Goal: Transaction & Acquisition: Obtain resource

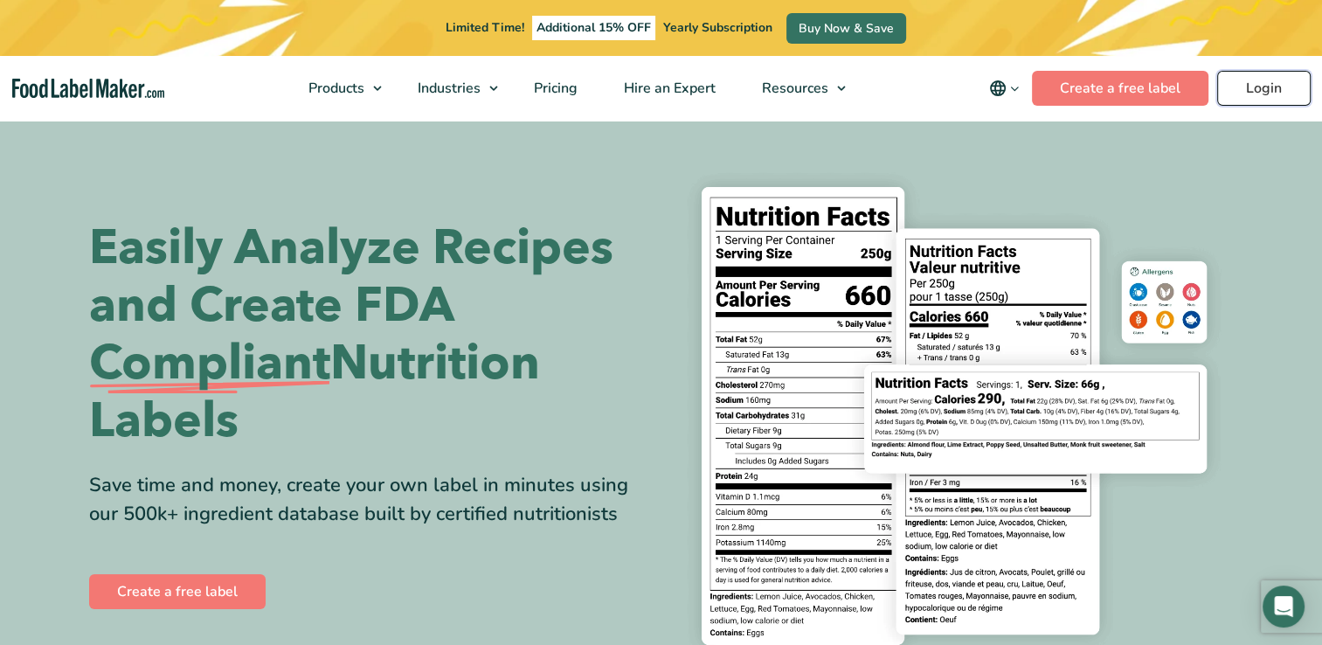
click at [1270, 93] on link "Login" at bounding box center [1265, 88] width 94 height 35
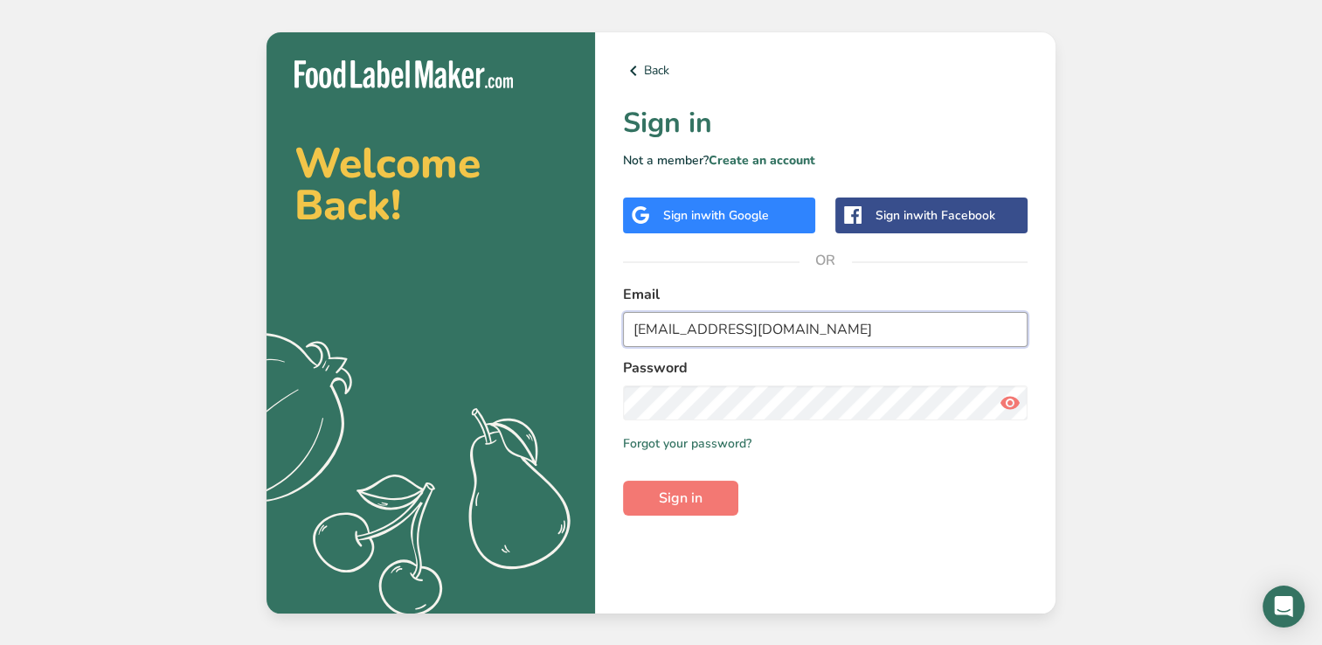
click at [779, 332] on input "kcrosby@nutreineusa.com" at bounding box center [825, 329] width 405 height 35
click at [814, 332] on input "kcrosby@nutreineusa.com" at bounding box center [825, 329] width 405 height 35
type input "k"
type input "wpickar@nutreineusa.com"
click at [623, 481] on button "Sign in" at bounding box center [680, 498] width 115 height 35
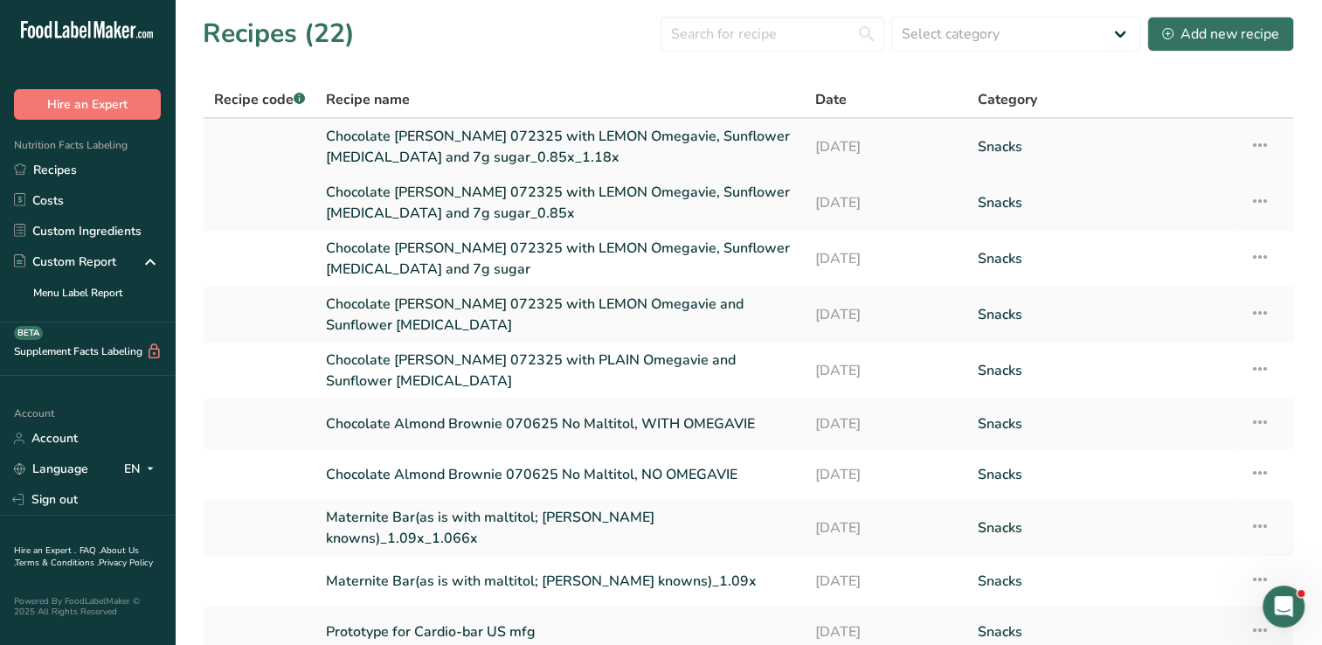
click at [524, 135] on link "Chocolate [PERSON_NAME] 072325 with LEMON Omegavie, Sunflower [MEDICAL_DATA] an…" at bounding box center [560, 147] width 468 height 42
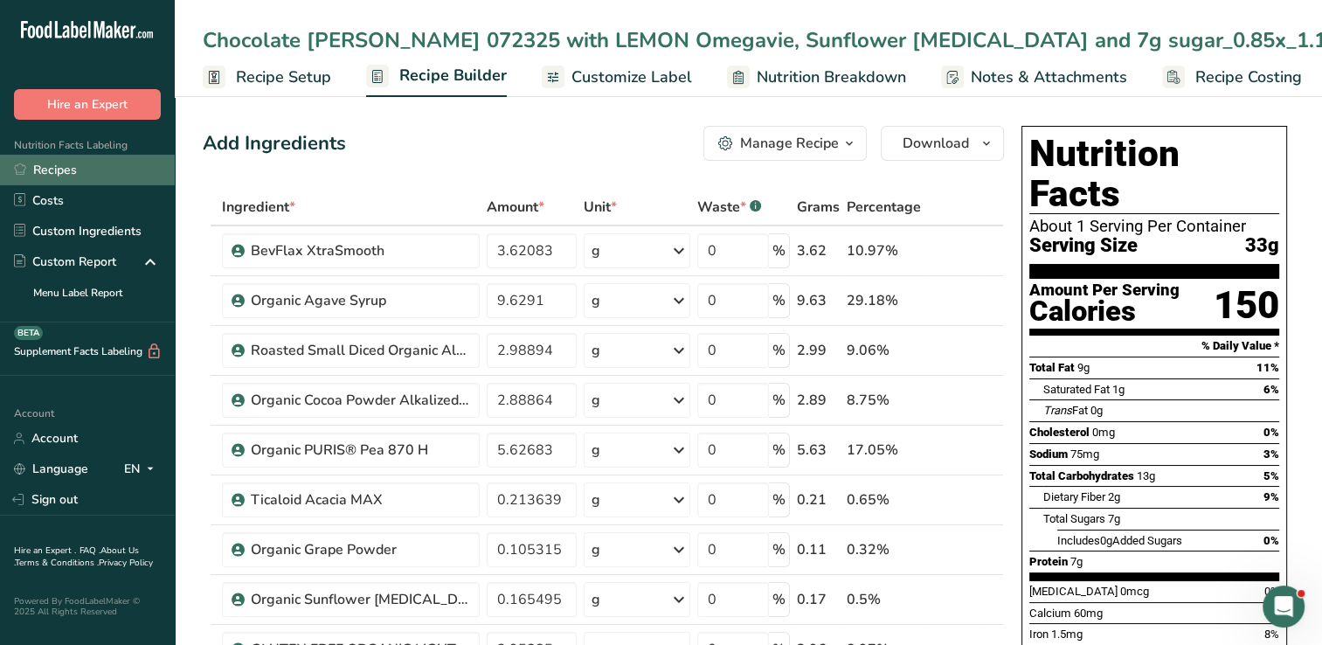
click at [69, 170] on link "Recipes" at bounding box center [87, 170] width 175 height 31
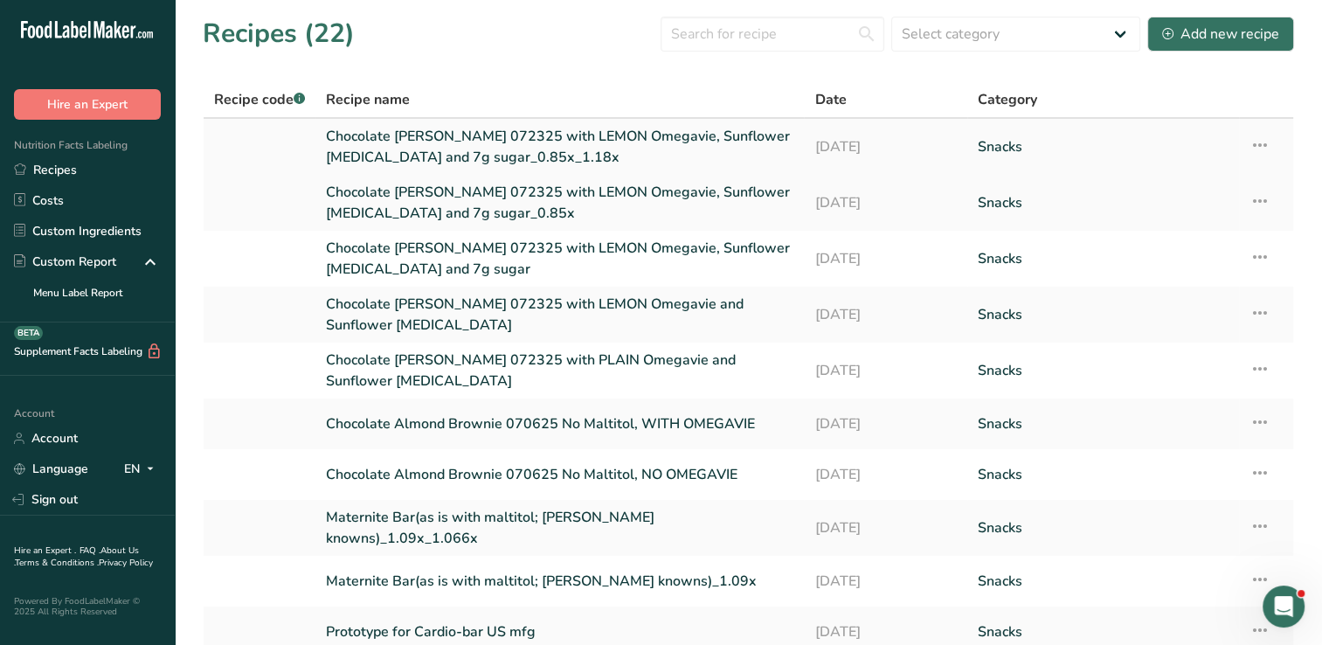
click at [1254, 147] on icon at bounding box center [1260, 144] width 21 height 31
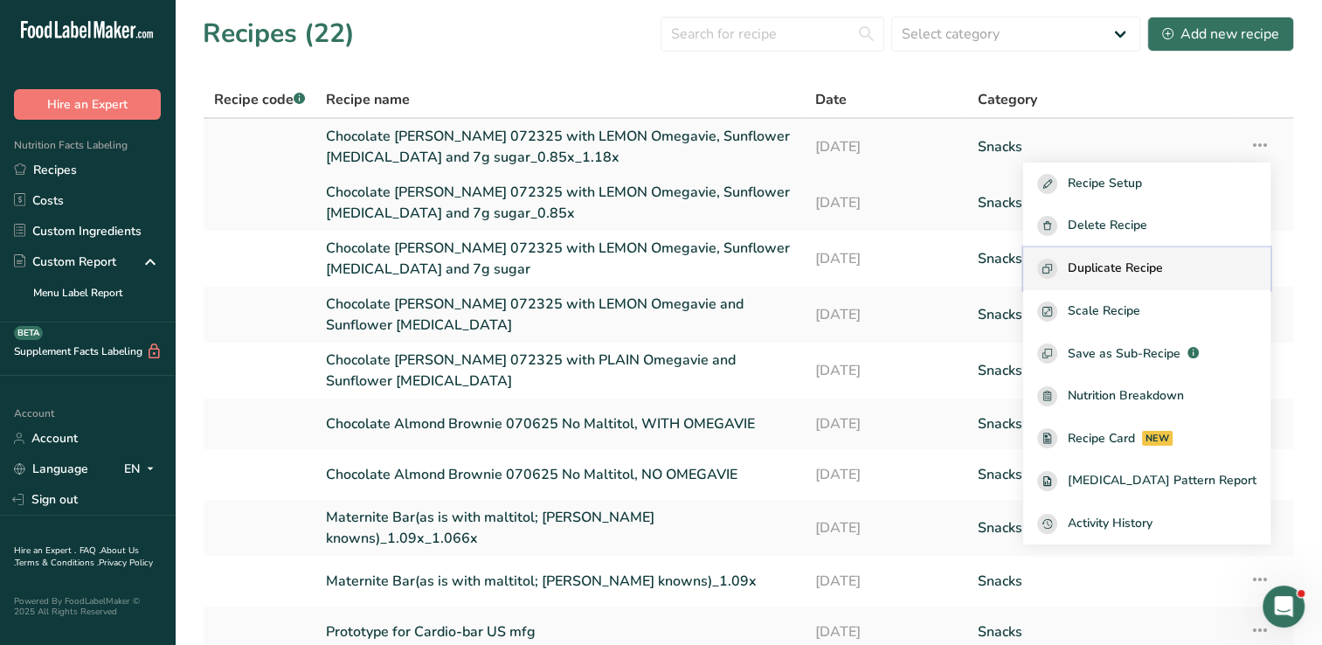
click at [1130, 271] on span "Duplicate Recipe" at bounding box center [1115, 269] width 95 height 20
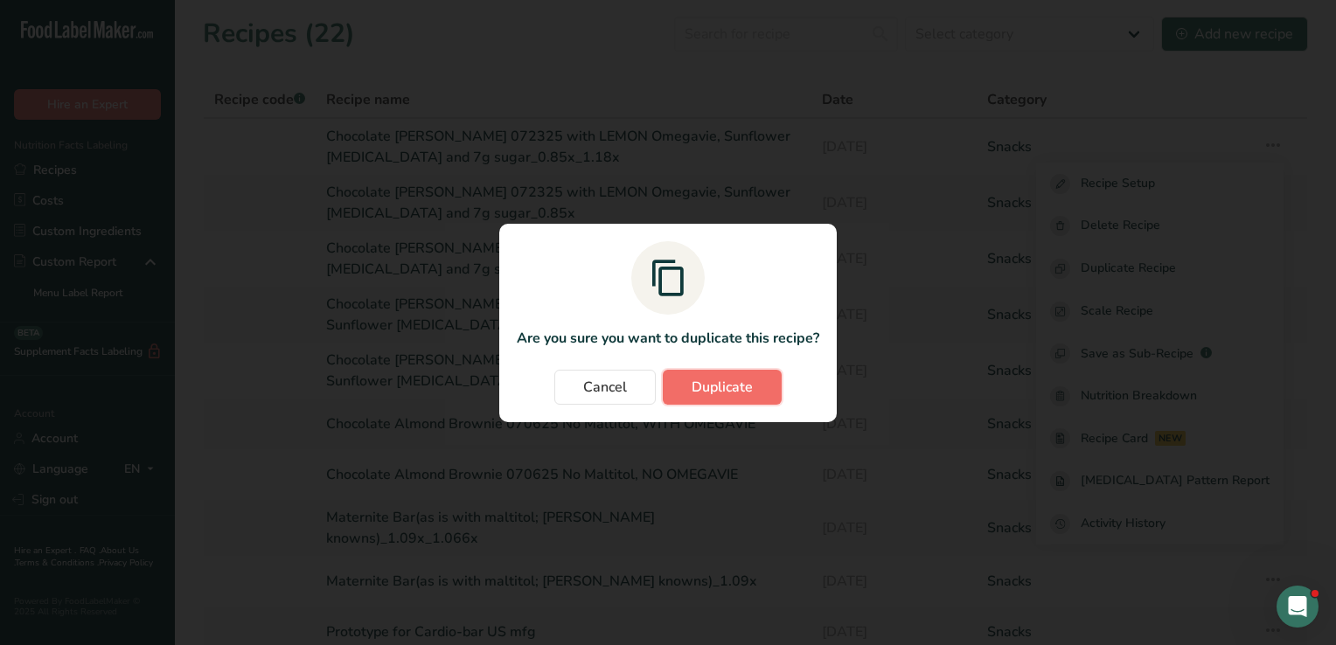
click at [728, 379] on span "Duplicate" at bounding box center [721, 387] width 61 height 21
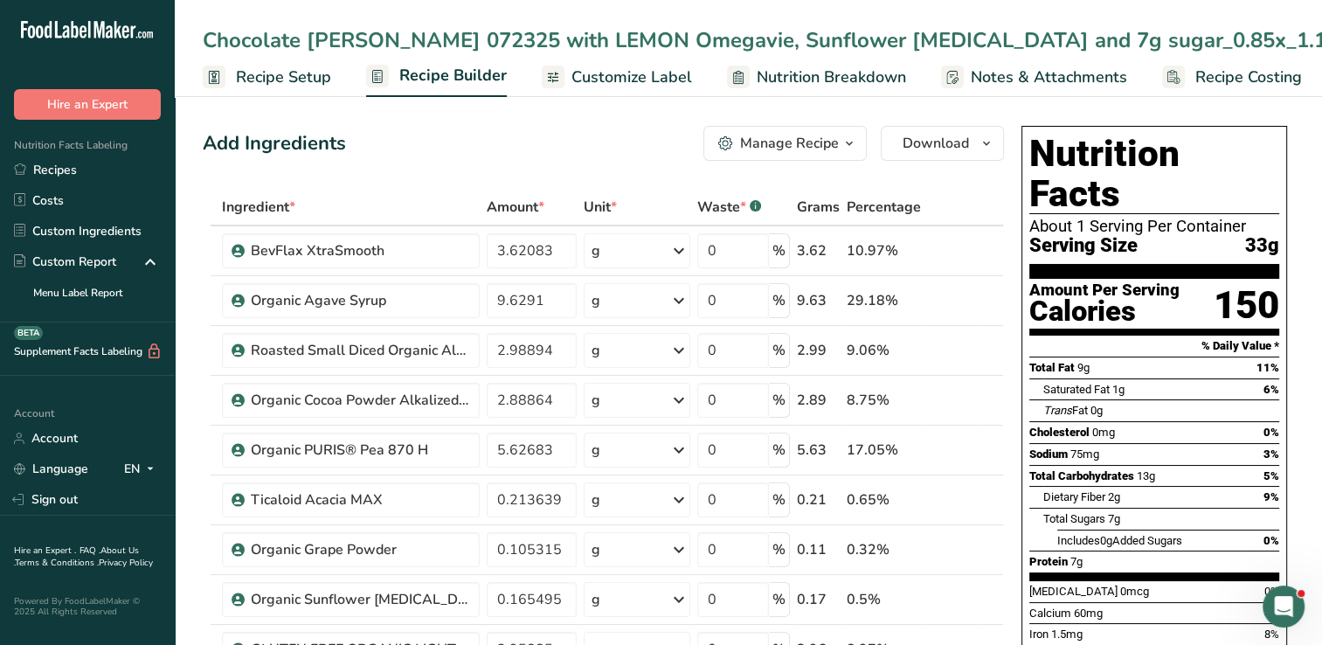
drag, startPoint x: 481, startPoint y: 34, endPoint x: 1315, endPoint y: 54, distance: 834.1
click at [1315, 54] on div "Chocolate Almond Brownie 072325 with LEMON Omegavie, Sunflower Lecithin and 7g …" at bounding box center [749, 39] width 1148 height 31
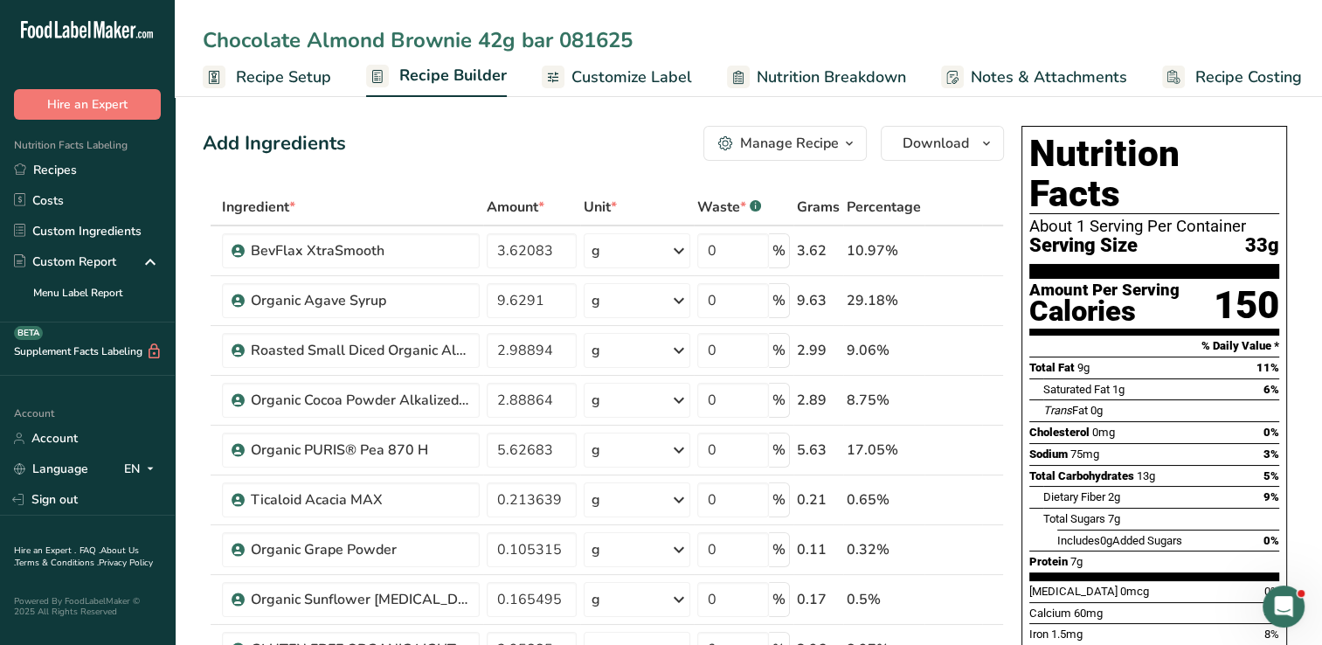
type input "Chocolate Almond Brownie 42g bar 081625"
click at [557, 140] on div "Add Ingredients Manage Recipe Delete Recipe Duplicate Recipe Scale Recipe Save …" at bounding box center [604, 143] width 802 height 35
click at [853, 138] on icon "button" at bounding box center [850, 144] width 14 height 22
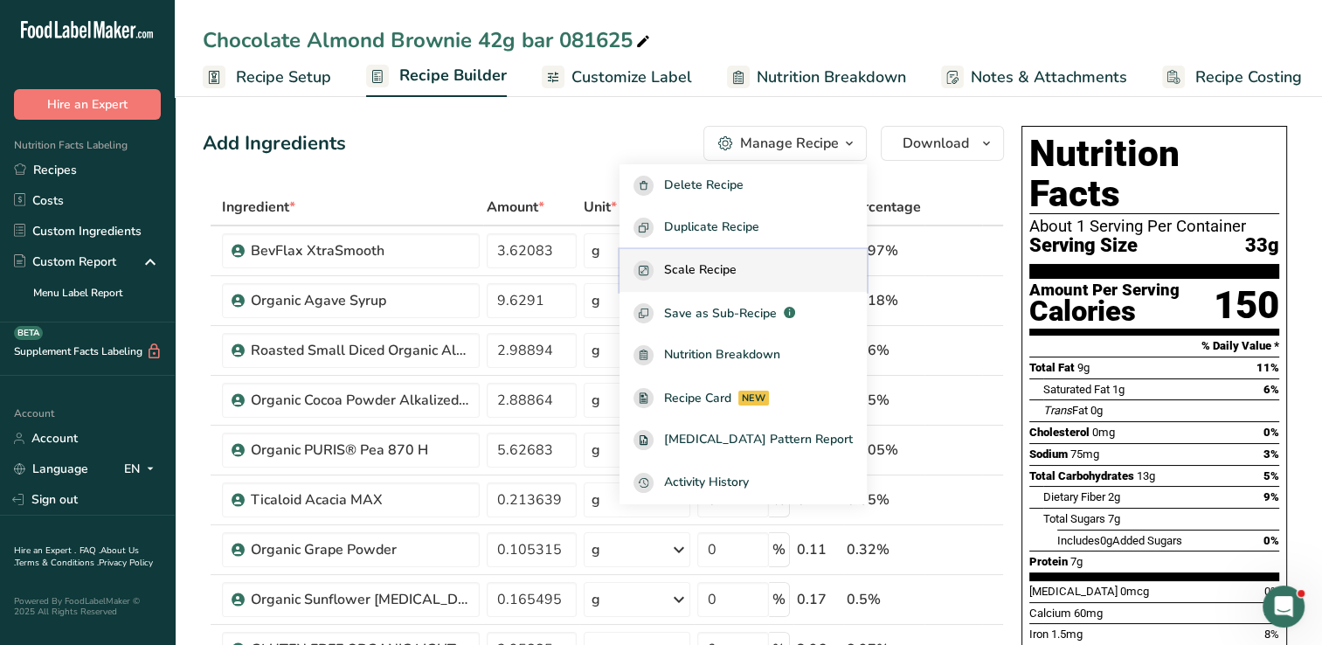
click at [731, 276] on span "Scale Recipe" at bounding box center [700, 270] width 73 height 20
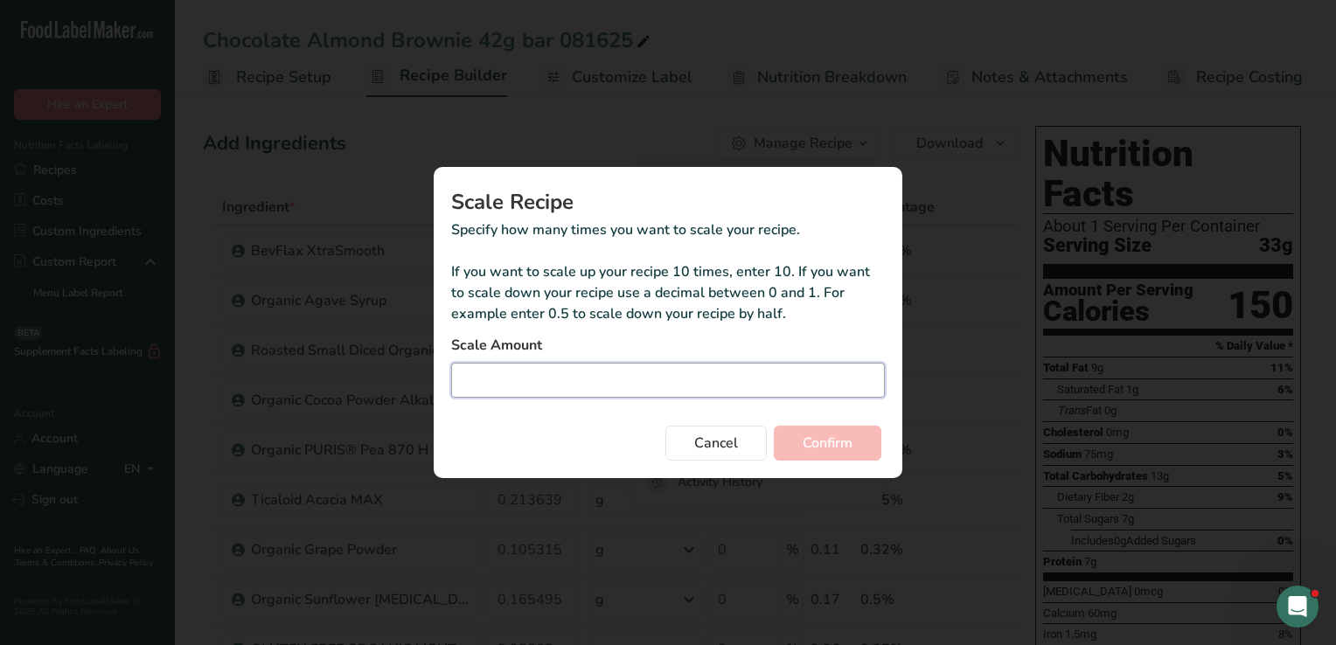
click at [573, 381] on input "Duplicate recipe modal" at bounding box center [668, 380] width 434 height 35
type input "1.273"
click at [829, 449] on span "Confirm" at bounding box center [827, 443] width 50 height 21
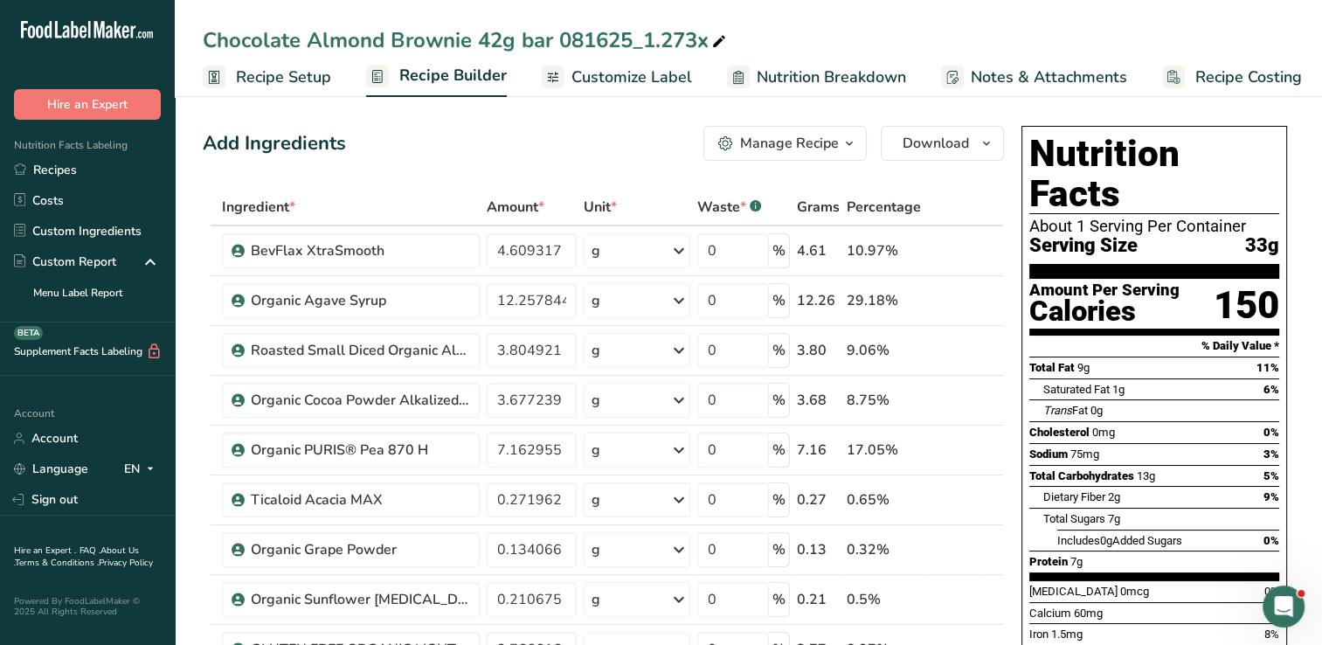
click at [961, 205] on th at bounding box center [954, 208] width 58 height 37
click at [1206, 235] on div "Serving Size 33g" at bounding box center [1155, 246] width 250 height 22
click at [303, 75] on span "Recipe Setup" at bounding box center [283, 78] width 95 height 24
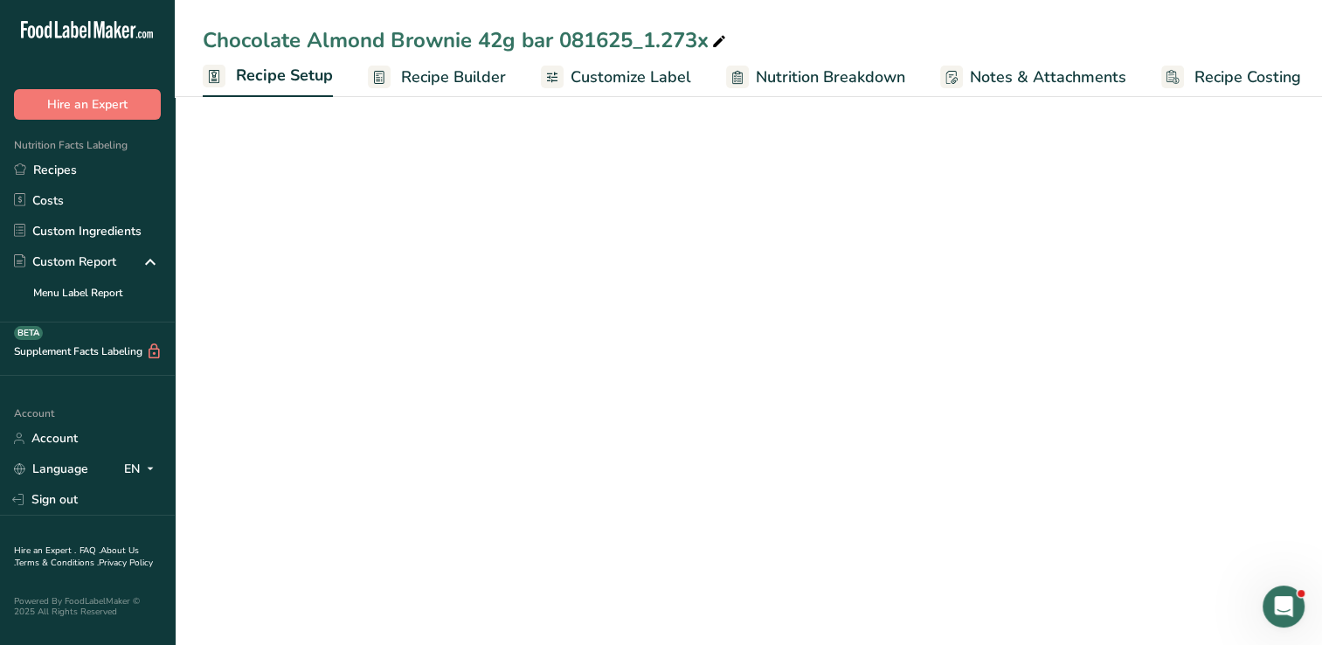
scroll to position [0, 6]
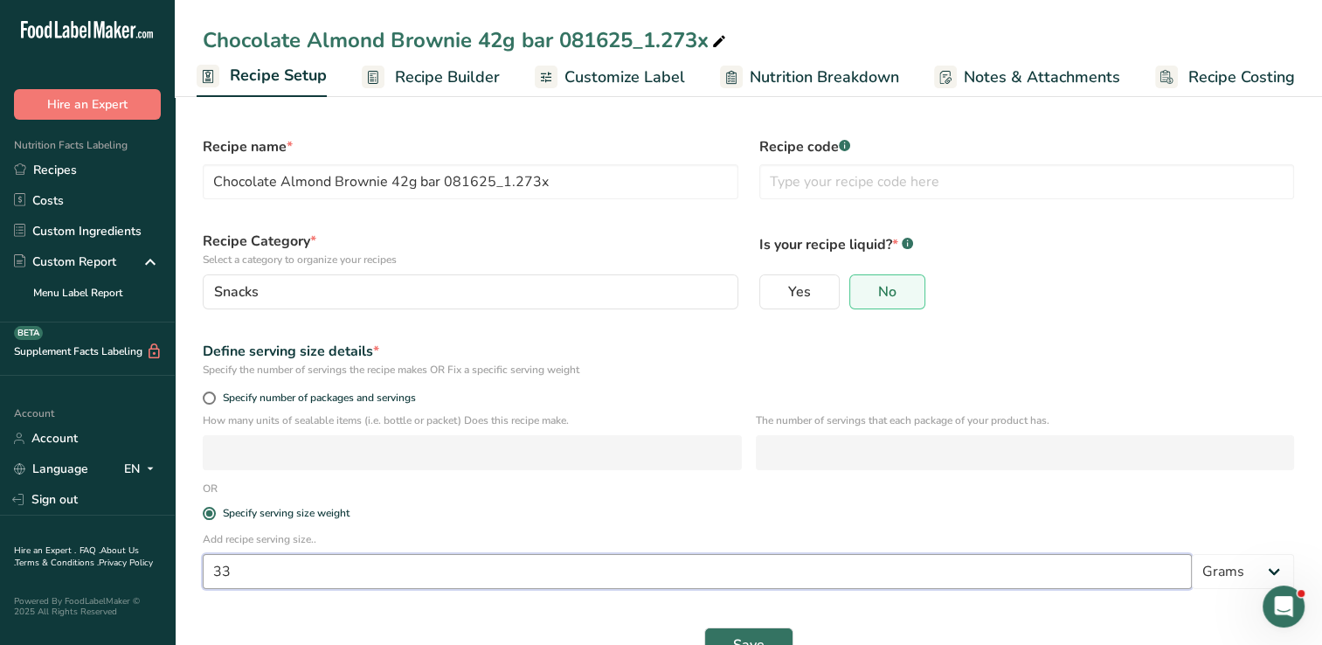
click at [270, 575] on input "33" at bounding box center [697, 571] width 989 height 35
type input "3"
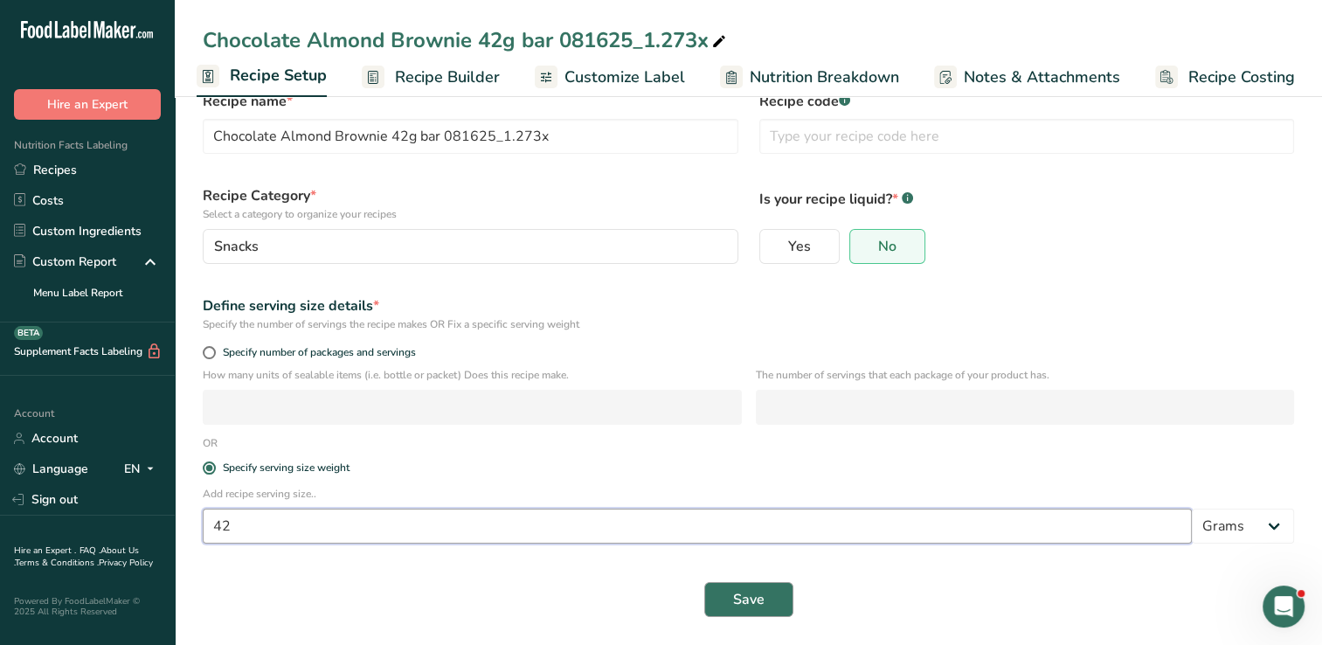
type input "42"
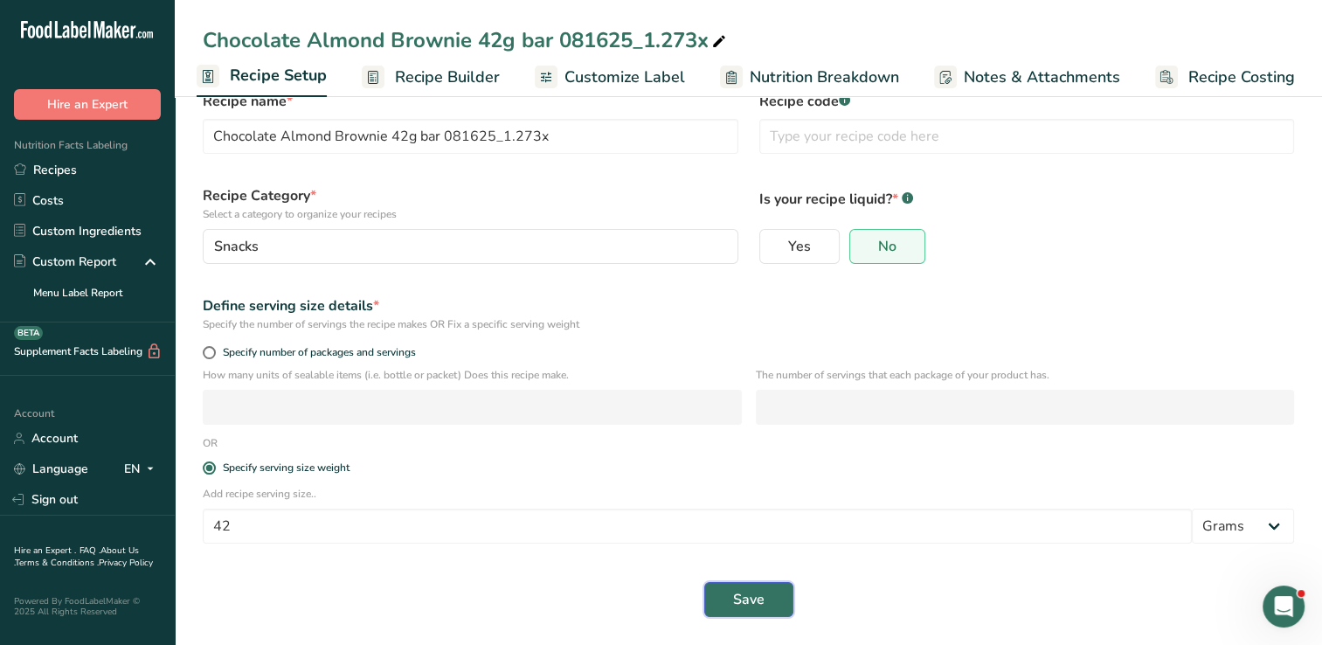
click at [772, 600] on button "Save" at bounding box center [748, 599] width 89 height 35
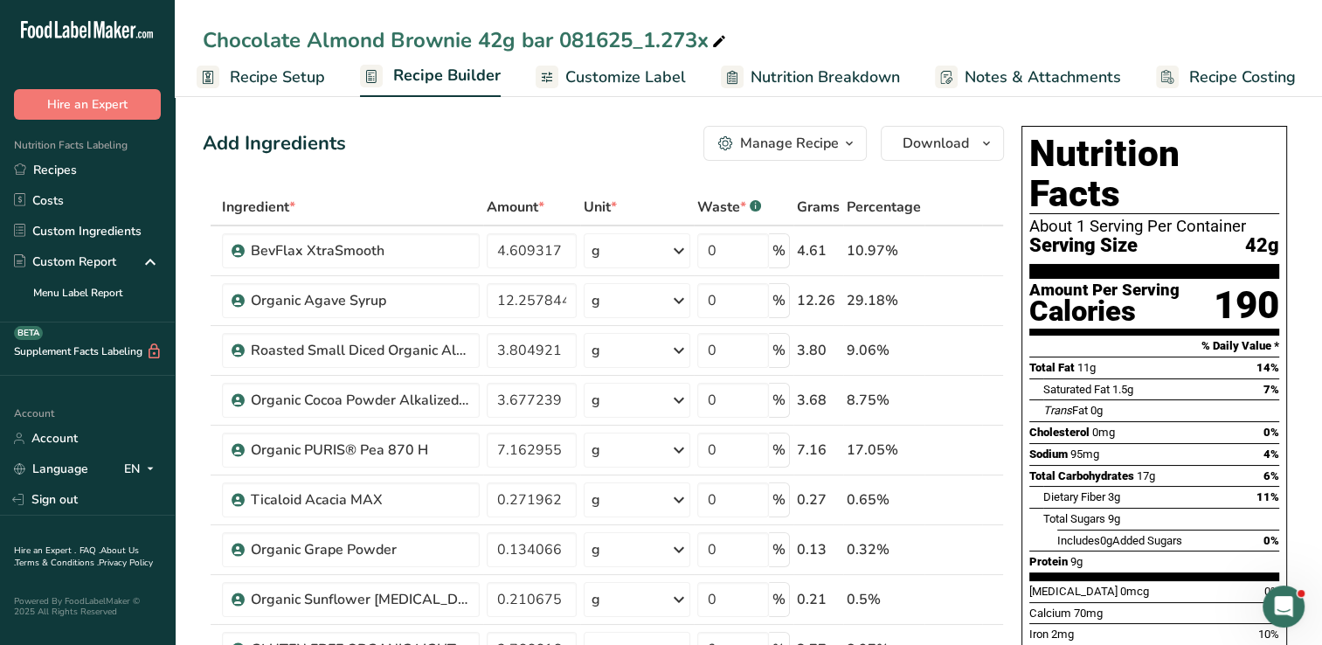
click at [715, 40] on icon at bounding box center [719, 42] width 16 height 24
type input "Chocolate Almond Brownie 42g bar 081625"
click at [996, 200] on th at bounding box center [992, 208] width 21 height 37
click at [625, 75] on span "Customize Label" at bounding box center [626, 78] width 121 height 24
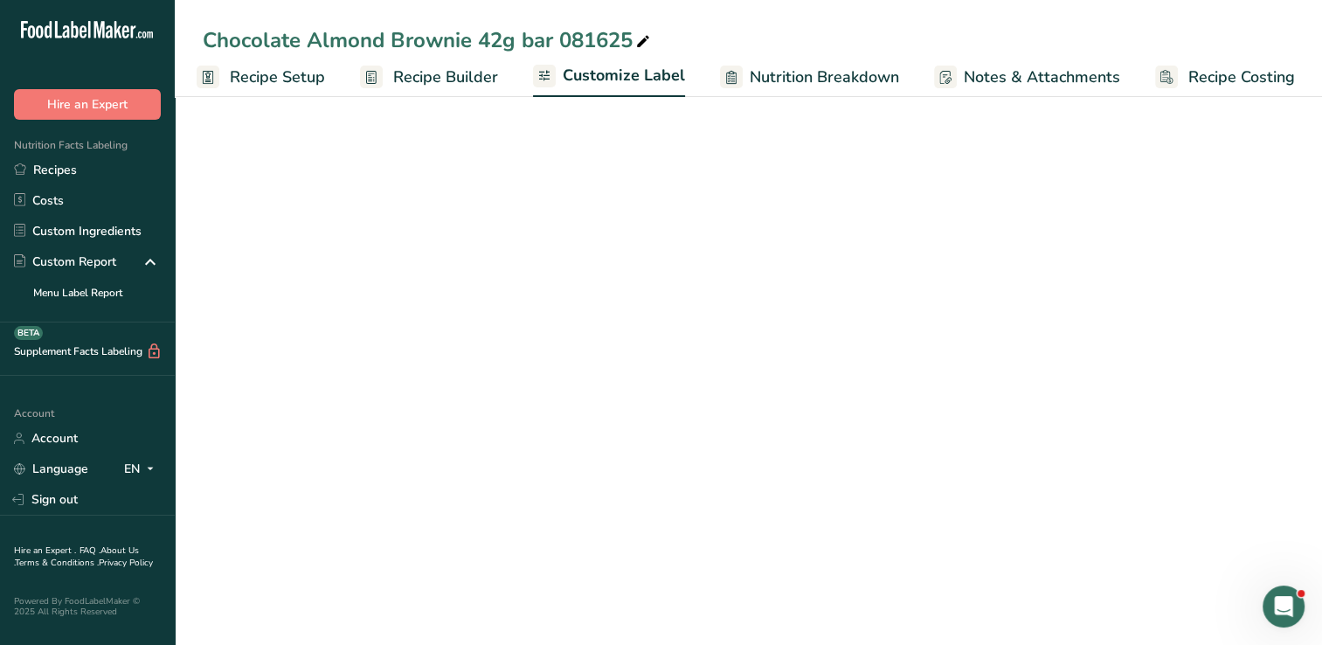
scroll to position [0, 7]
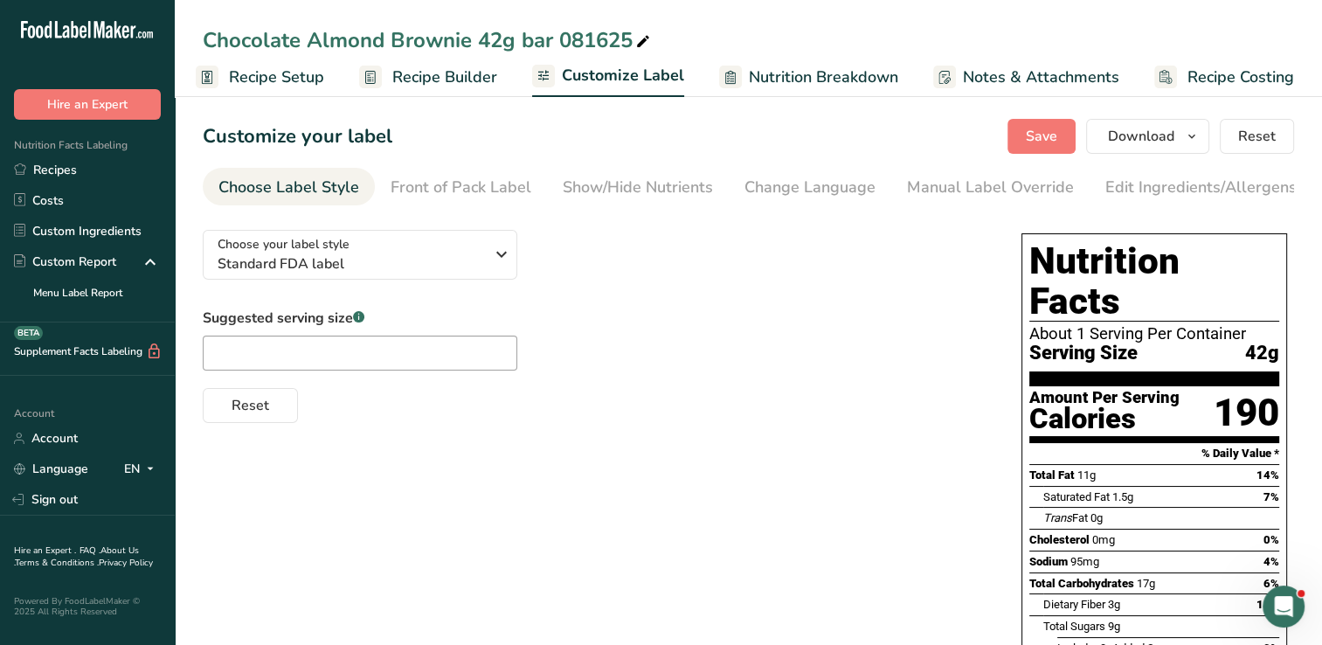
click at [811, 73] on span "Nutrition Breakdown" at bounding box center [823, 78] width 149 height 24
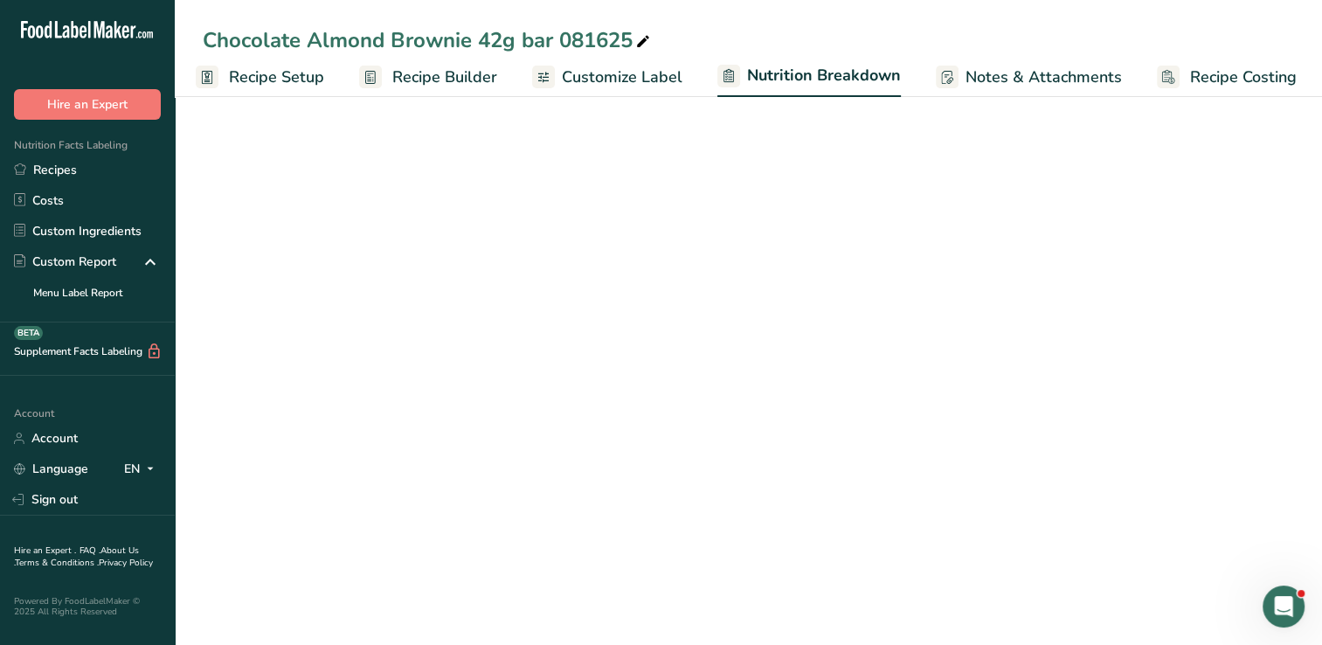
scroll to position [0, 9]
select select "Calories"
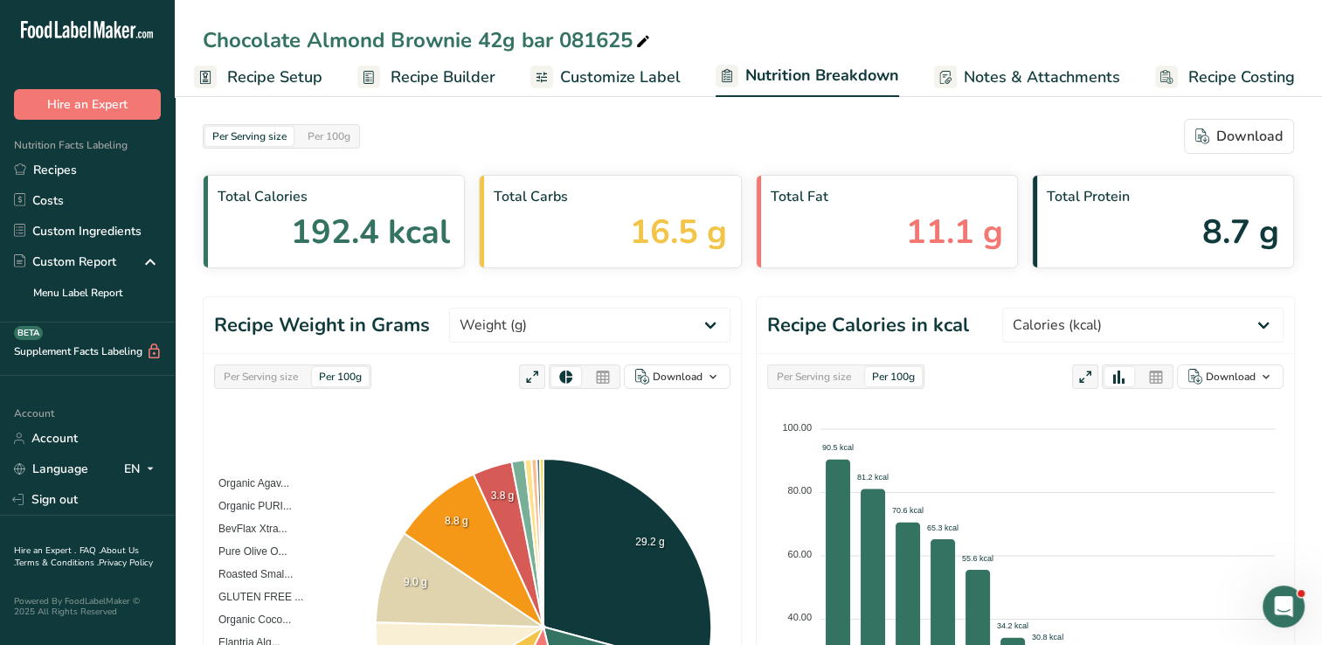
click at [1037, 68] on span "Notes & Attachments" at bounding box center [1042, 78] width 156 height 24
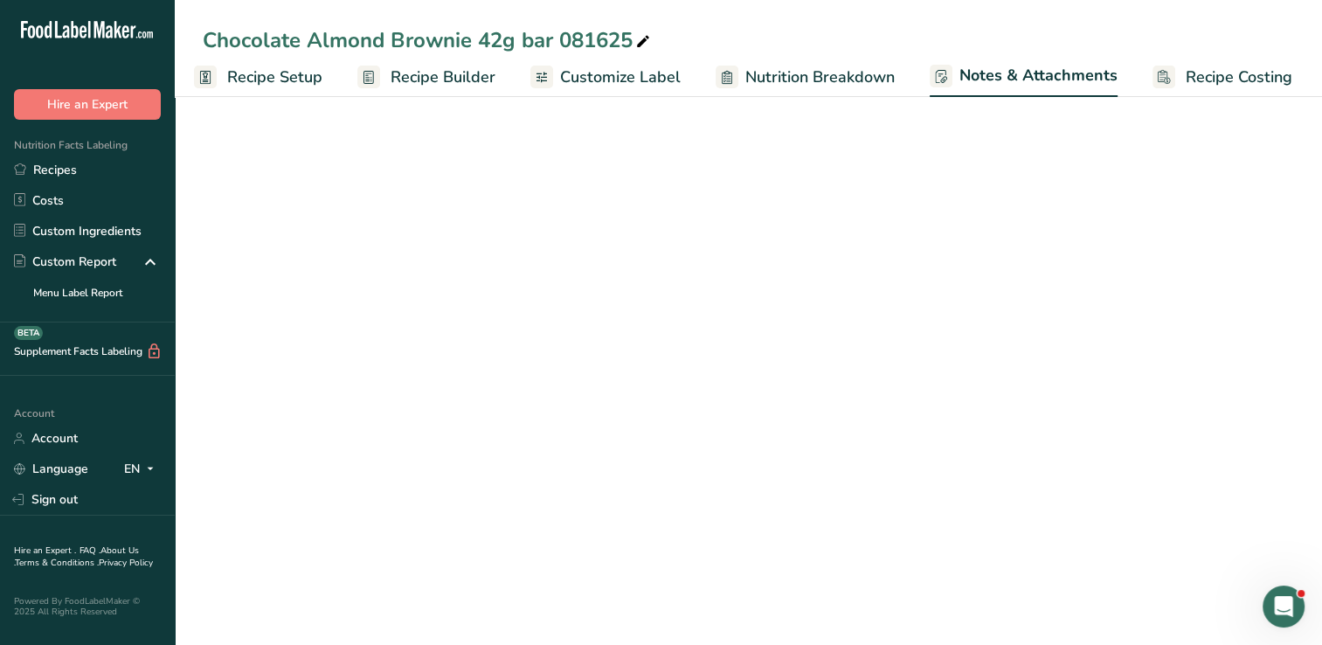
scroll to position [0, 8]
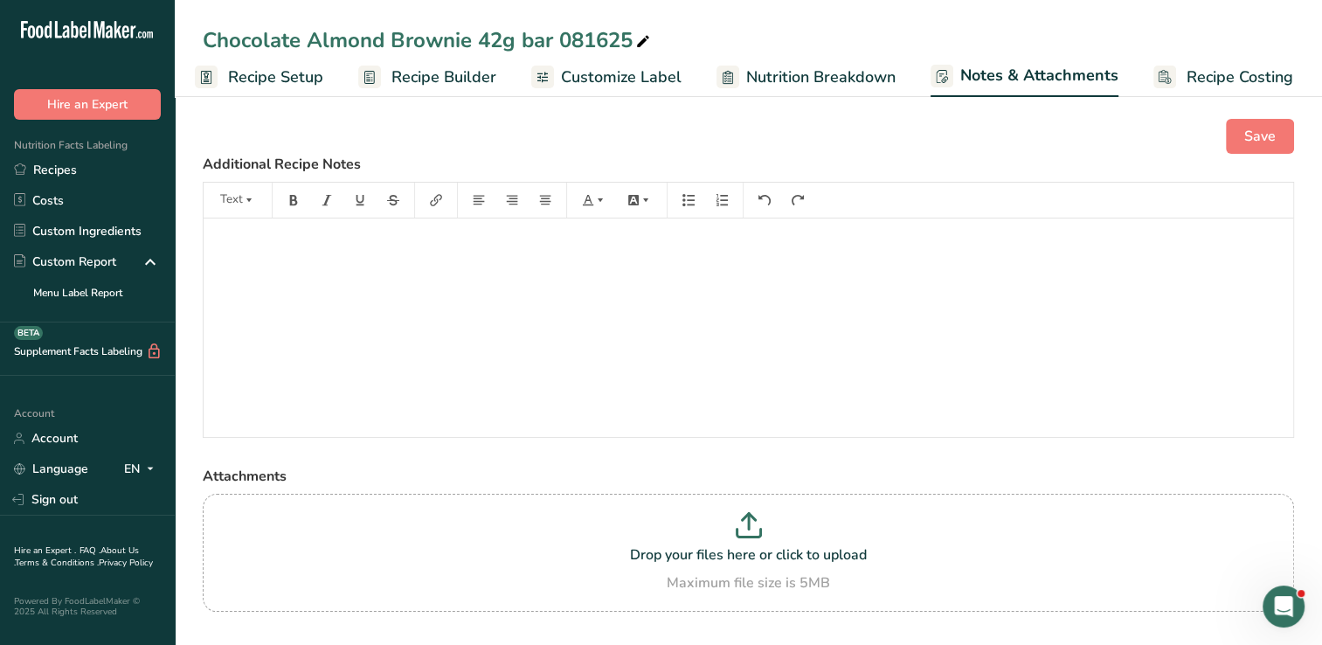
click at [436, 80] on span "Recipe Builder" at bounding box center [444, 78] width 105 height 24
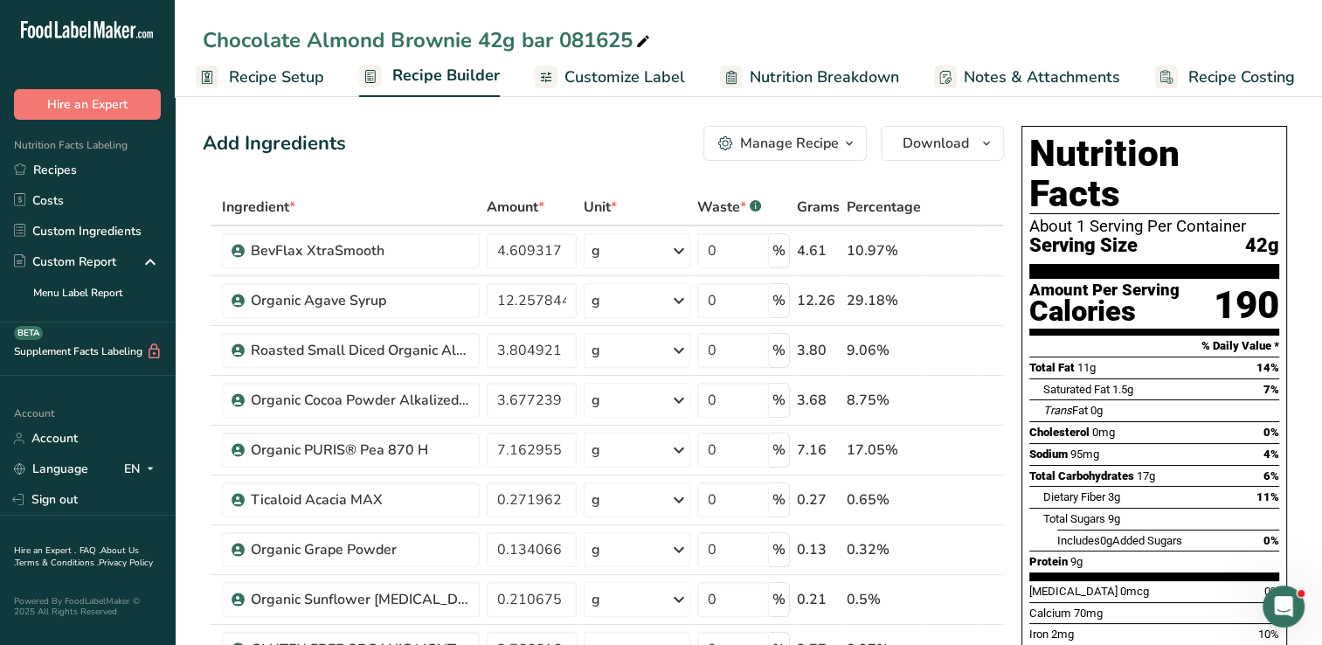
click at [436, 80] on span "Recipe Builder" at bounding box center [446, 76] width 108 height 24
click at [782, 85] on span "Nutrition Breakdown" at bounding box center [824, 78] width 149 height 24
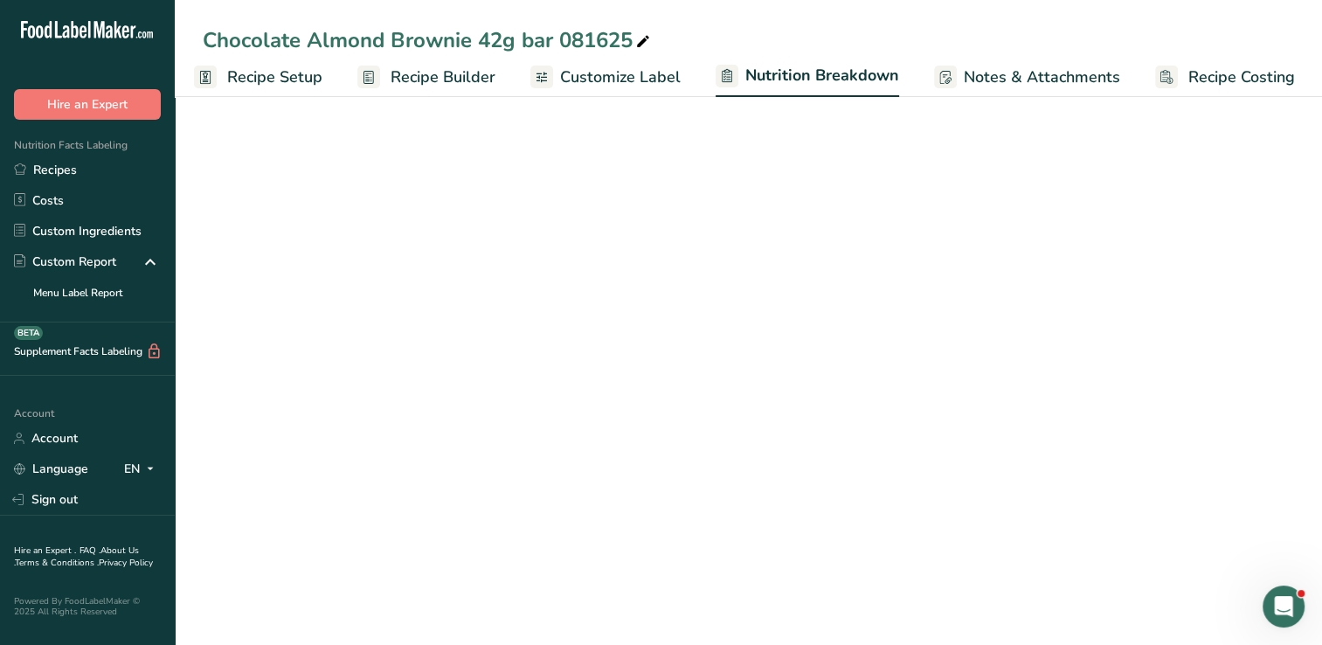
select select "Calories"
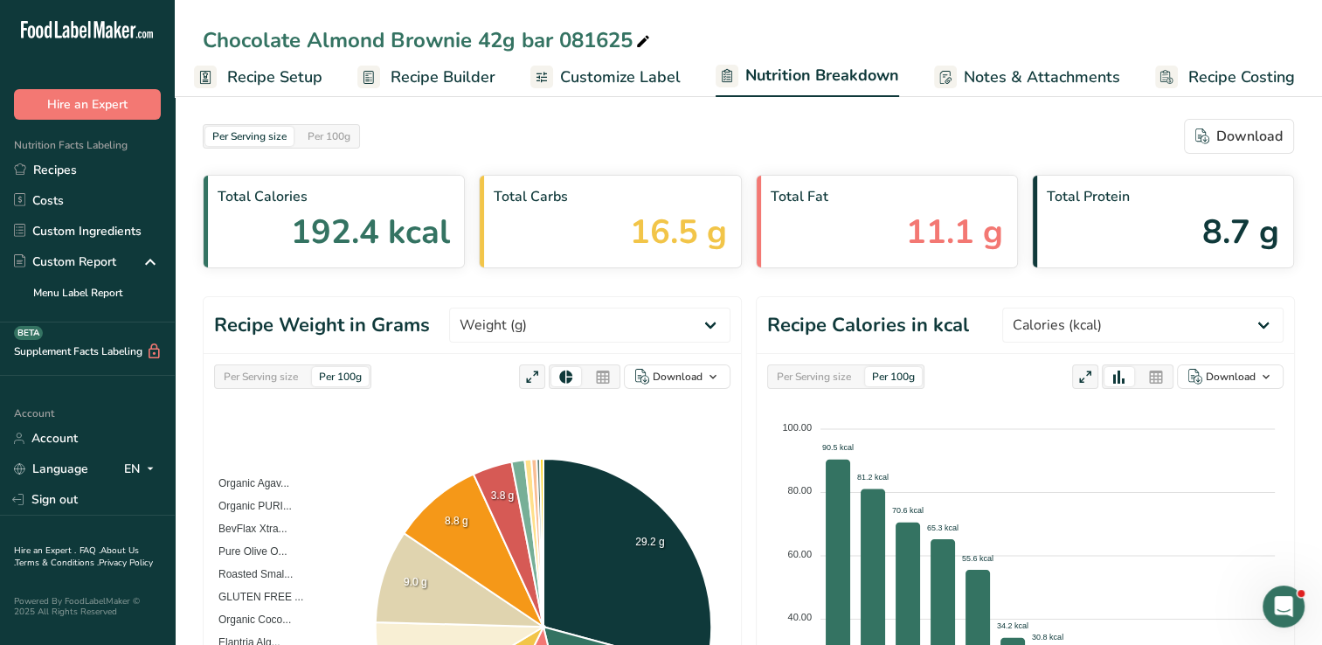
click at [458, 72] on span "Recipe Builder" at bounding box center [443, 78] width 105 height 24
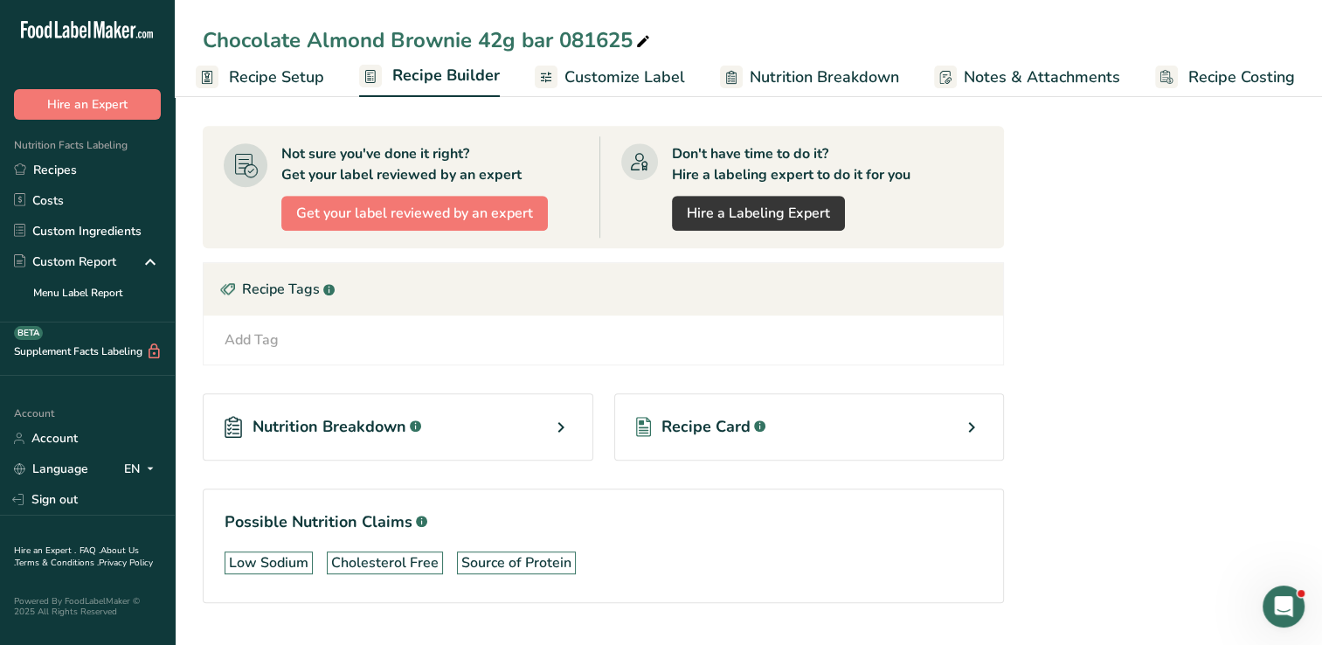
scroll to position [1013, 0]
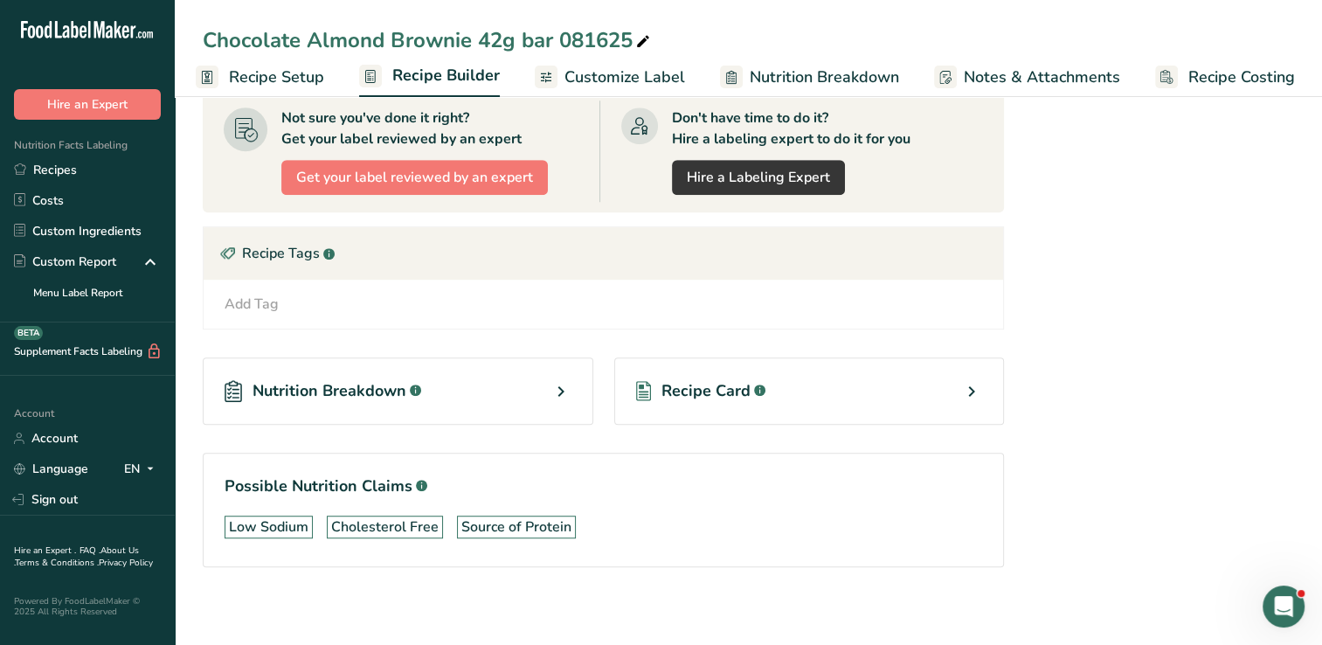
click at [449, 383] on div "Nutrition Breakdown .a-a{fill:#347362;}.b-a{fill:#fff;}" at bounding box center [398, 390] width 391 height 67
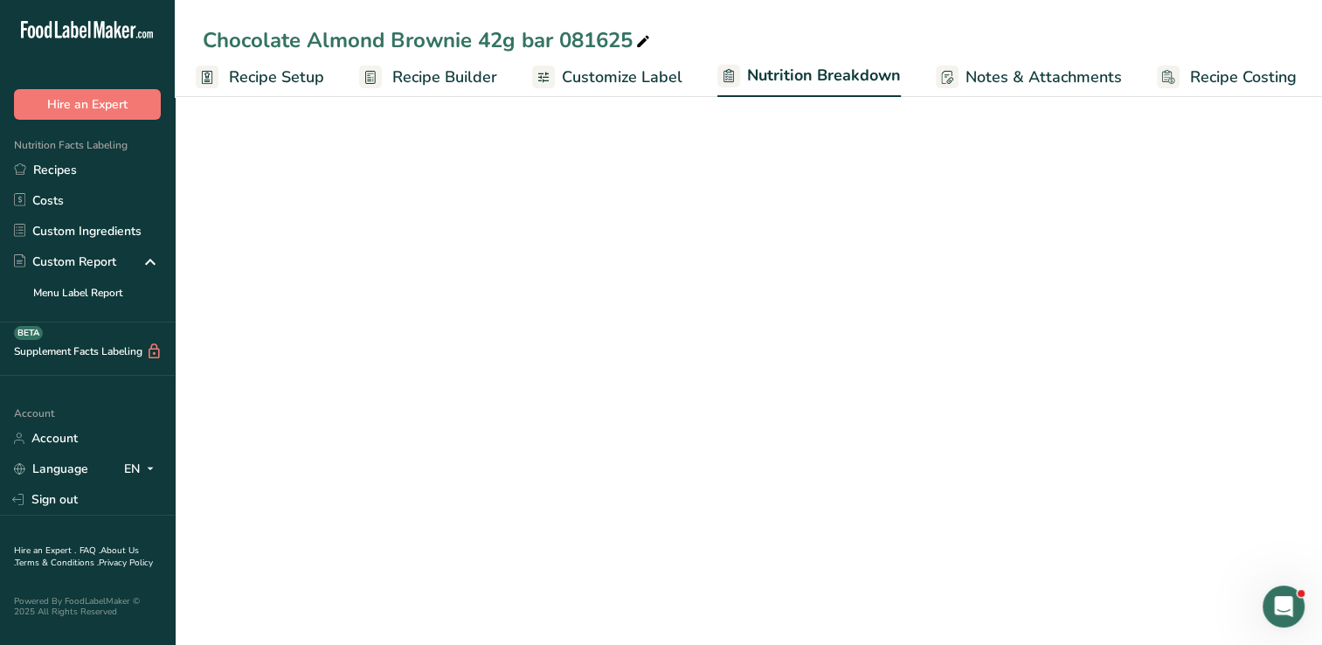
select select "Calories"
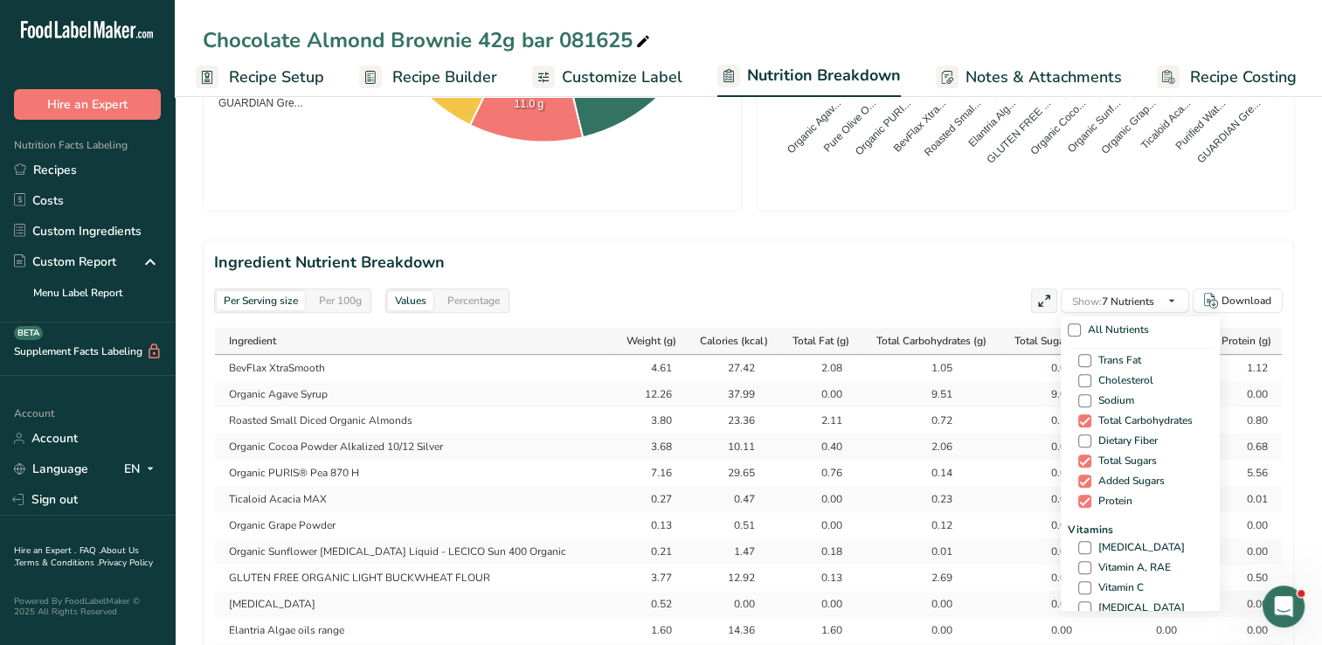
scroll to position [108, 0]
click at [1068, 330] on span at bounding box center [1074, 329] width 13 height 13
click at [1068, 330] on input "All Nutrients" at bounding box center [1073, 329] width 11 height 11
checkbox input "true"
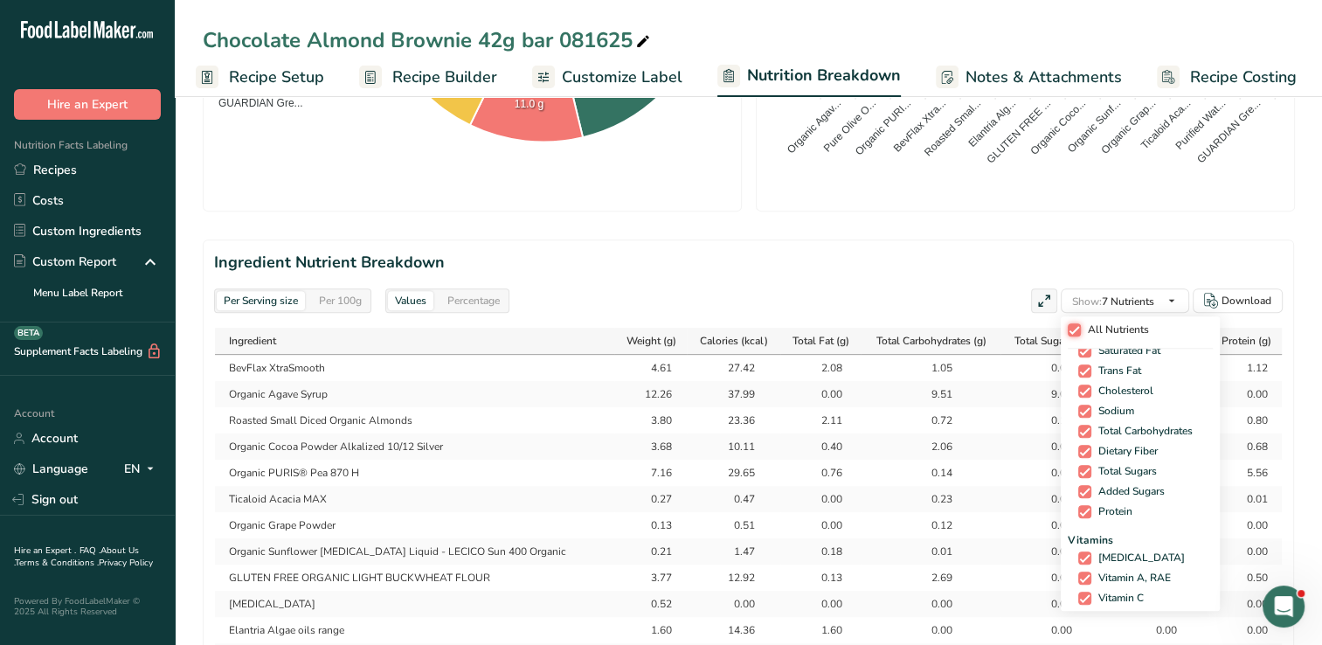
checkbox input "true"
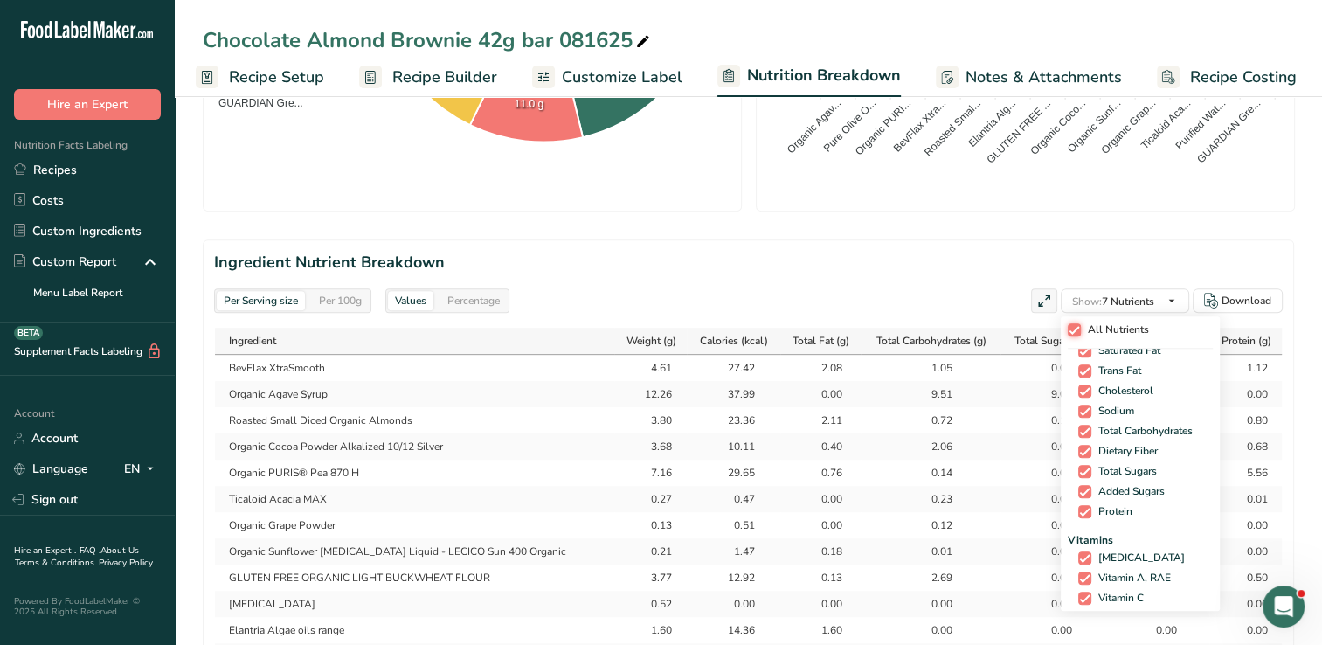
checkbox input "true"
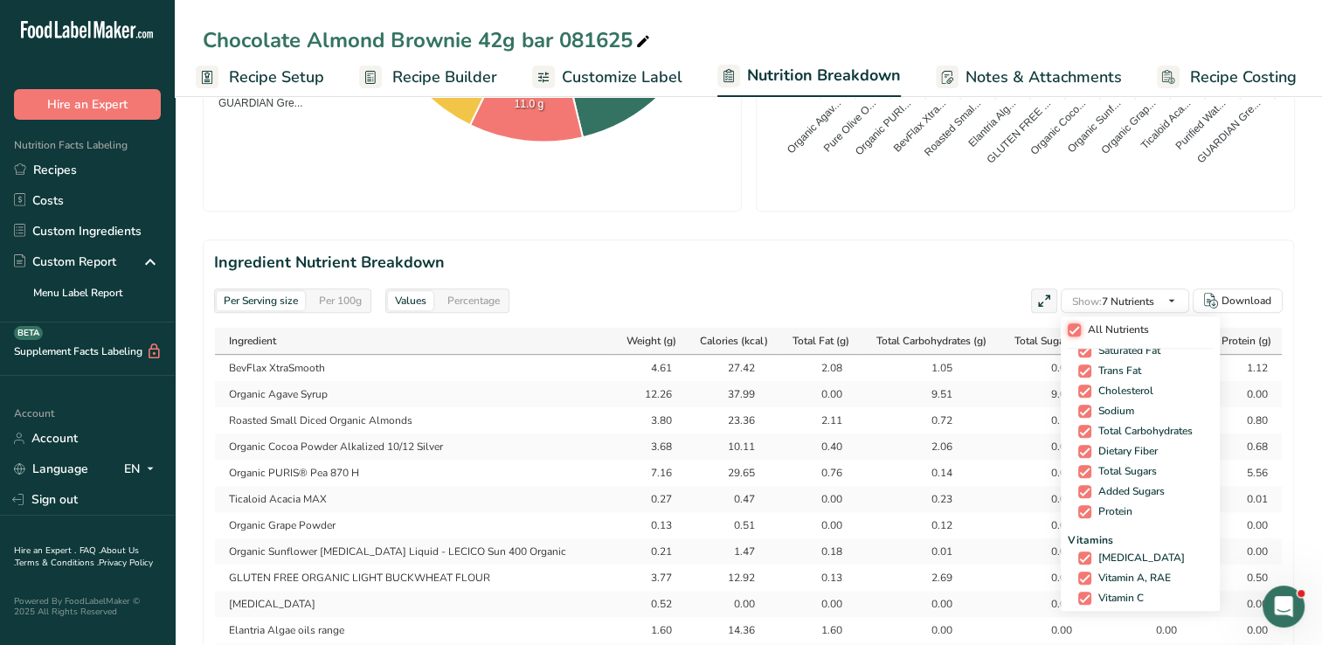
checkbox input "true"
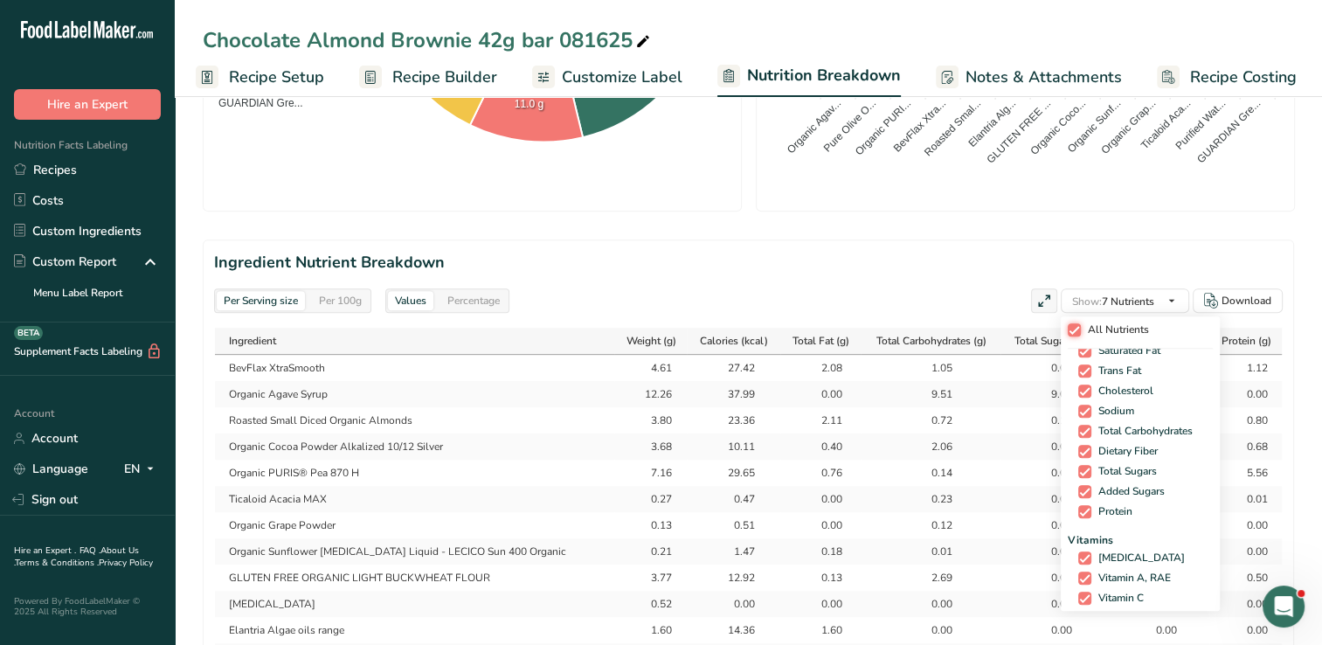
checkbox input "true"
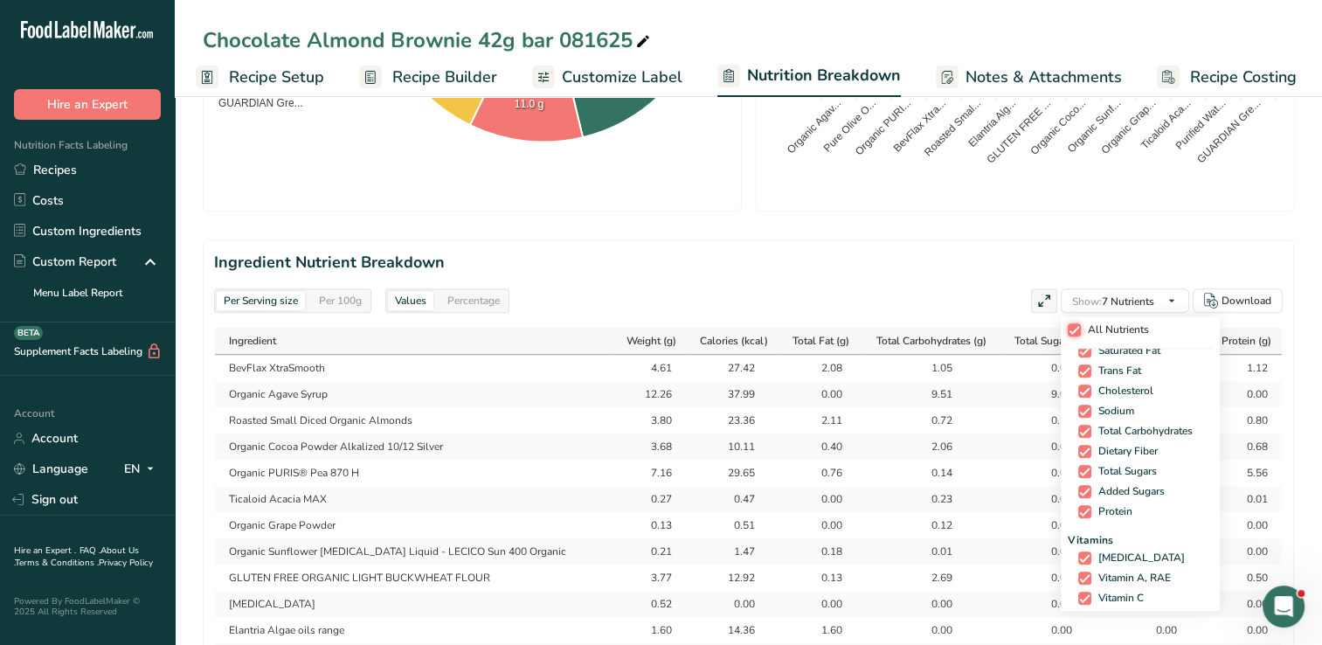
checkbox input "true"
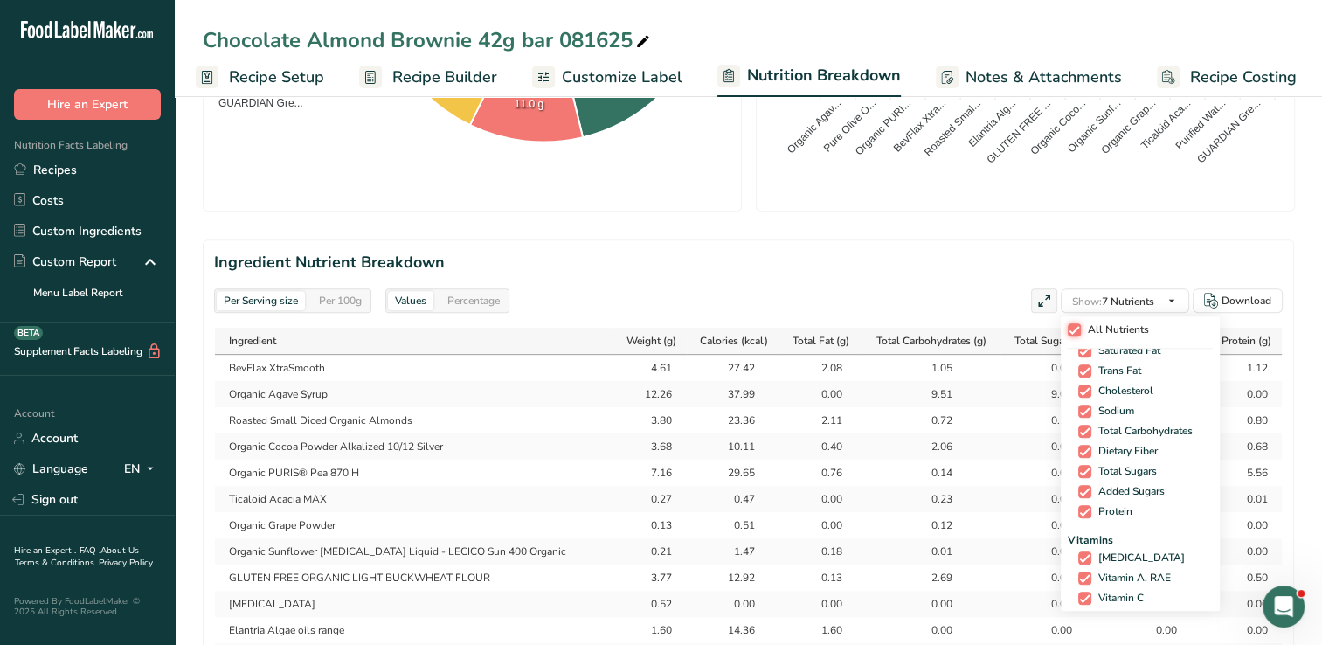
checkbox input "true"
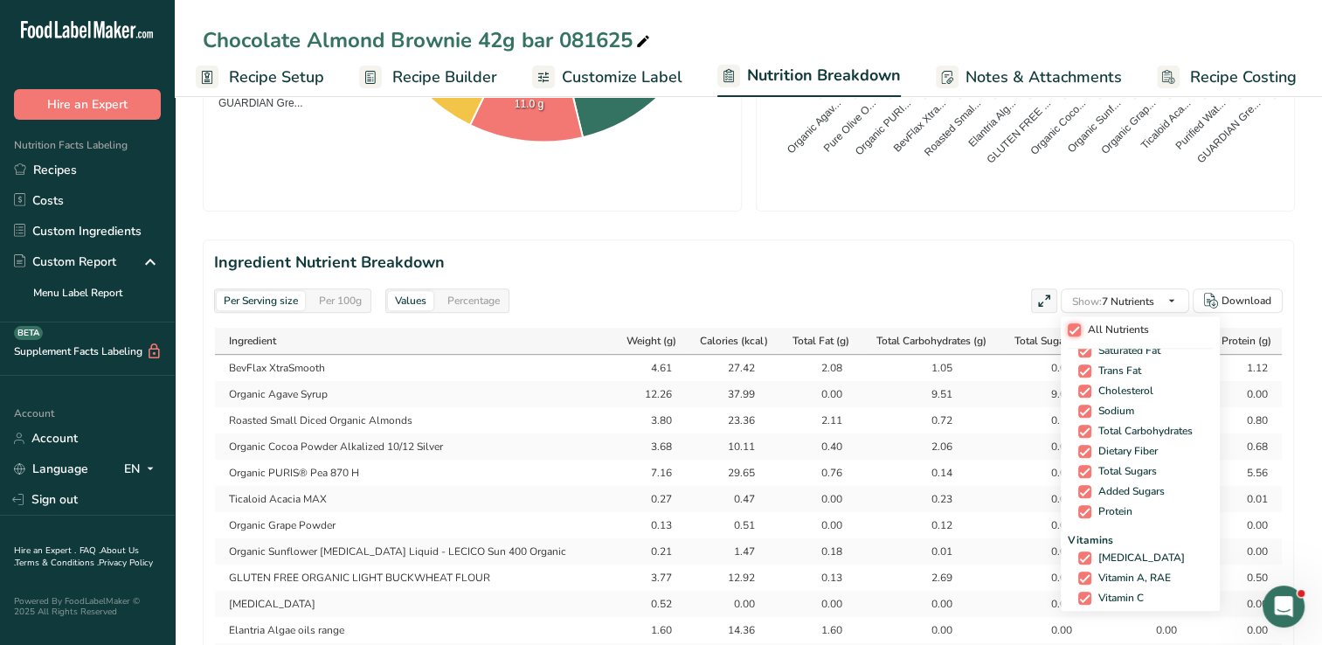
checkbox input "true"
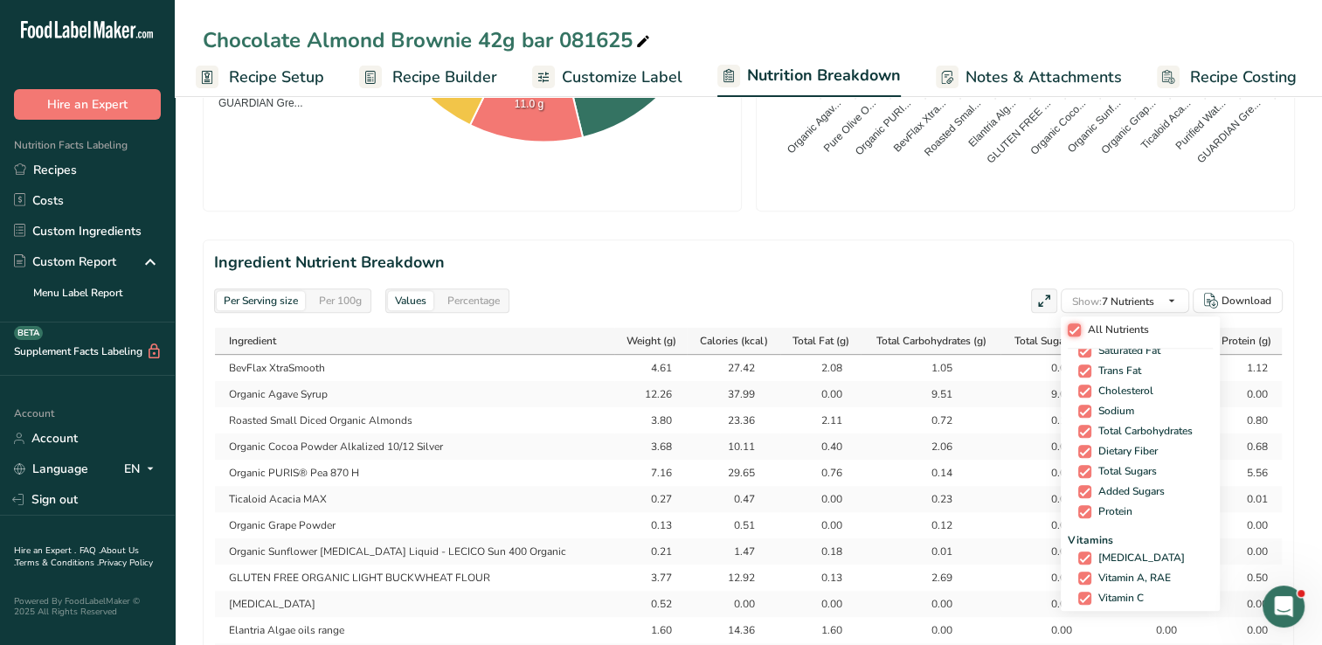
checkbox input "true"
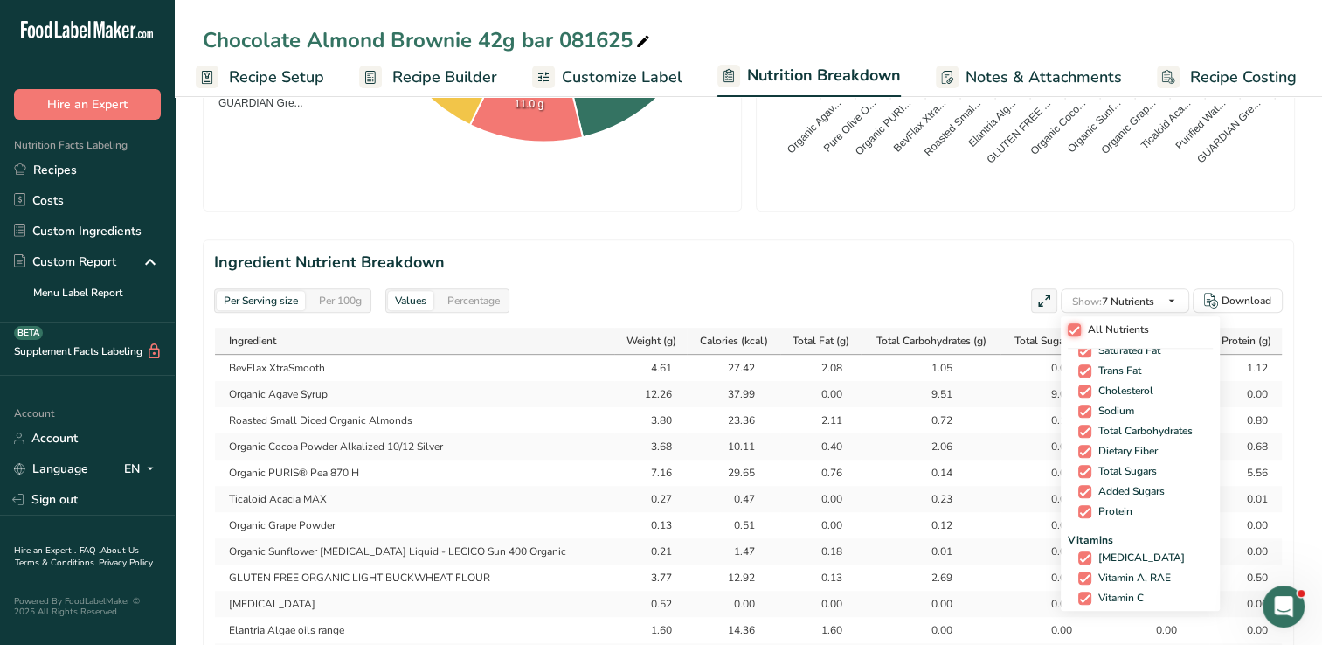
checkbox input "true"
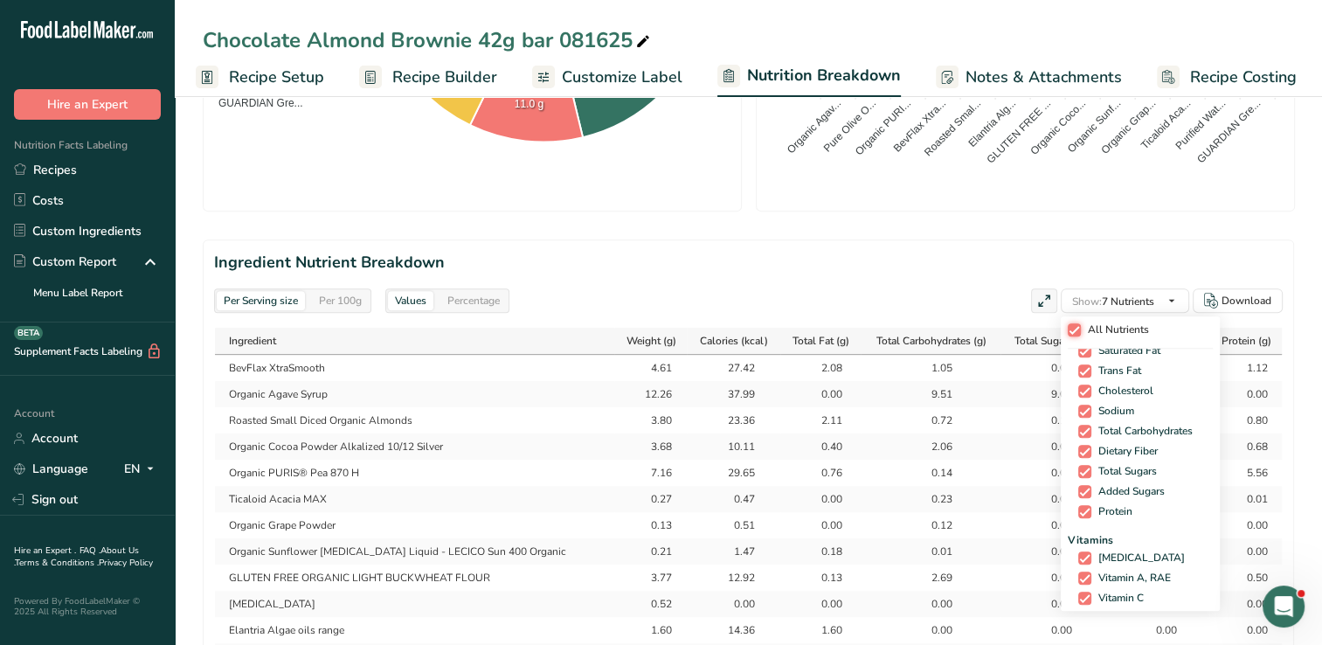
checkbox input "true"
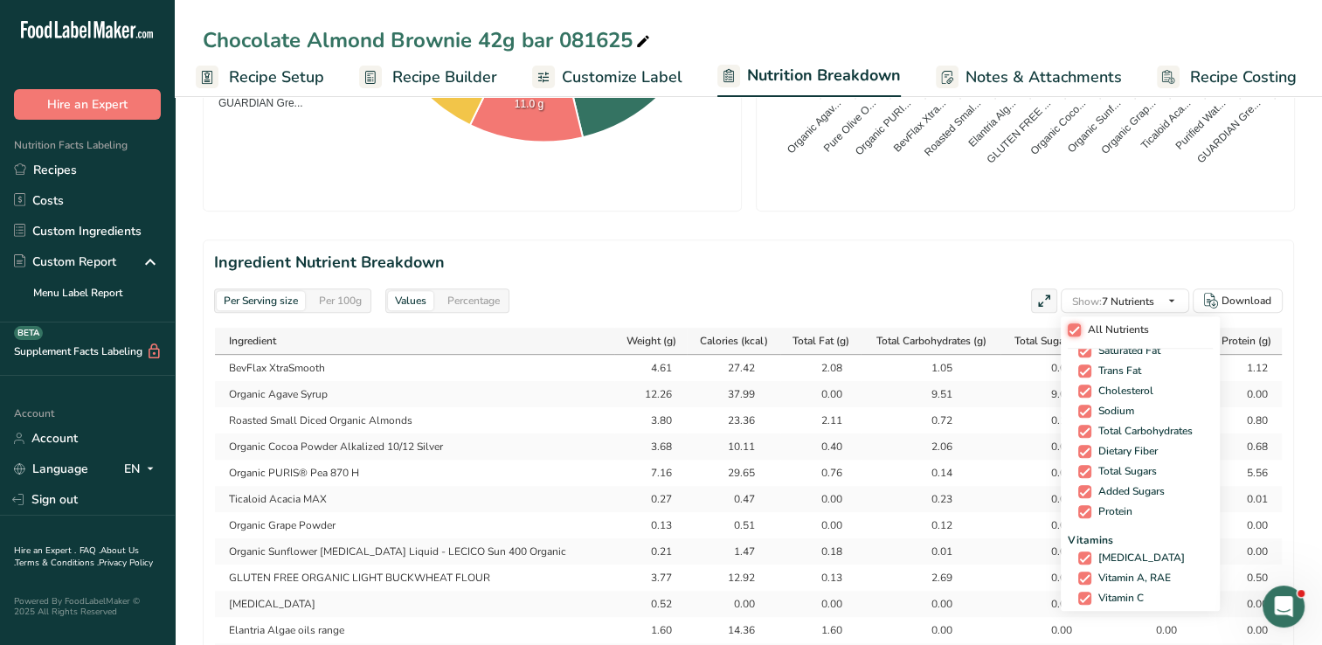
checkbox input "true"
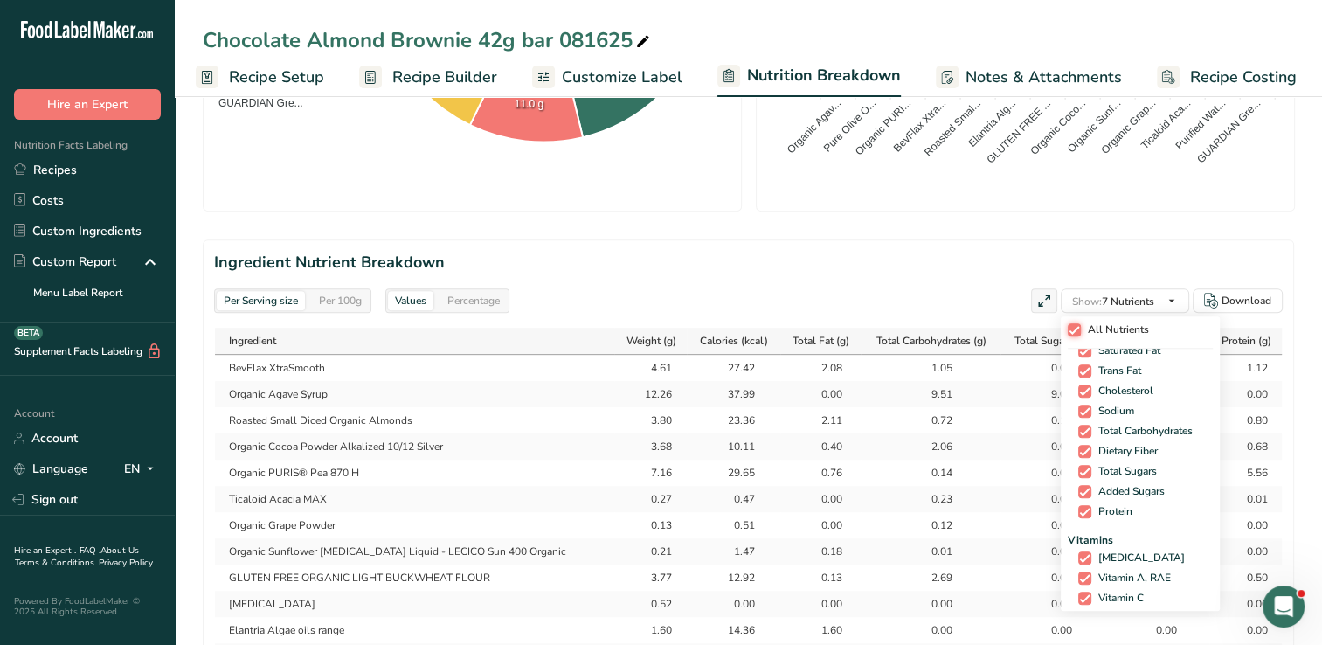
checkbox input "true"
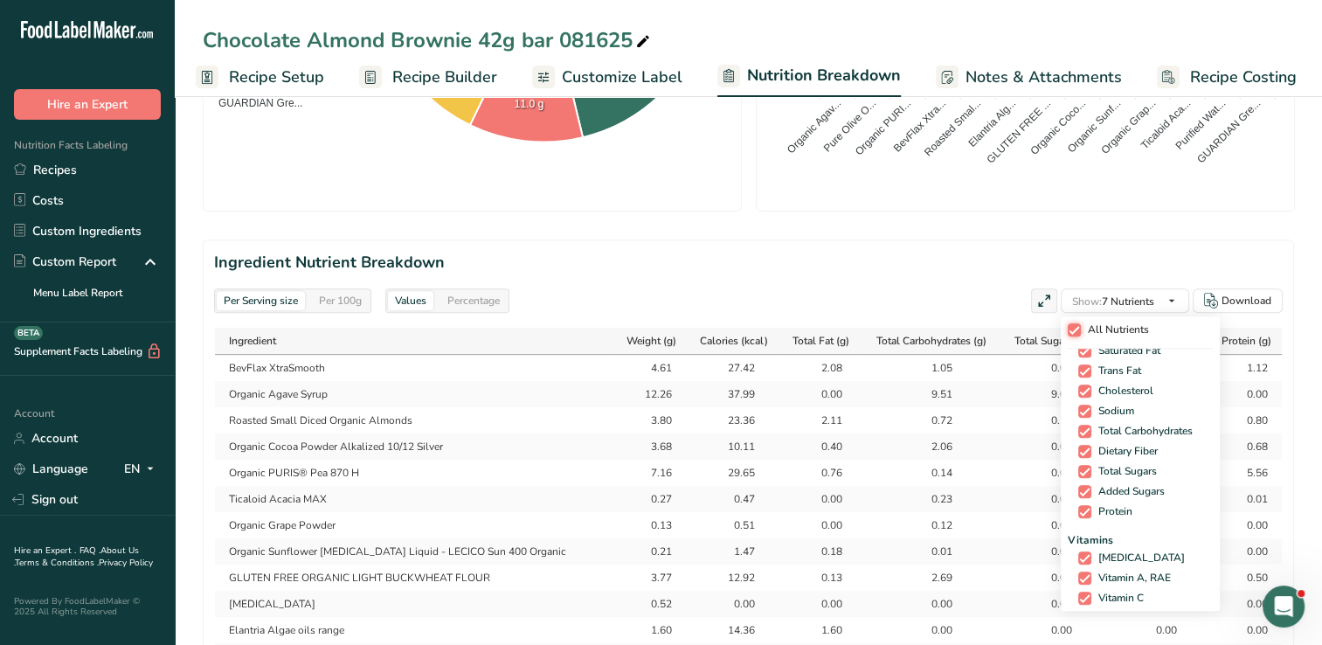
checkbox input "true"
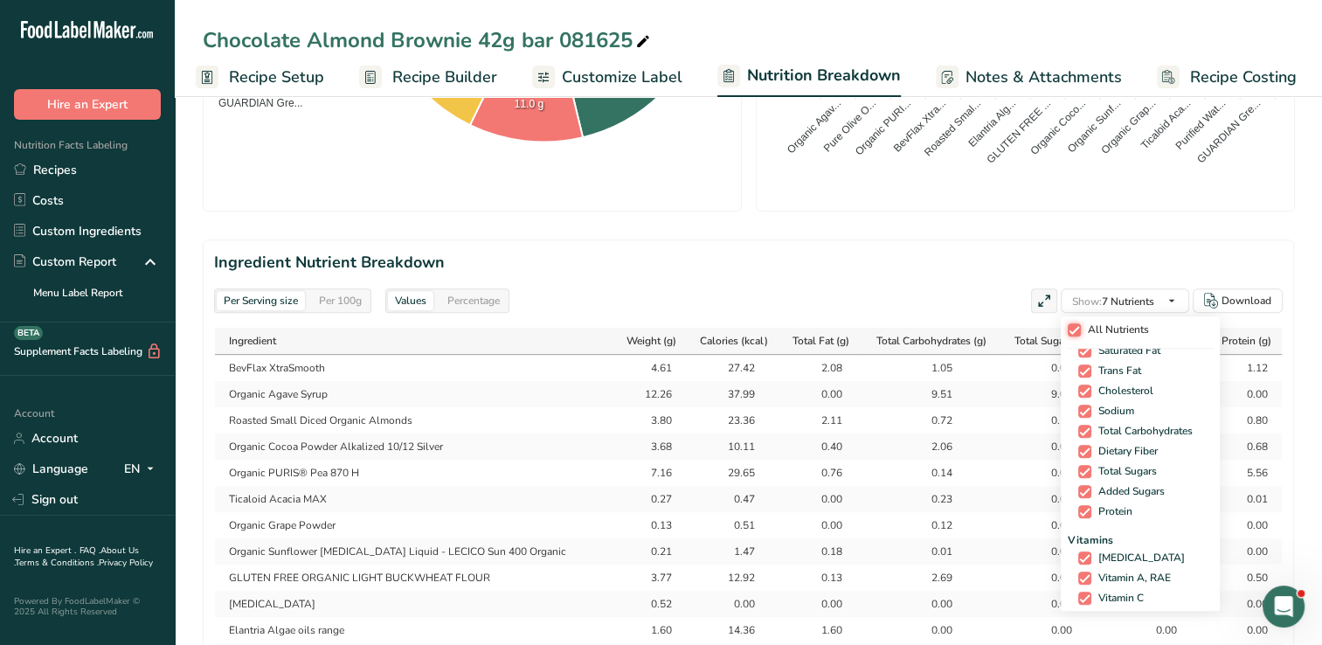
checkbox input "true"
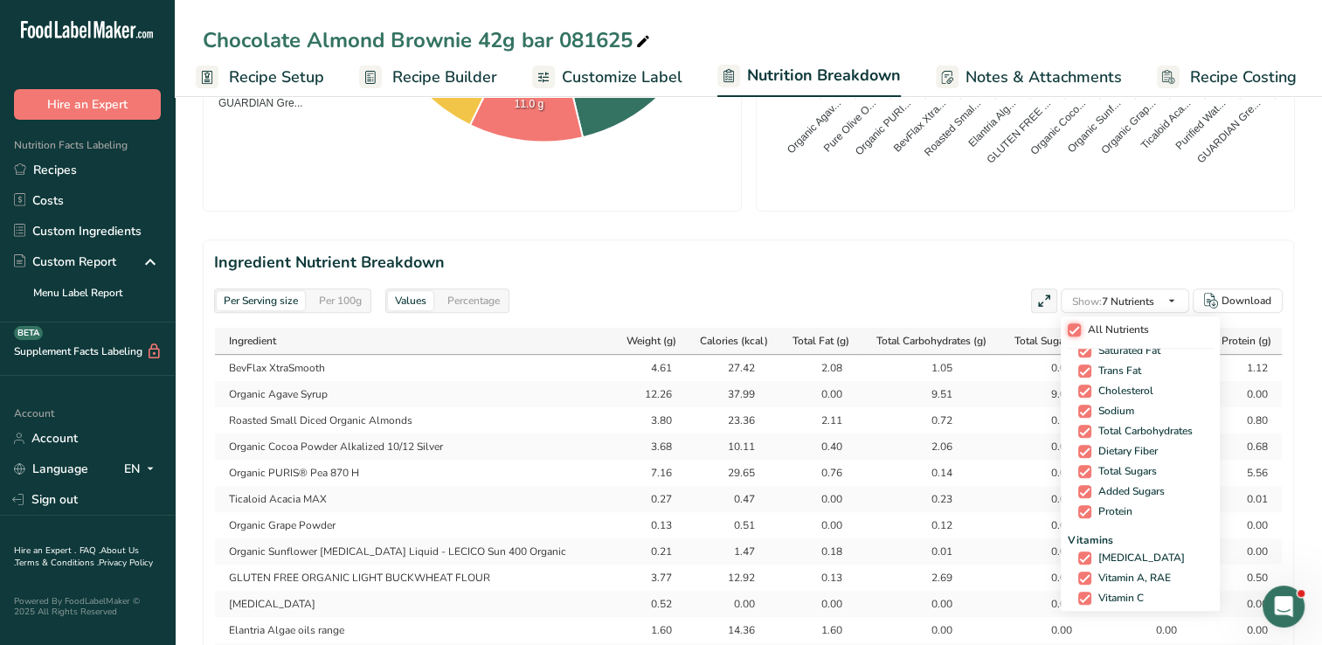
checkbox input "true"
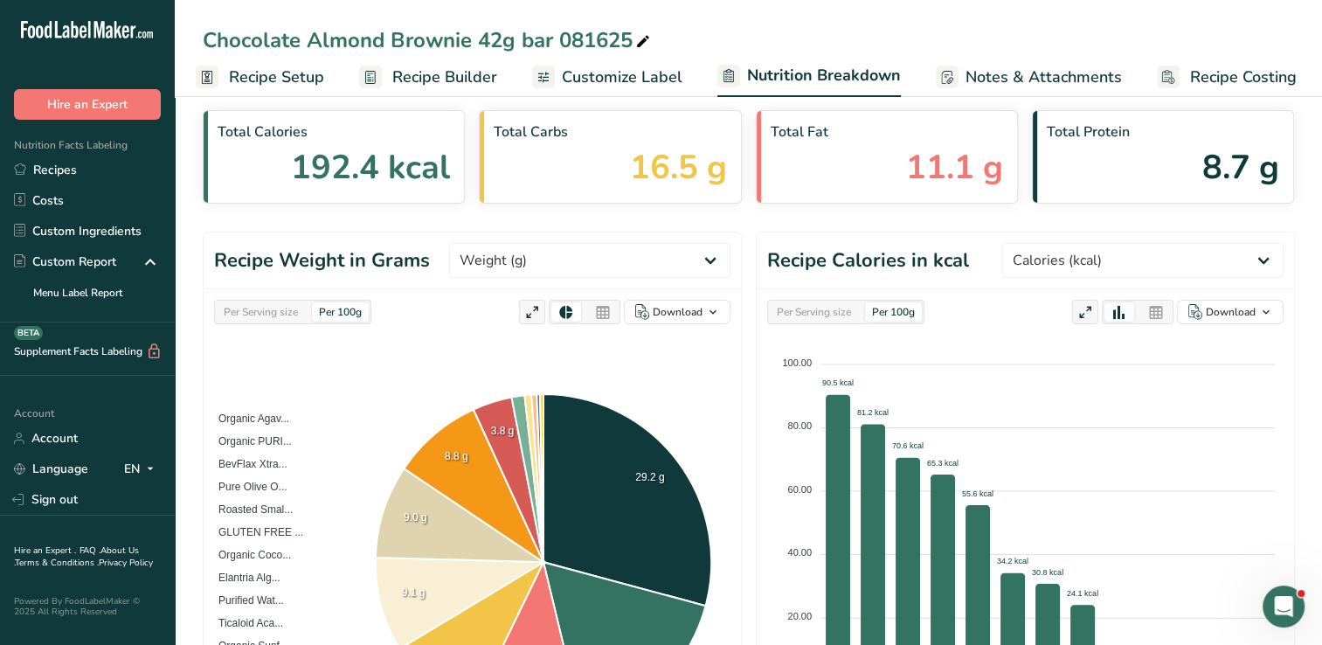
scroll to position [0, 0]
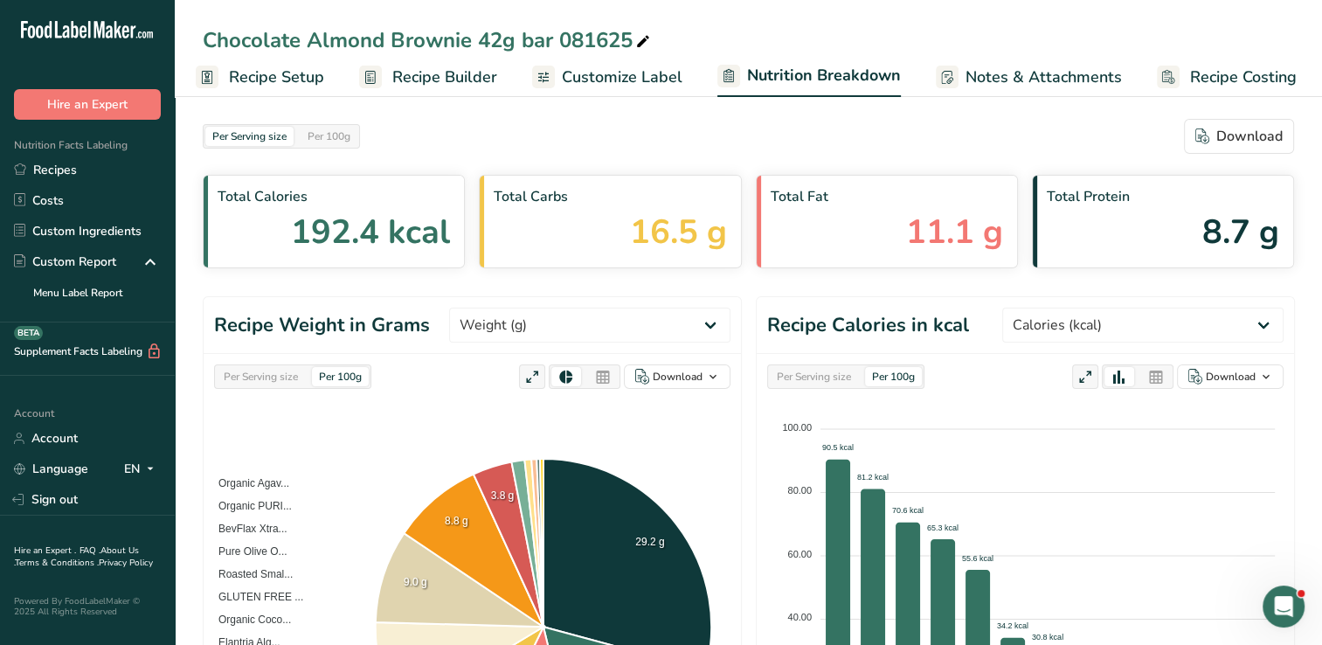
click at [437, 87] on span "Recipe Builder" at bounding box center [444, 78] width 105 height 24
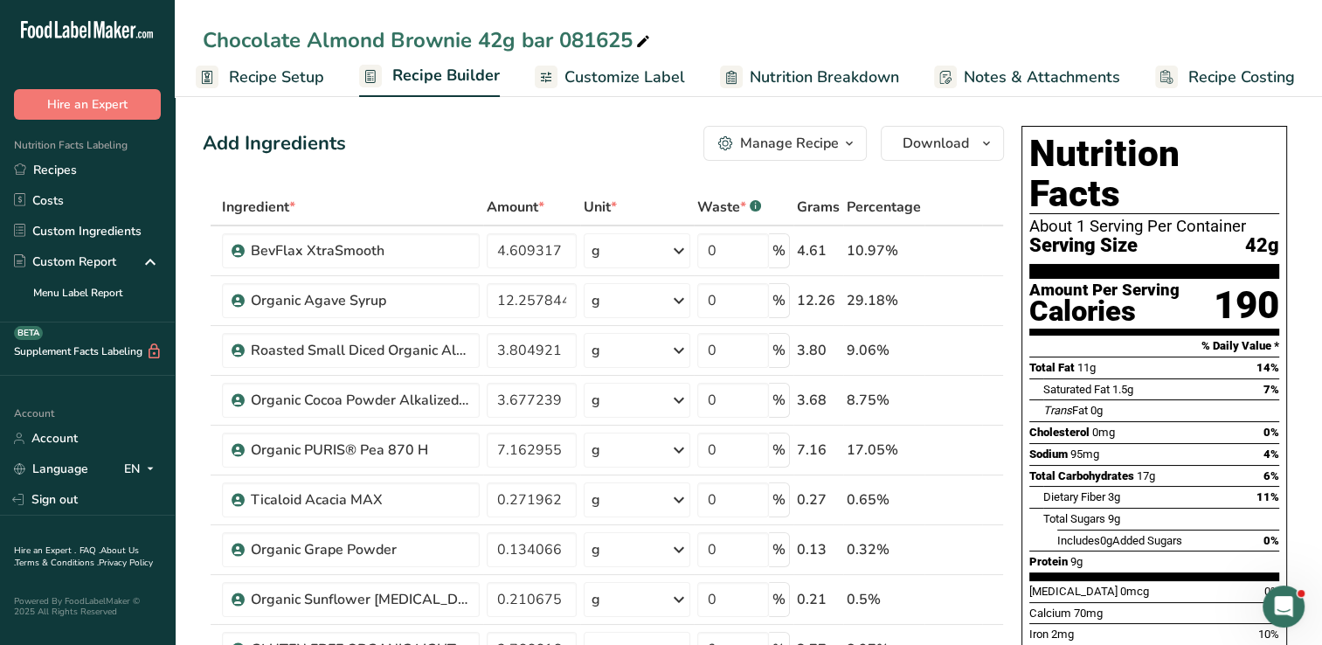
click at [605, 81] on span "Customize Label" at bounding box center [625, 78] width 121 height 24
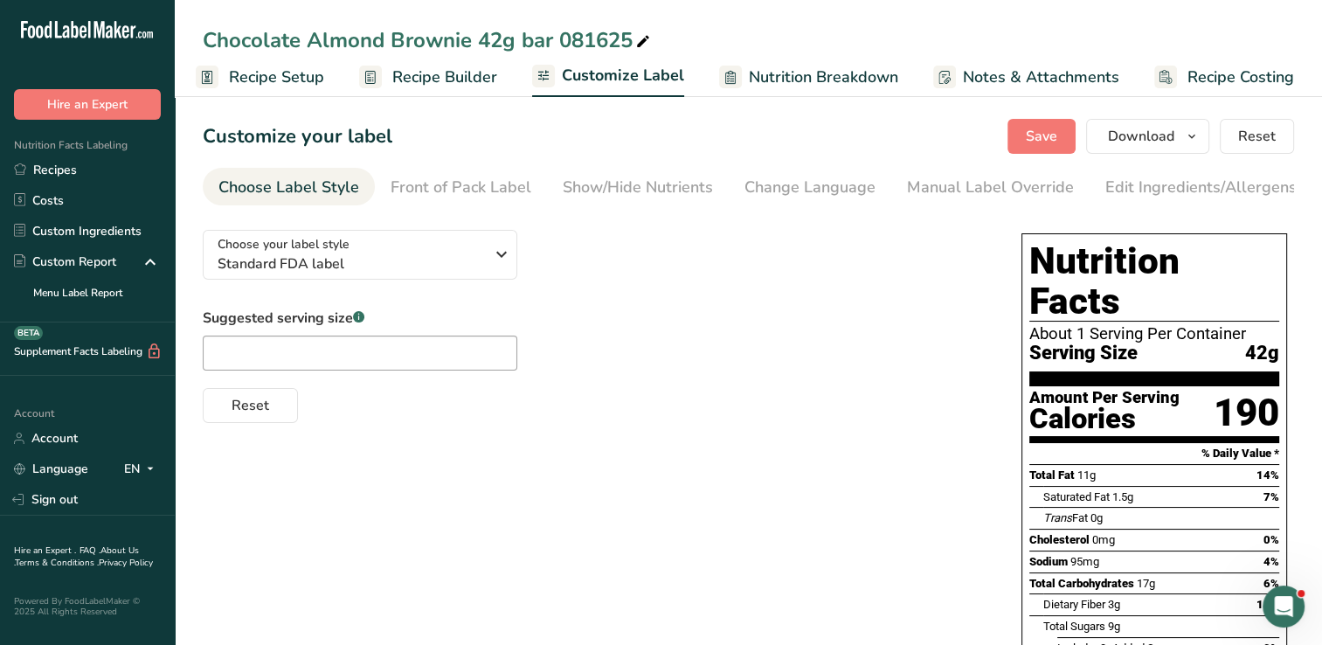
click at [629, 205] on link "Show/Hide Nutrients" at bounding box center [638, 187] width 150 height 39
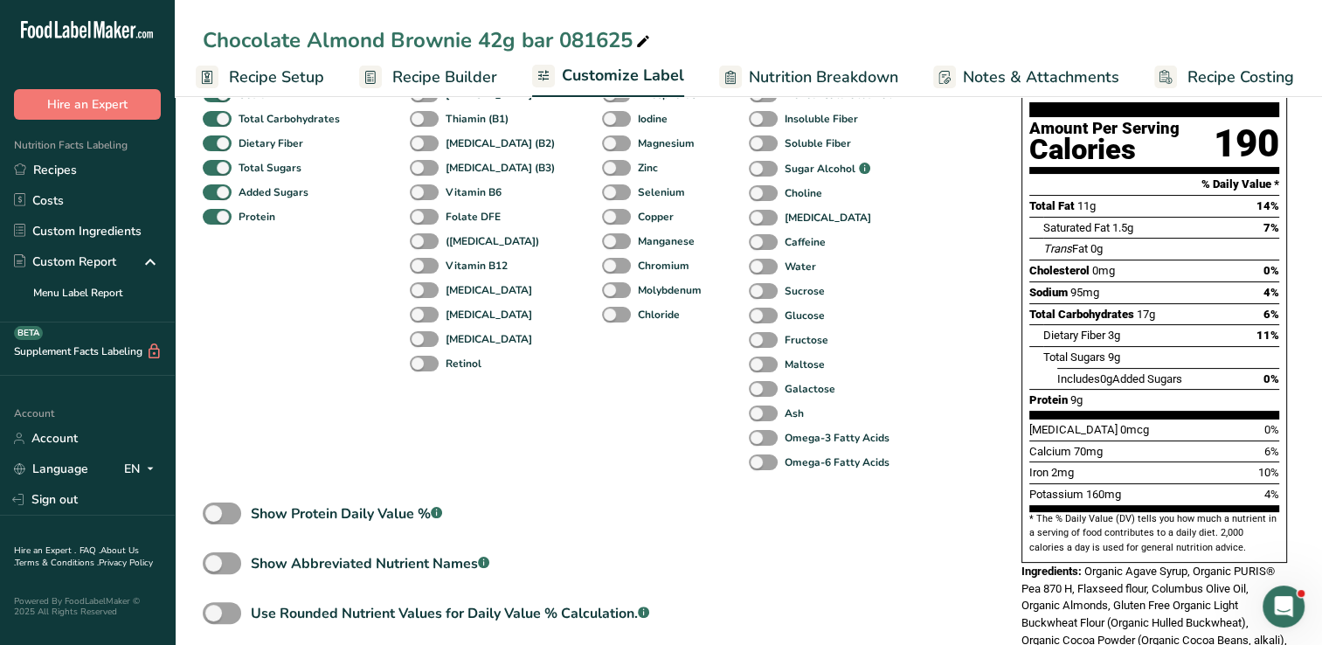
scroll to position [269, 0]
click at [749, 441] on span at bounding box center [763, 438] width 29 height 17
click at [749, 441] on input "Omega-3 Fatty Acids" at bounding box center [754, 437] width 11 height 11
checkbox input "true"
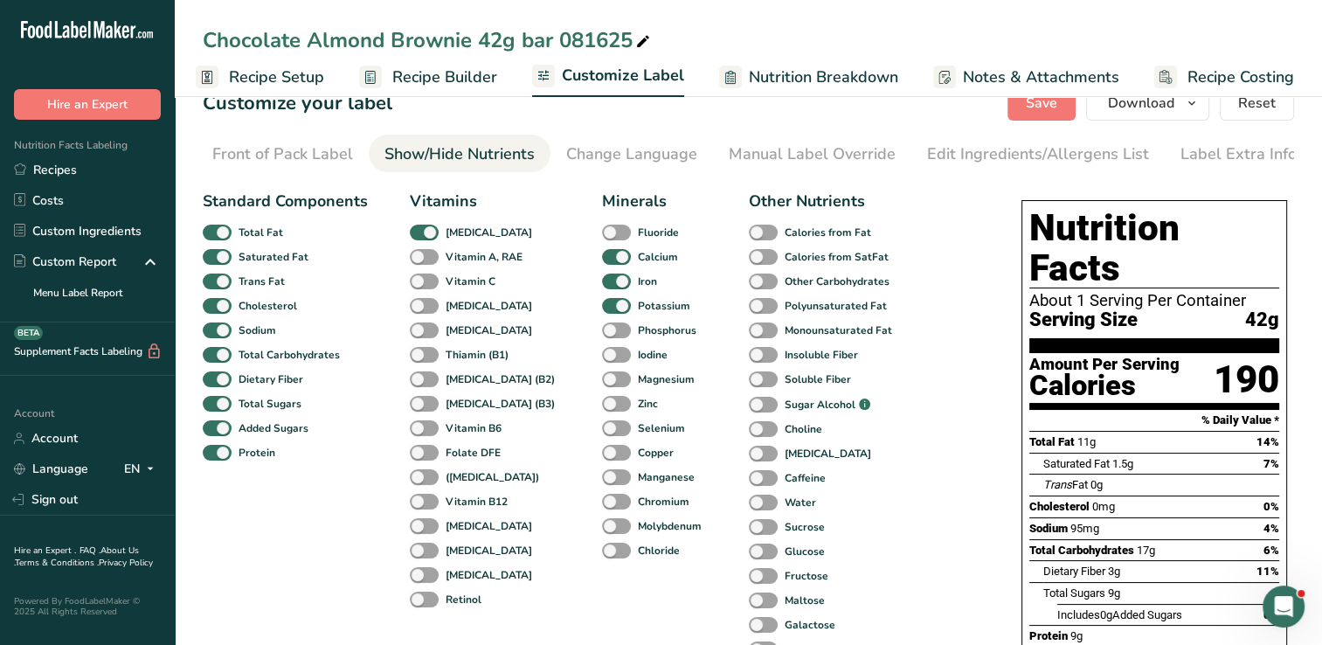
scroll to position [0, 0]
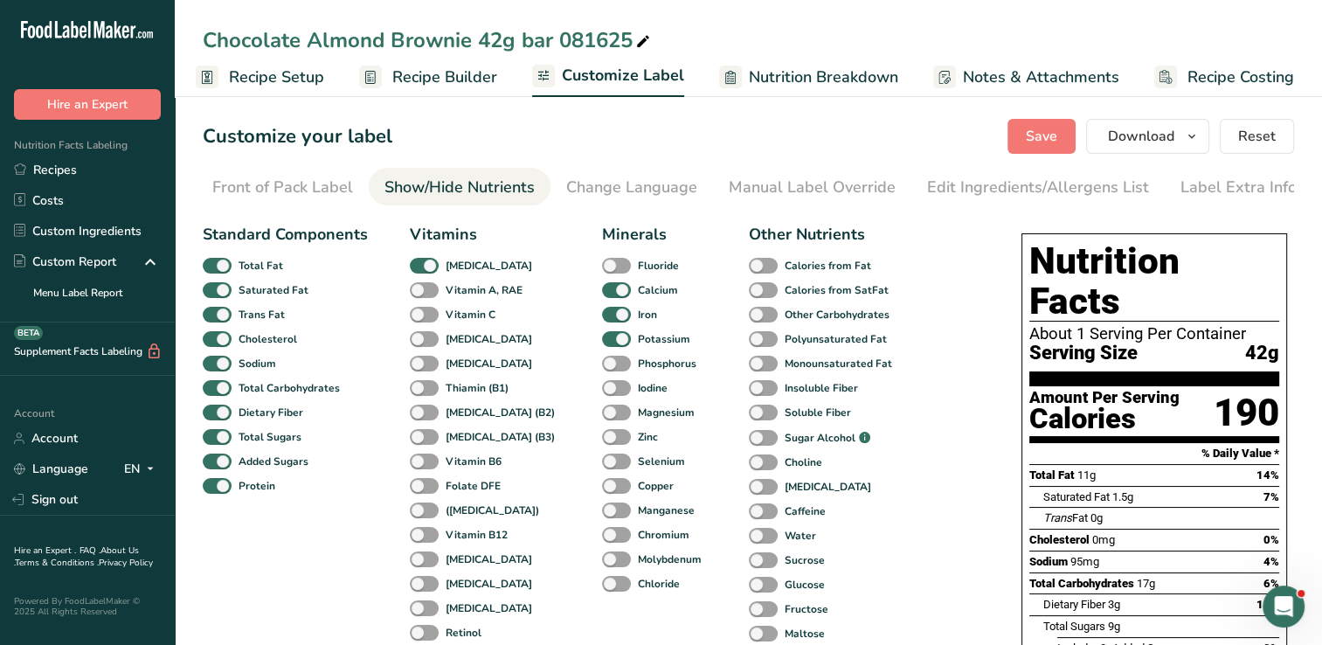
click at [273, 66] on span "Recipe Setup" at bounding box center [276, 78] width 95 height 24
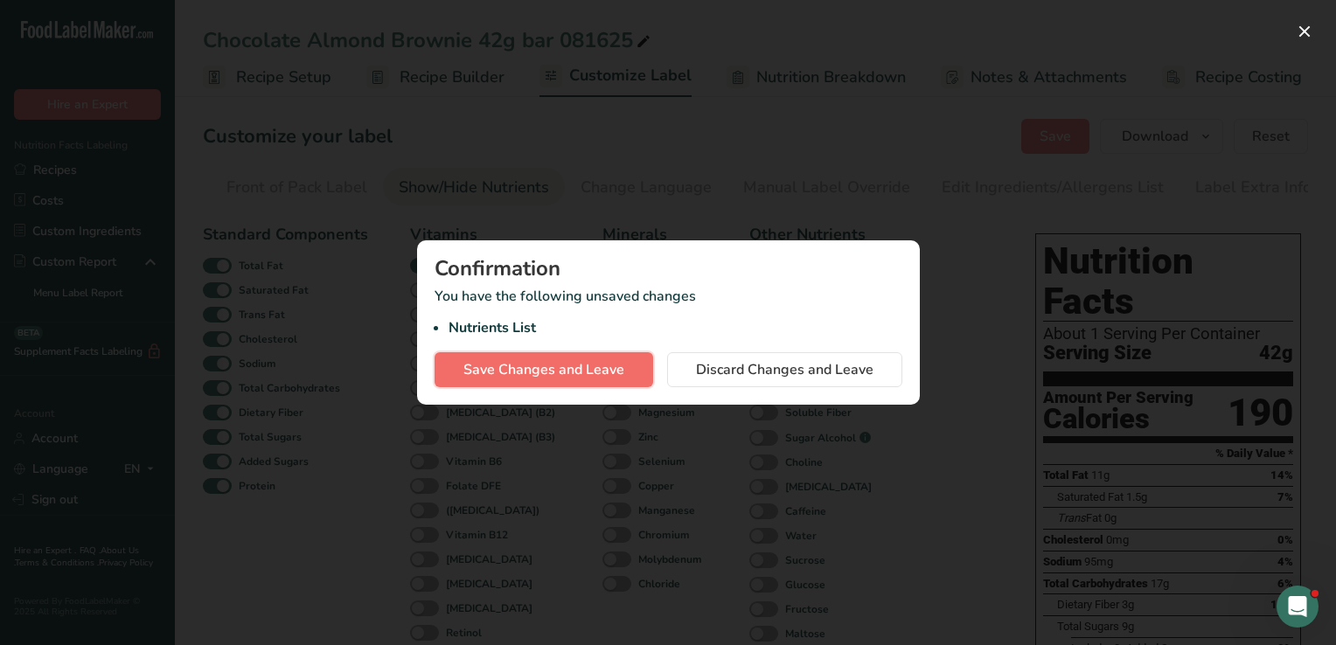
click at [628, 376] on button "Save Changes and Leave" at bounding box center [543, 369] width 219 height 35
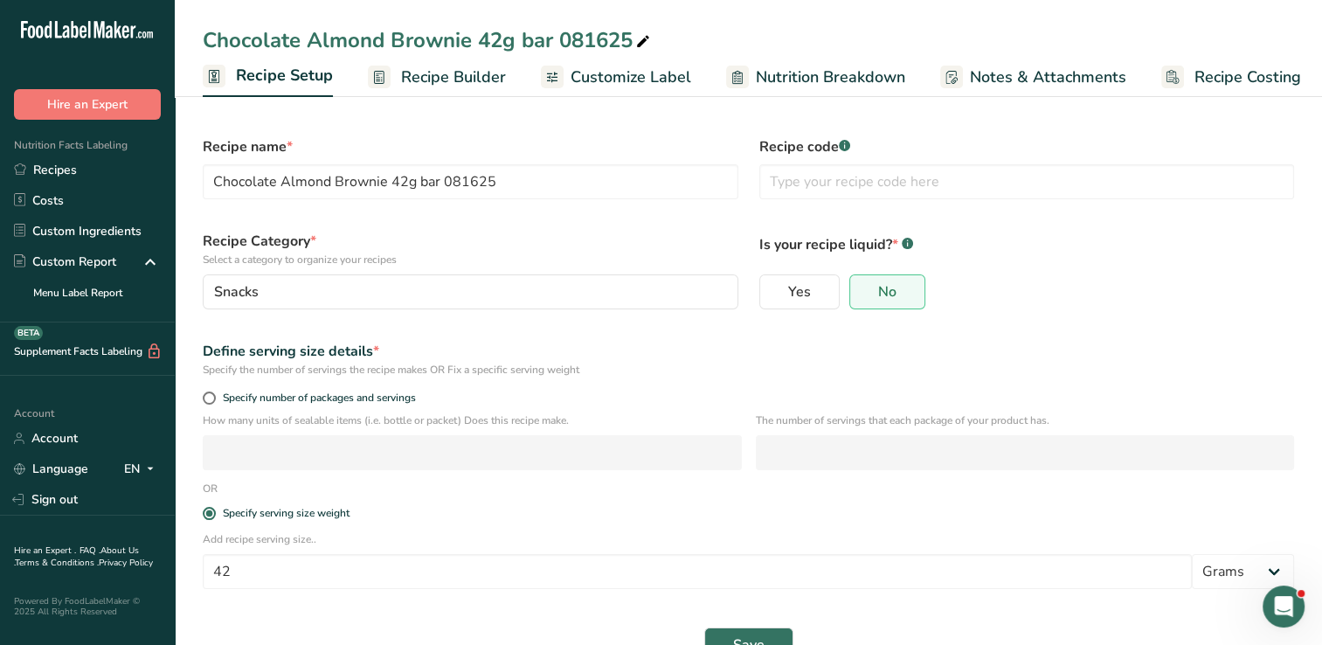
click at [430, 72] on span "Recipe Builder" at bounding box center [453, 78] width 105 height 24
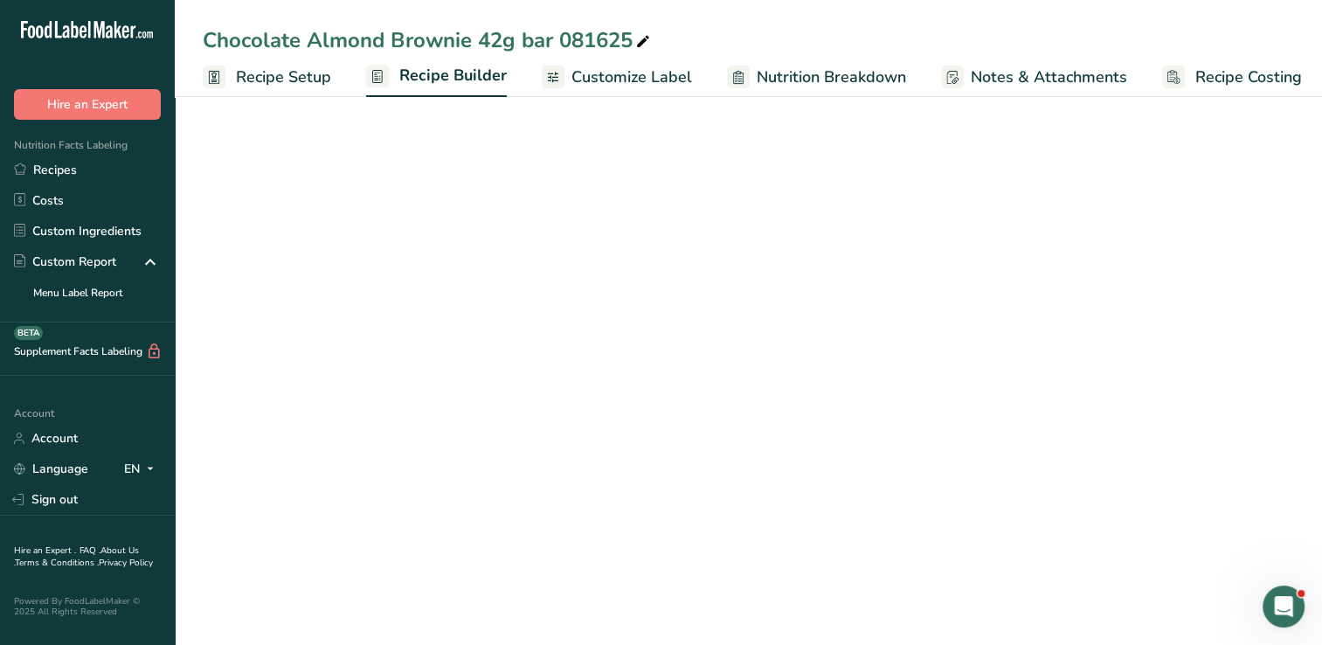
scroll to position [0, 7]
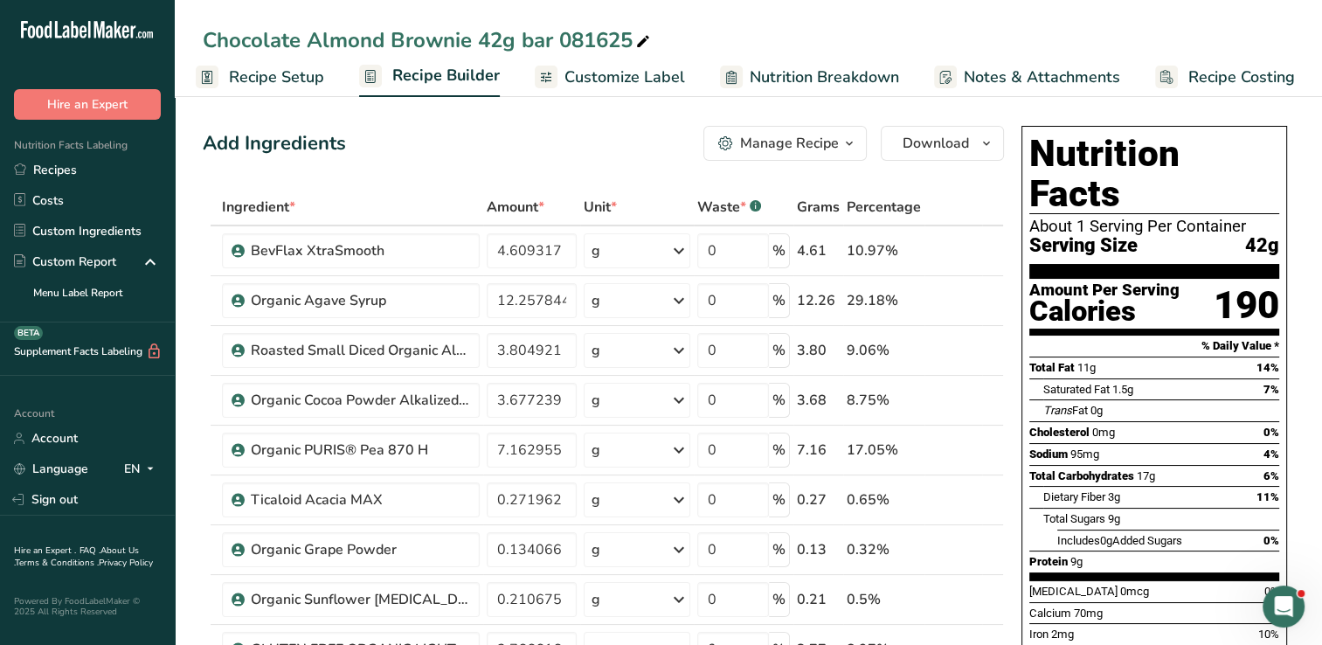
click at [430, 72] on span "Recipe Builder" at bounding box center [446, 76] width 108 height 24
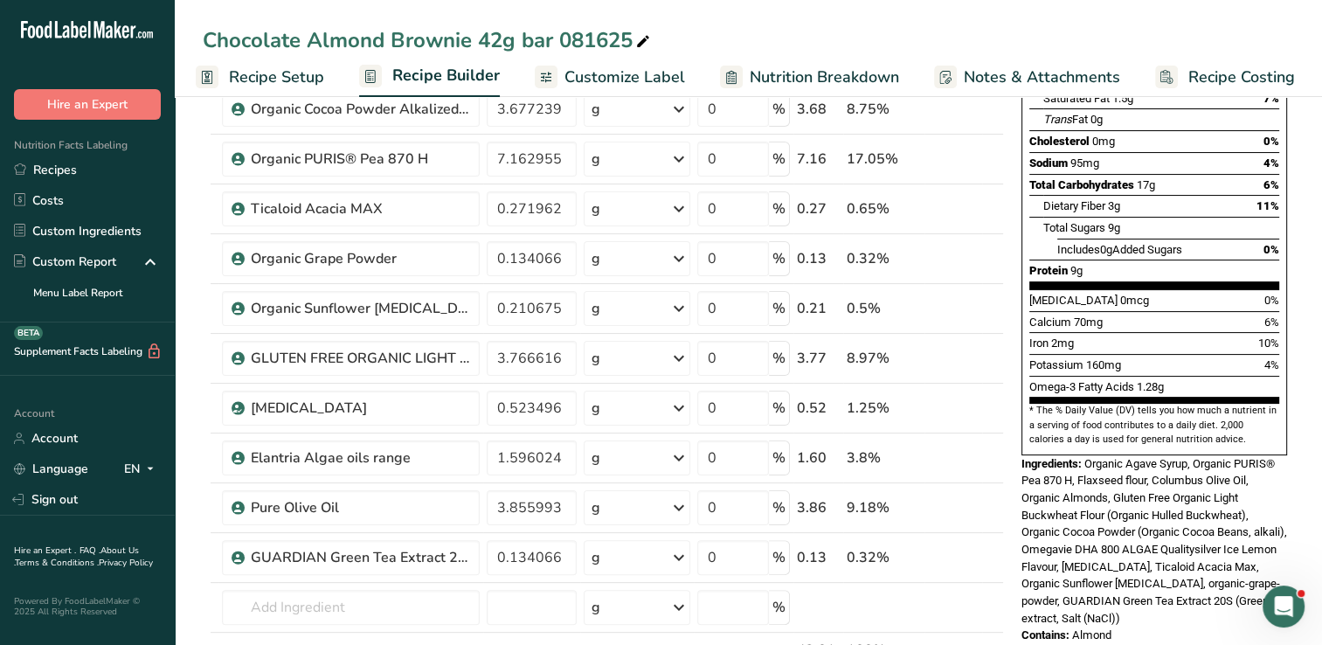
scroll to position [294, 0]
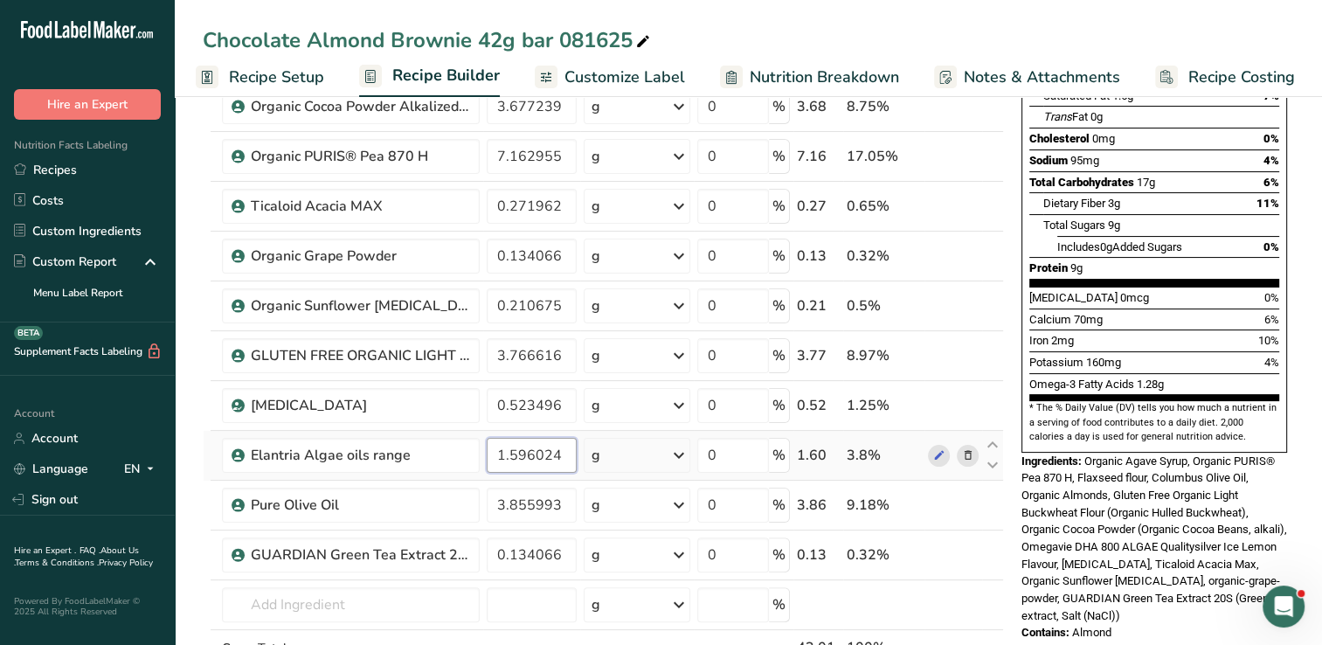
click at [566, 451] on input "1.596024" at bounding box center [532, 455] width 90 height 35
click at [563, 448] on input "1.875" at bounding box center [532, 455] width 90 height 35
click at [555, 448] on input "1.88" at bounding box center [532, 455] width 90 height 35
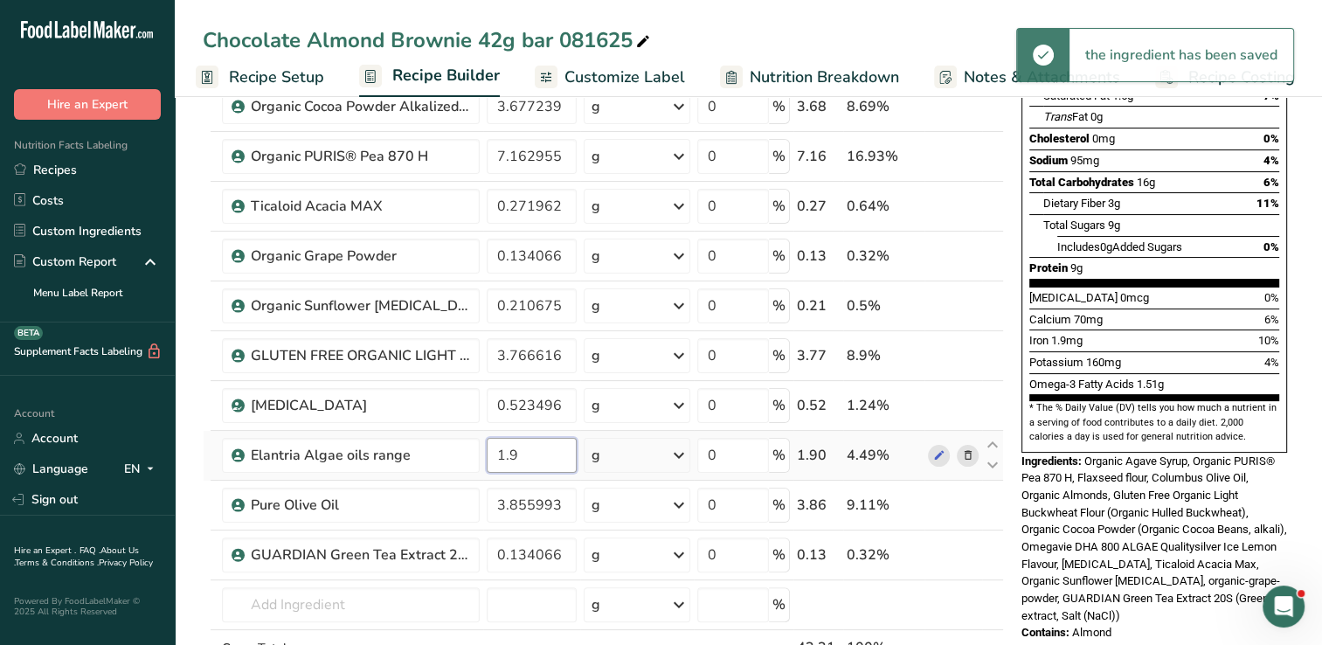
click at [538, 453] on input "1.9" at bounding box center [532, 455] width 90 height 35
click at [535, 454] on input "1.895" at bounding box center [532, 455] width 90 height 35
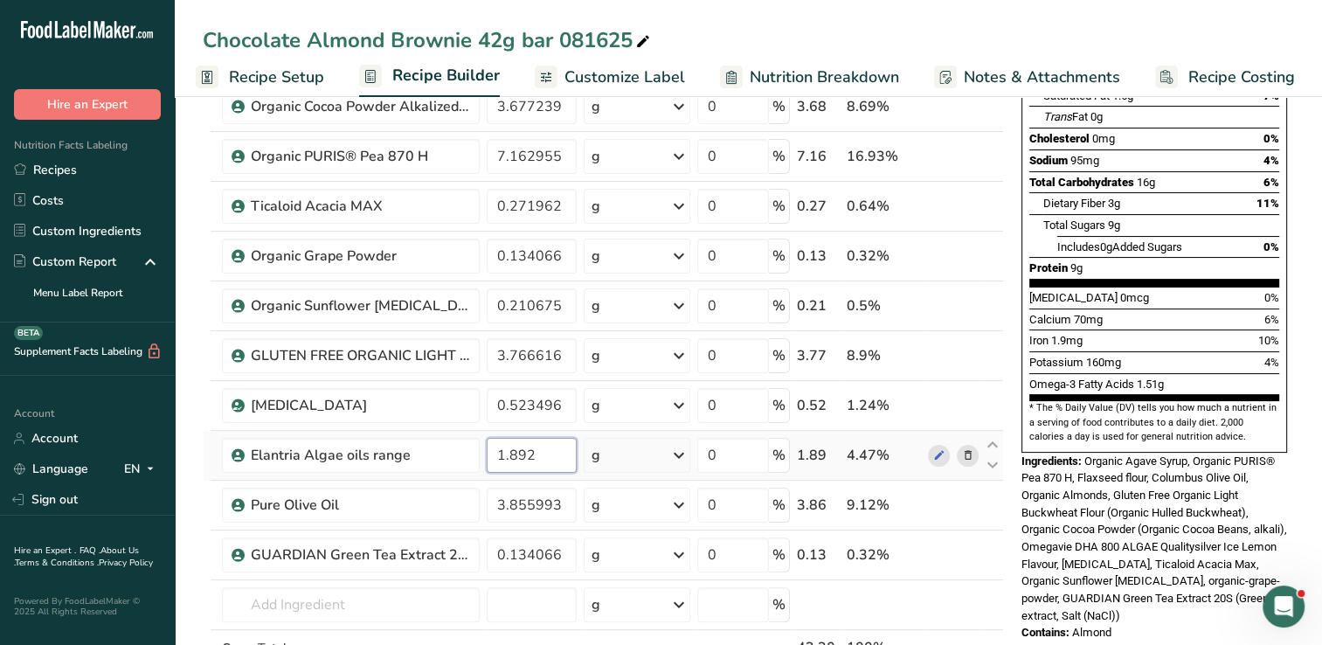
type input "1.892"
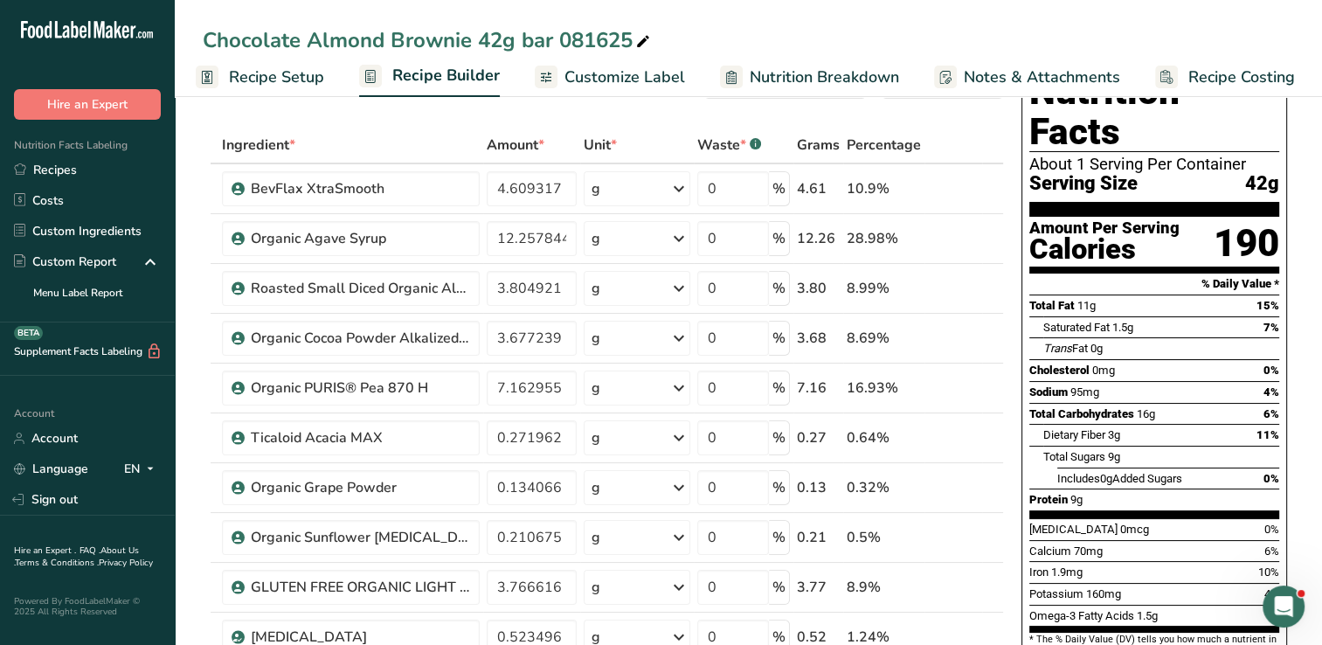
scroll to position [67, 0]
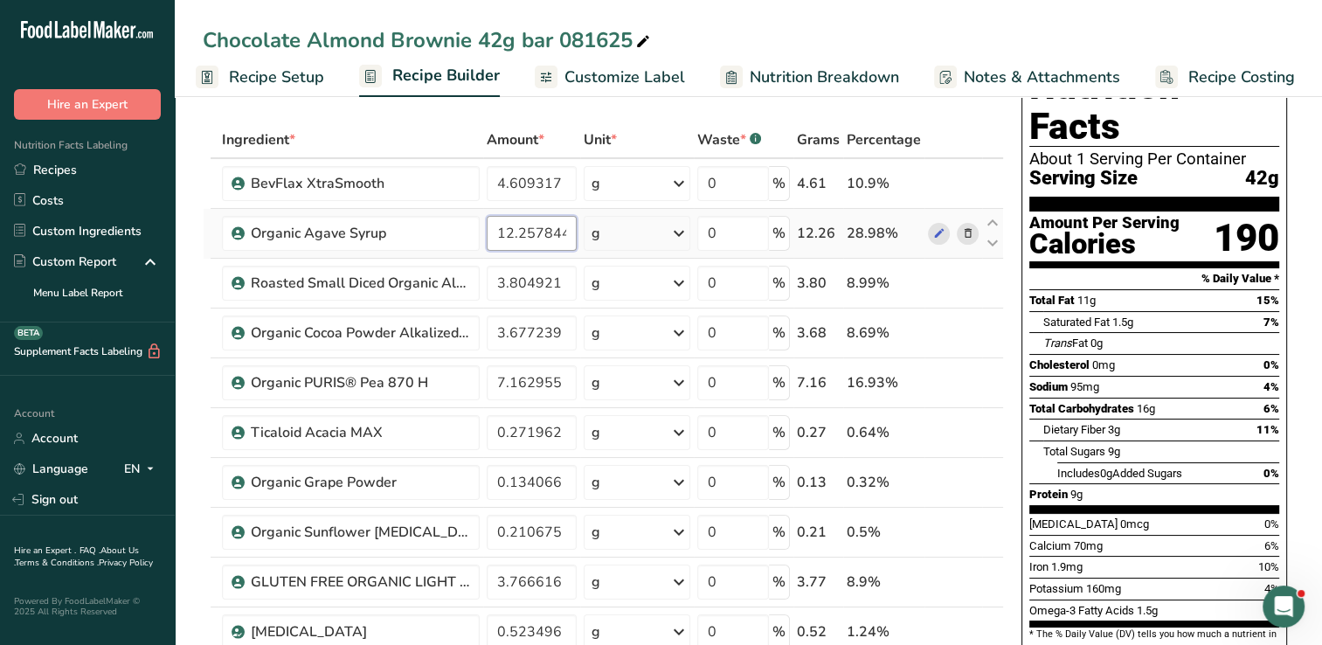
click at [567, 233] on input "12.257844" at bounding box center [532, 233] width 90 height 35
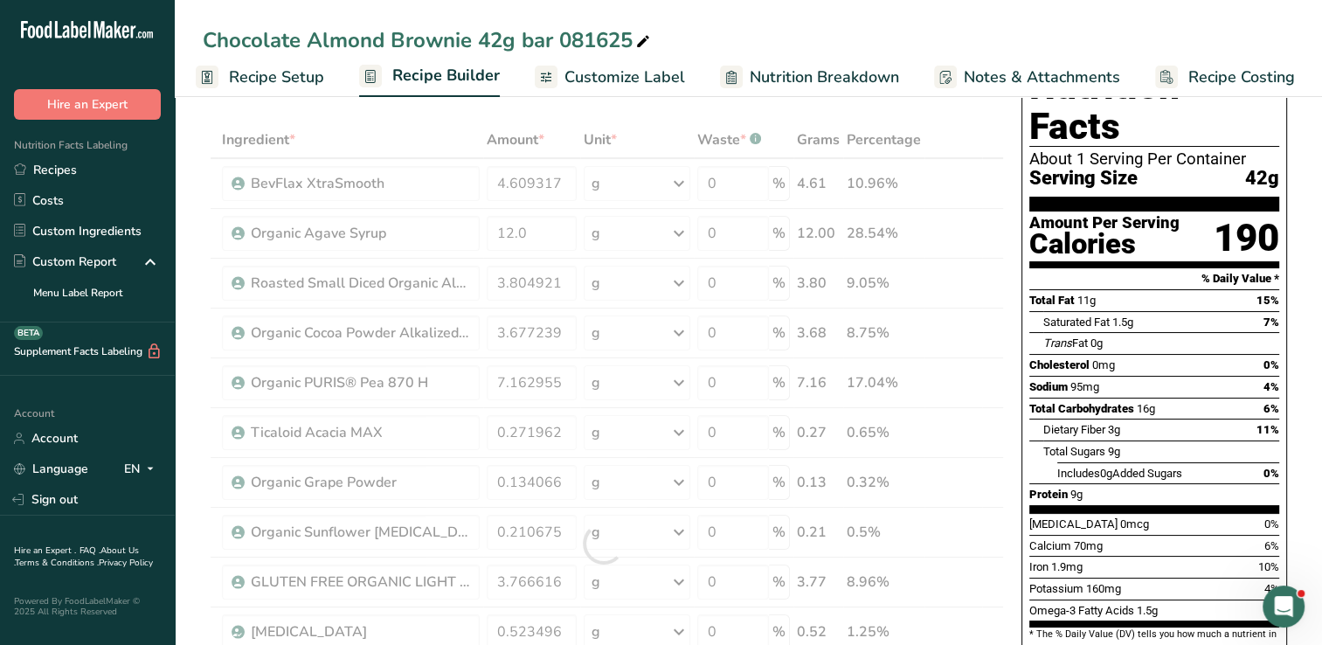
click at [1275, 332] on div "Trans Fat 0g" at bounding box center [1162, 343] width 236 height 22
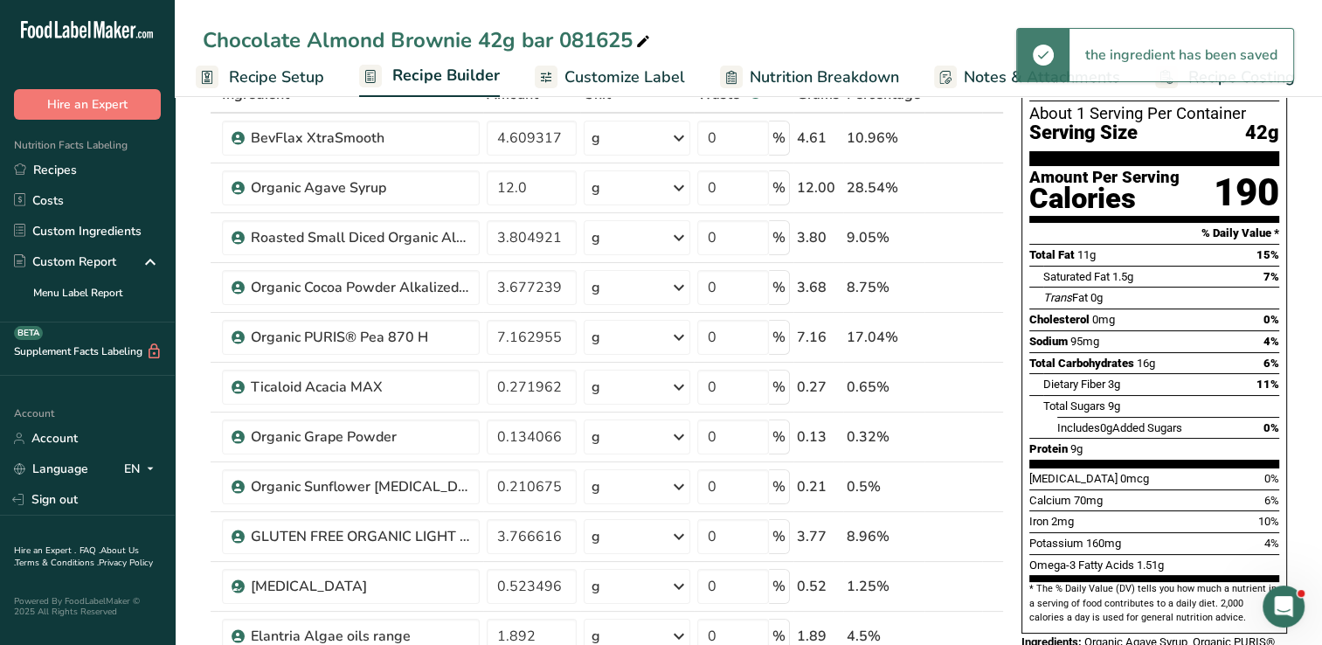
scroll to position [0, 0]
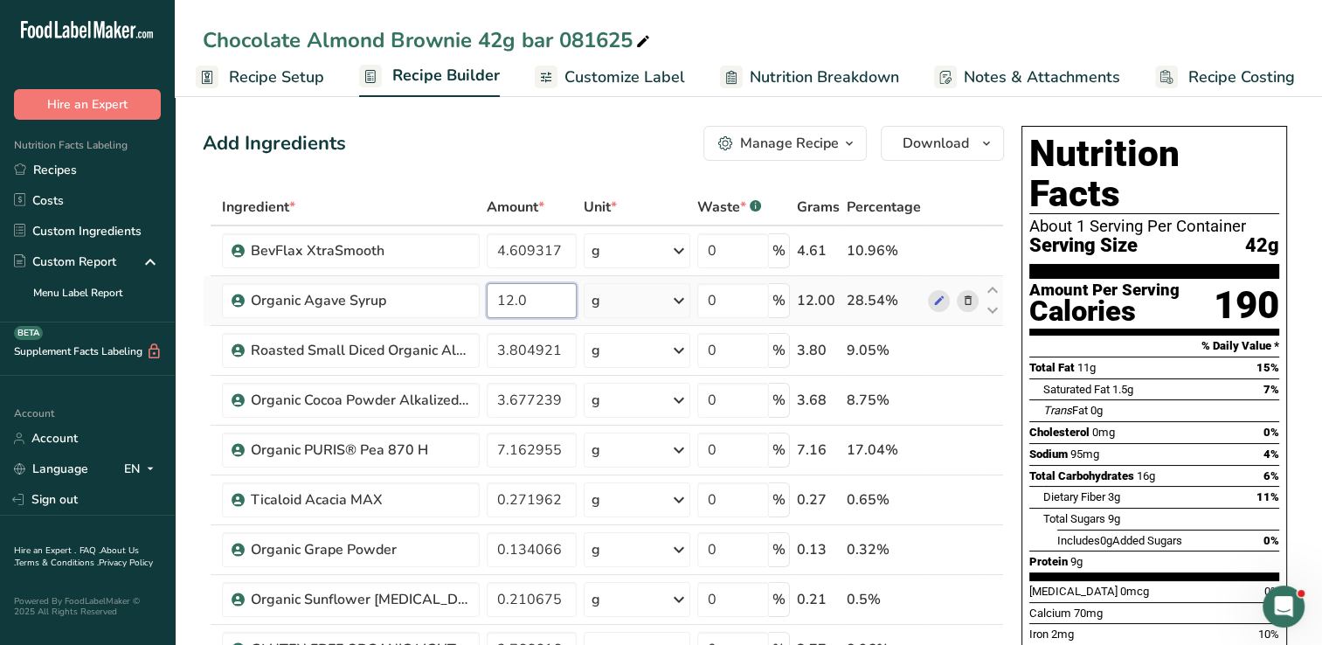
click at [531, 295] on input "12.0" at bounding box center [532, 300] width 90 height 35
type input "11.96"
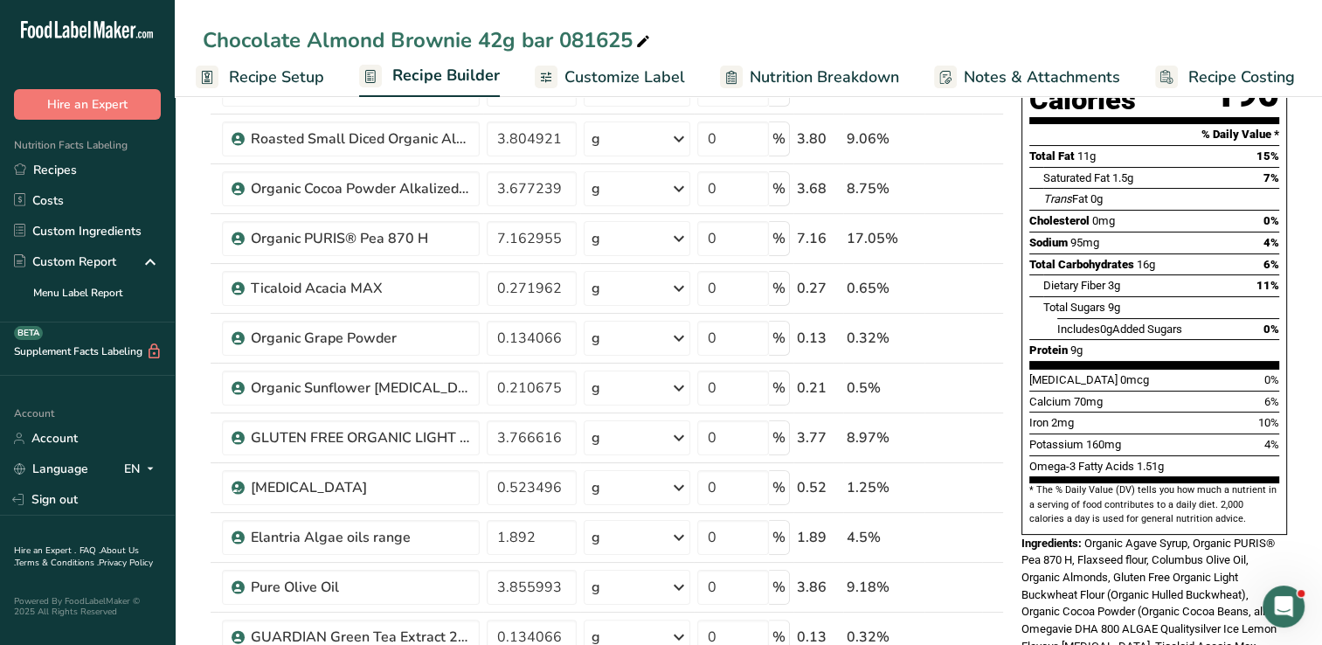
scroll to position [213, 0]
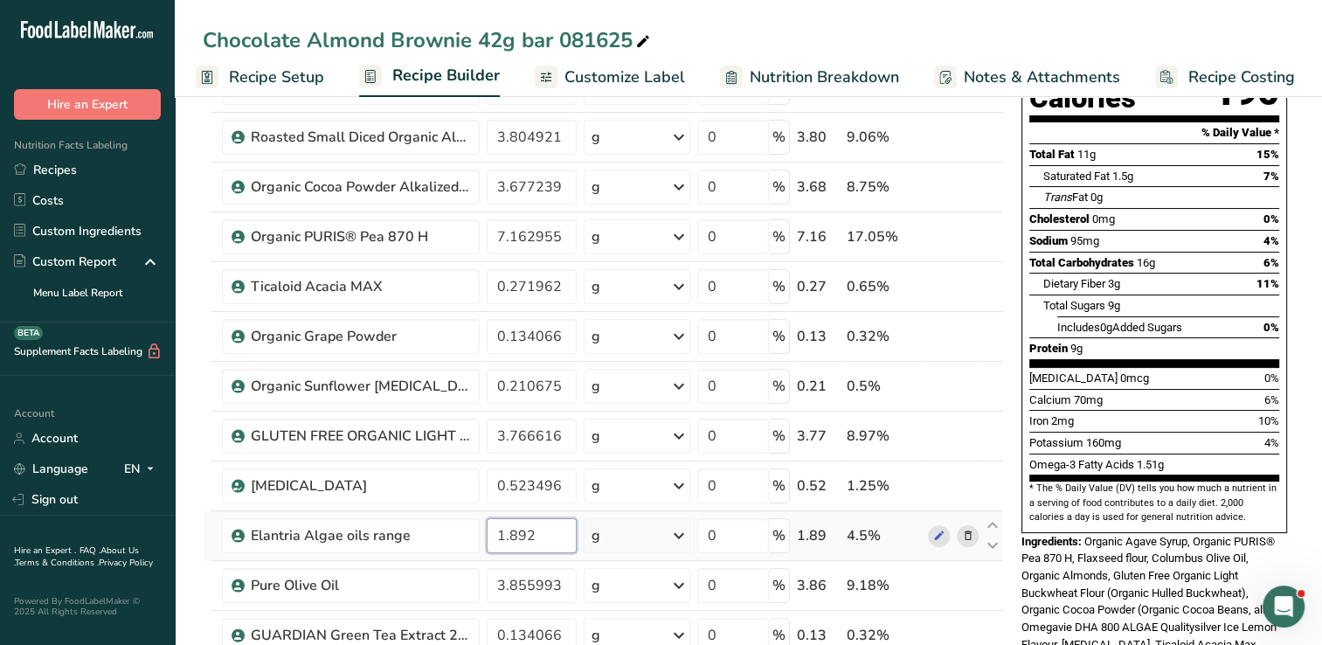
click at [556, 526] on input "1.892" at bounding box center [532, 535] width 90 height 35
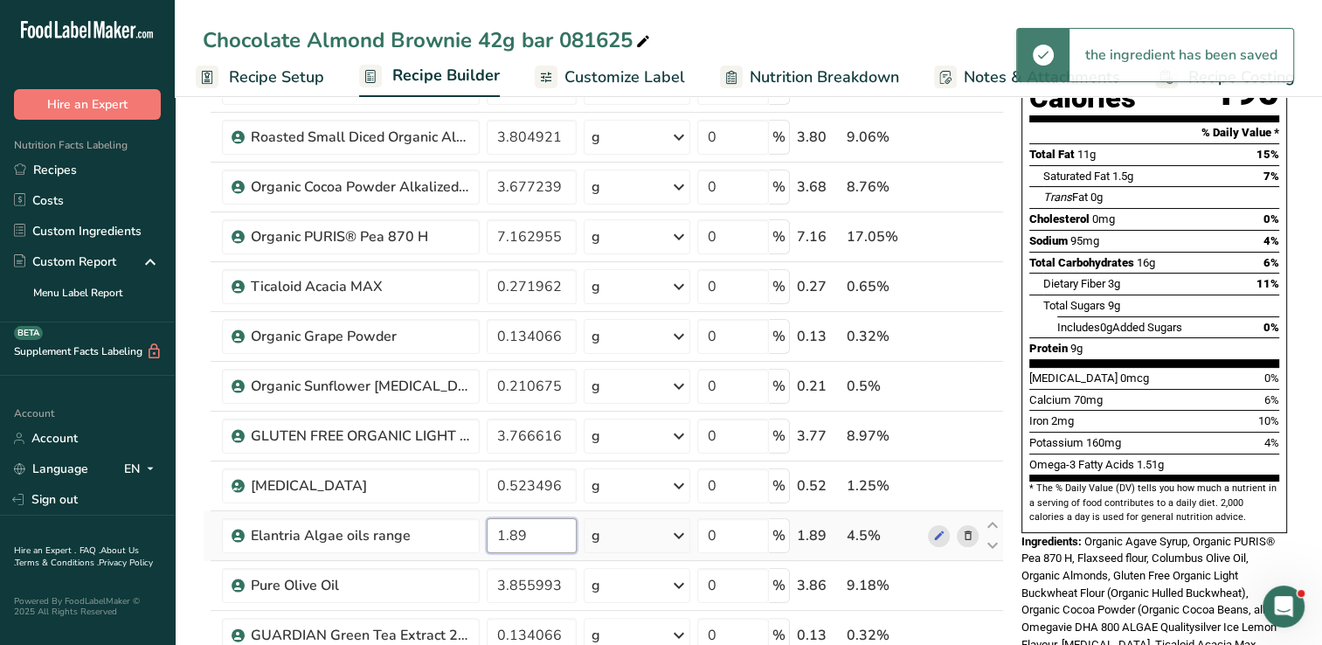
click at [556, 526] on input "1.89" at bounding box center [532, 535] width 90 height 35
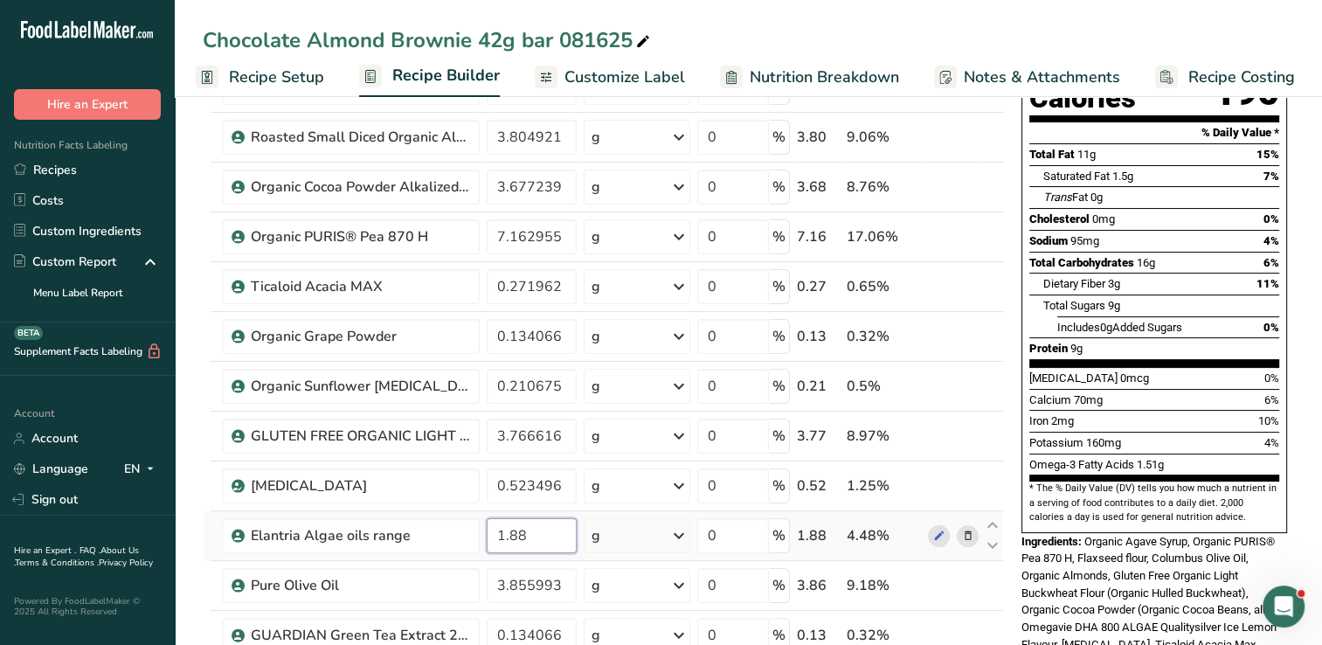
type input "1.88"
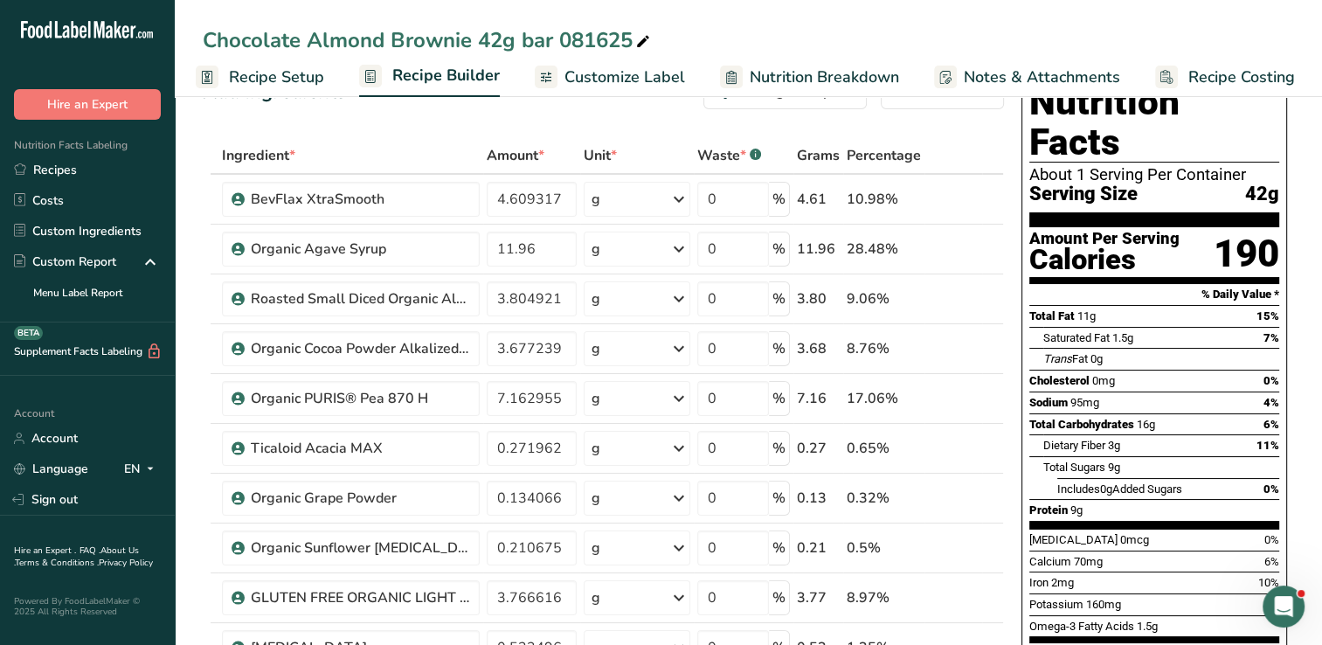
scroll to position [28, 0]
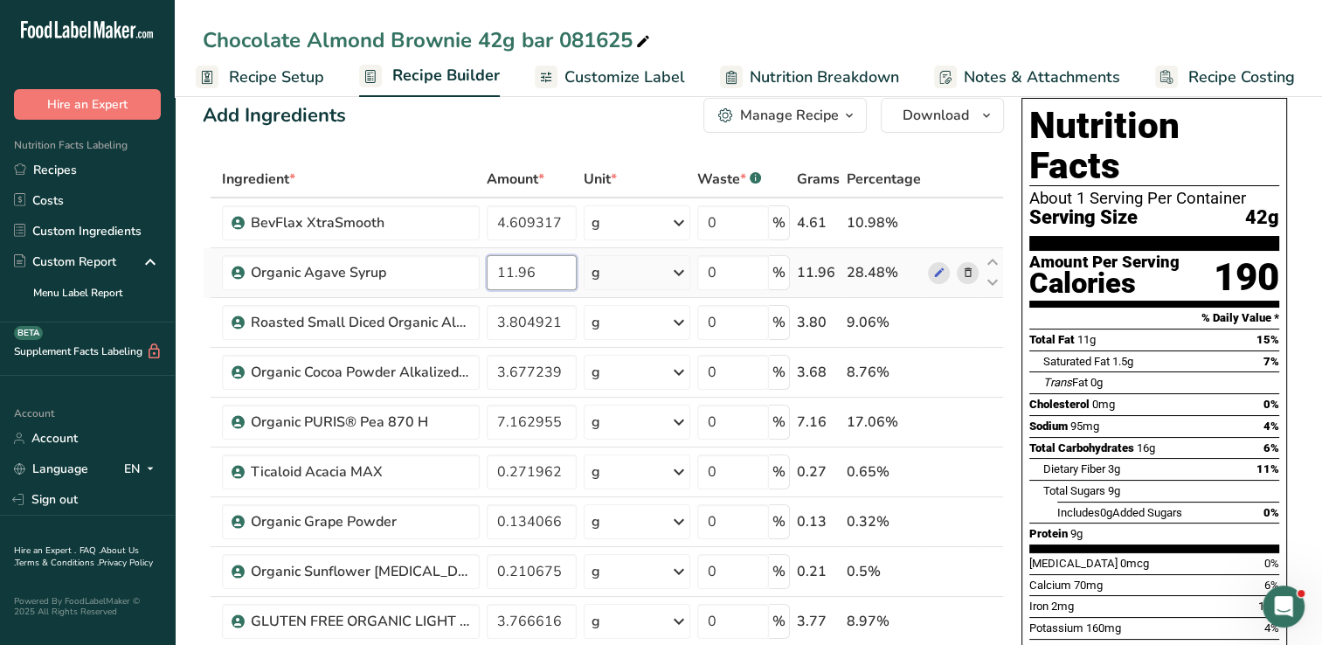
click at [539, 275] on input "11.96" at bounding box center [532, 272] width 90 height 35
type input "11.97"
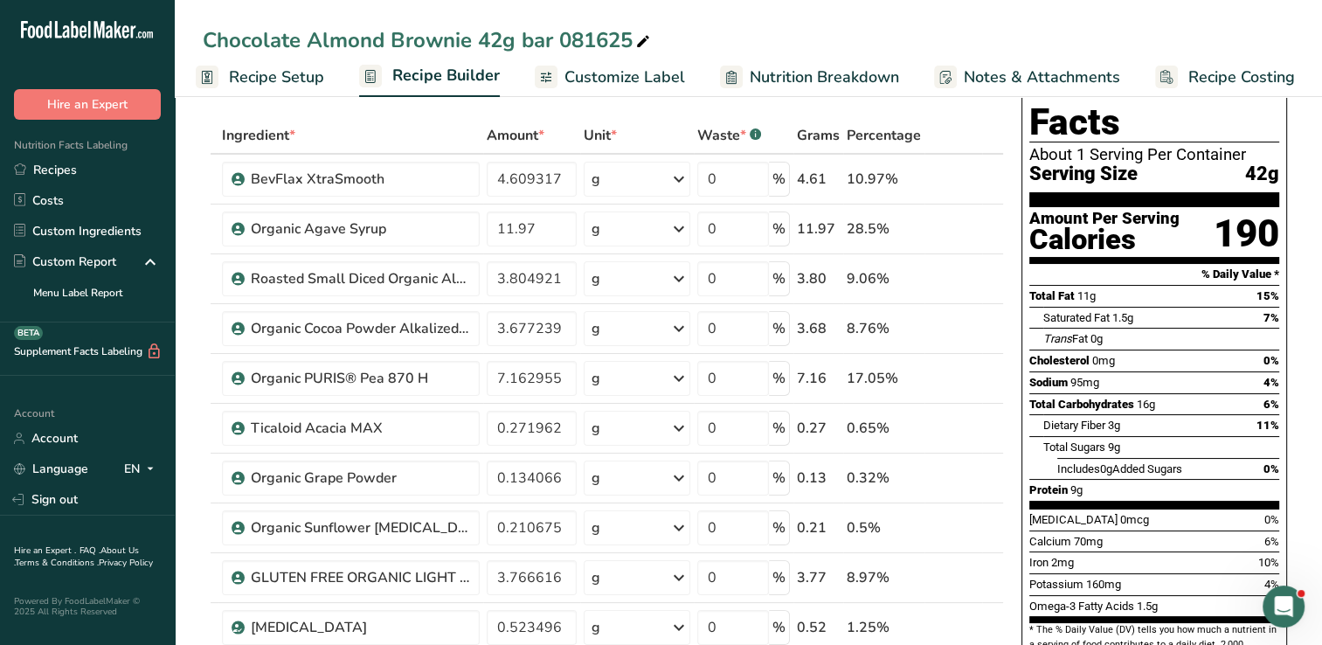
scroll to position [0, 0]
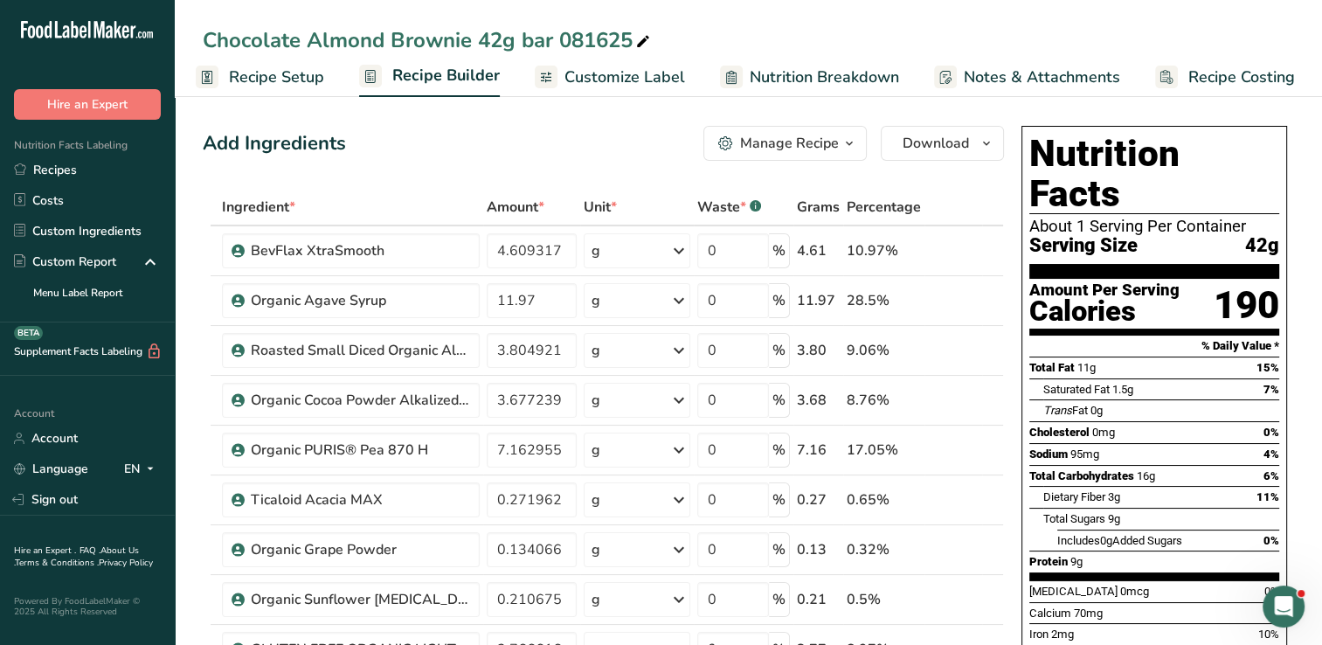
click at [580, 144] on div "Add Ingredients Manage Recipe Delete Recipe Duplicate Recipe Scale Recipe Save …" at bounding box center [604, 143] width 802 height 35
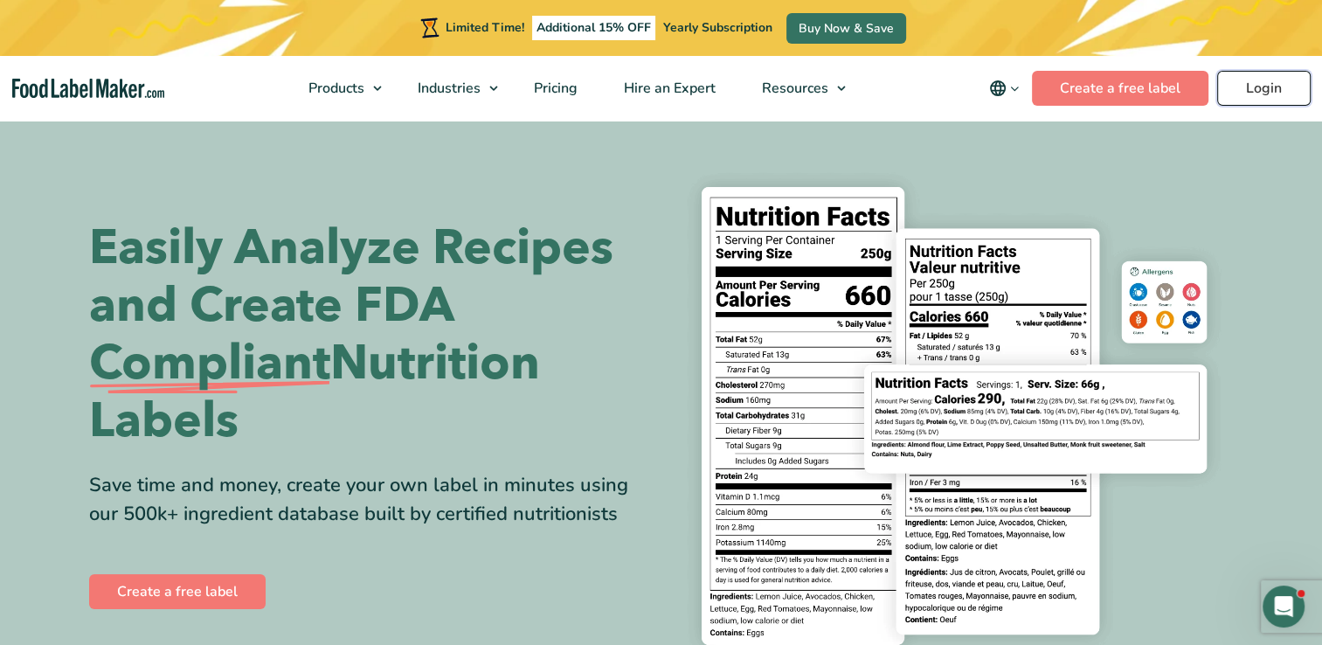
click at [1267, 83] on link "Login" at bounding box center [1265, 88] width 94 height 35
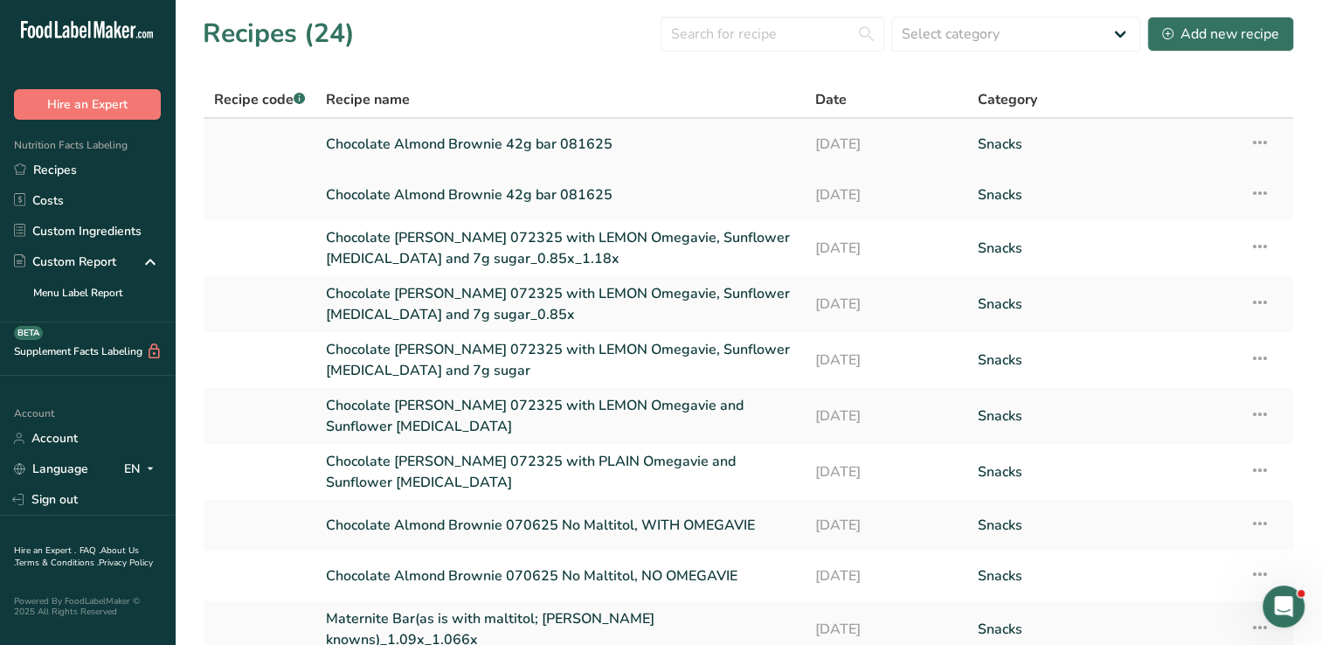
click at [604, 139] on link "Chocolate Almond Brownie 42g bar 081625" at bounding box center [560, 144] width 468 height 37
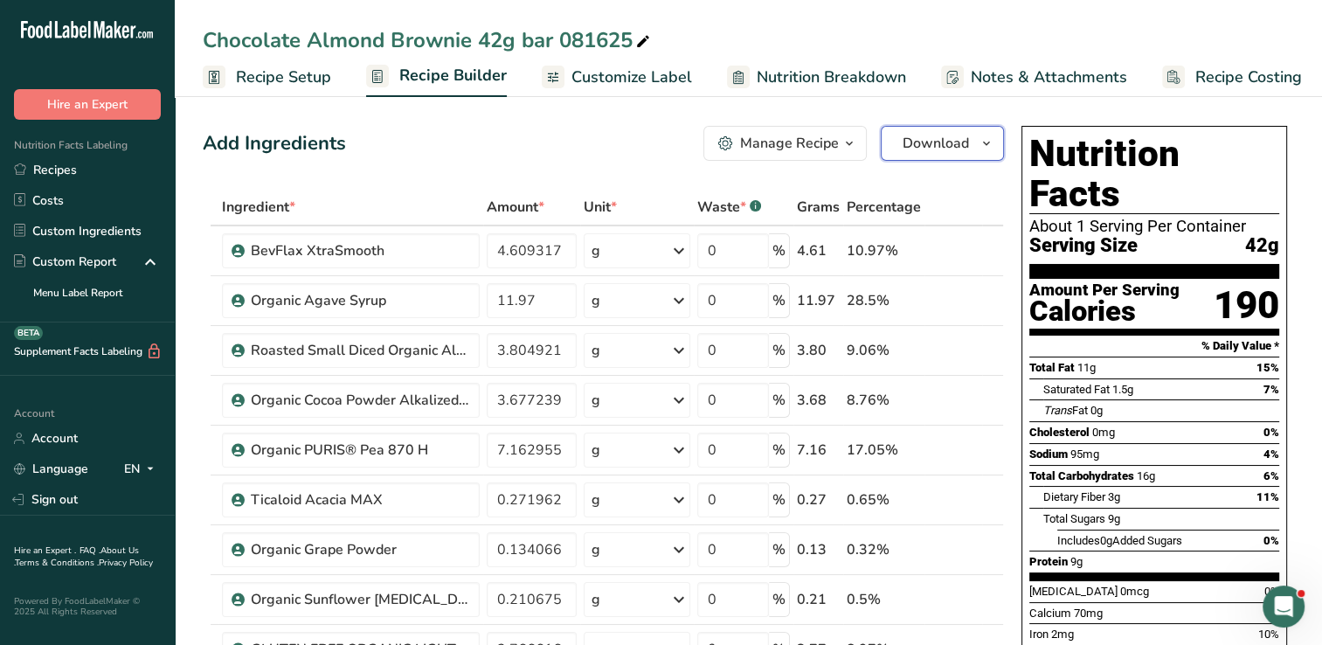
click at [986, 141] on icon "button" at bounding box center [987, 144] width 14 height 22
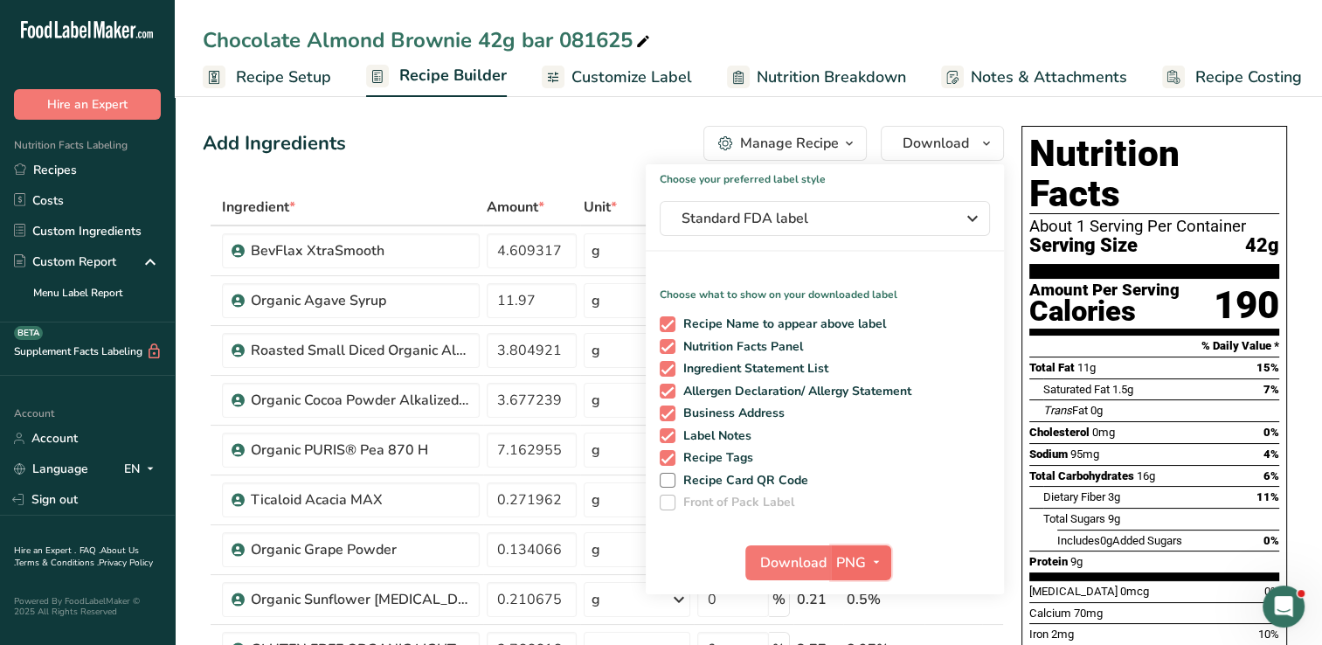
click at [871, 556] on icon "button" at bounding box center [877, 563] width 14 height 22
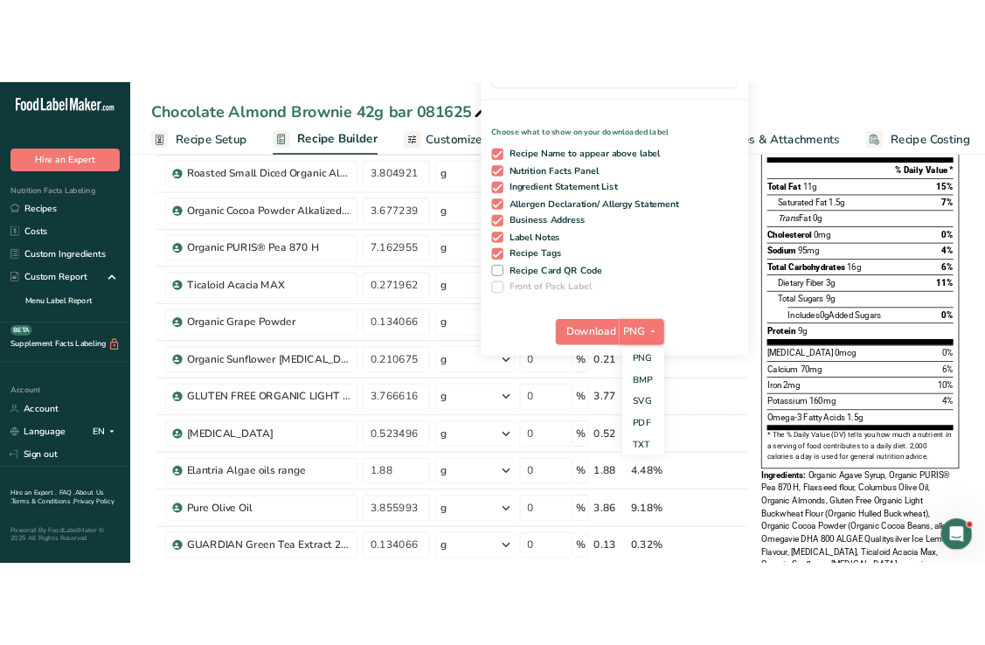
scroll to position [239, 0]
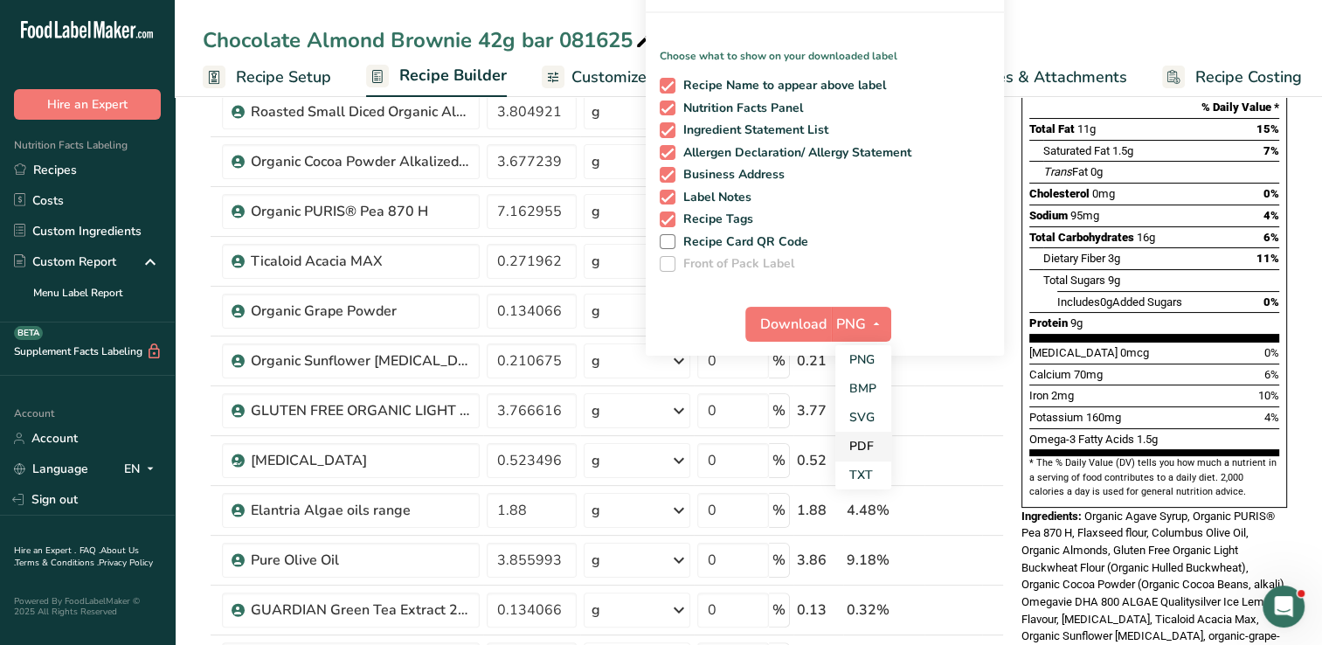
click at [851, 446] on link "PDF" at bounding box center [864, 446] width 56 height 29
click at [790, 324] on span "Download" at bounding box center [794, 324] width 66 height 21
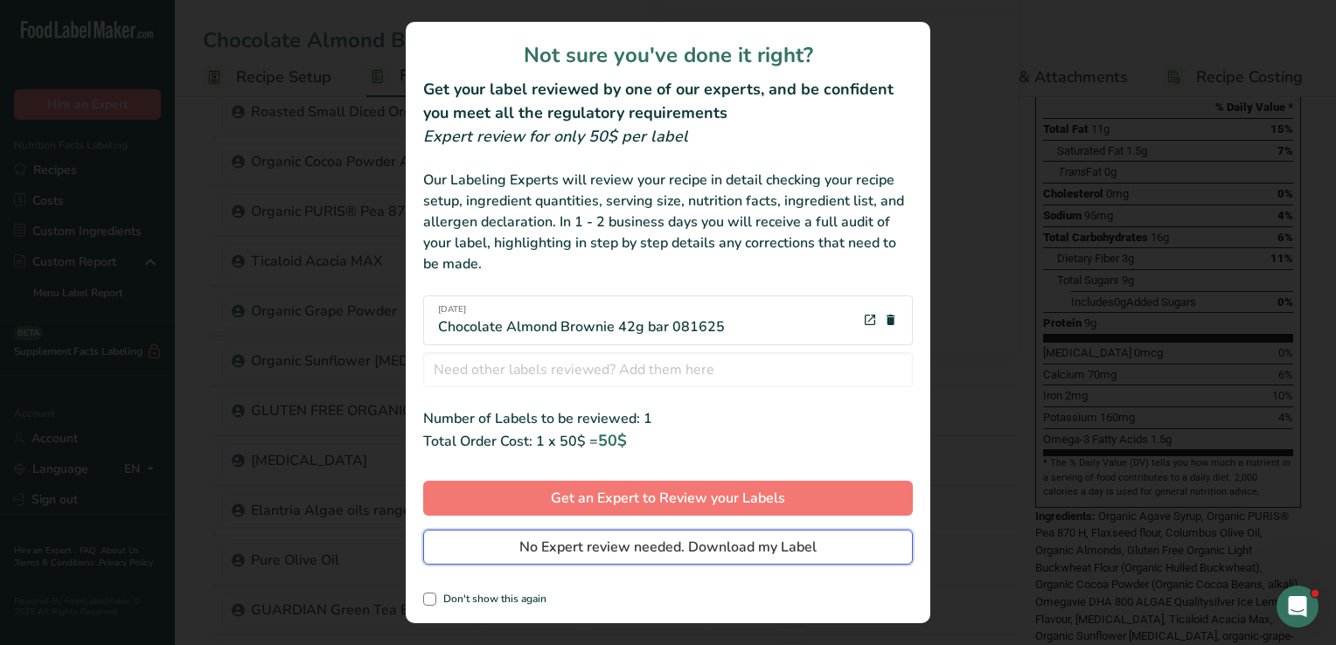
click at [617, 552] on span "No Expert review needed. Download my Label" at bounding box center [667, 547] width 297 height 21
